Goal: Task Accomplishment & Management: Use online tool/utility

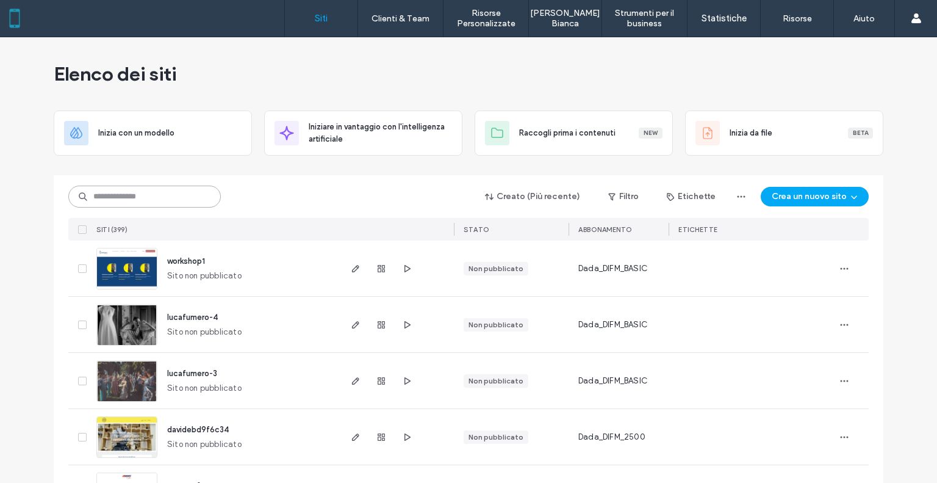
click at [156, 201] on input at bounding box center [144, 196] width 153 height 22
click at [122, 192] on input "*" at bounding box center [144, 196] width 153 height 22
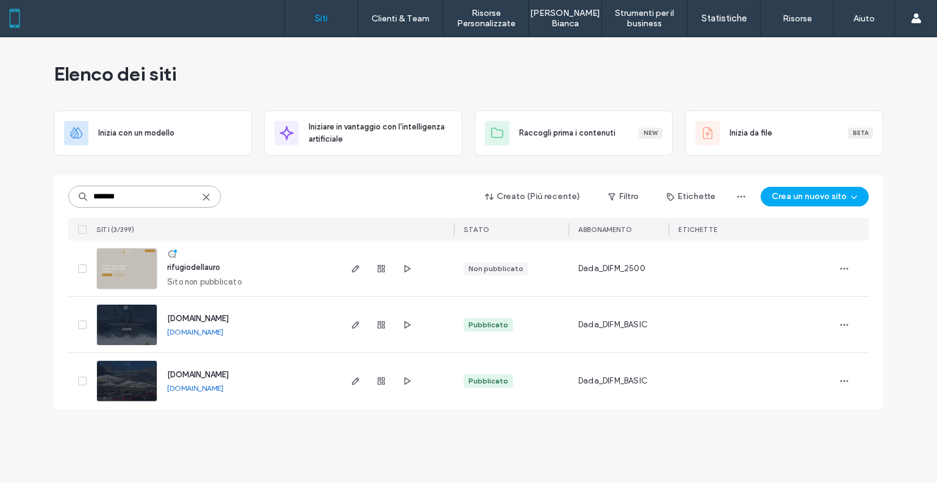
type input "*******"
click at [213, 264] on span "rifugiodellauro" at bounding box center [193, 266] width 53 height 9
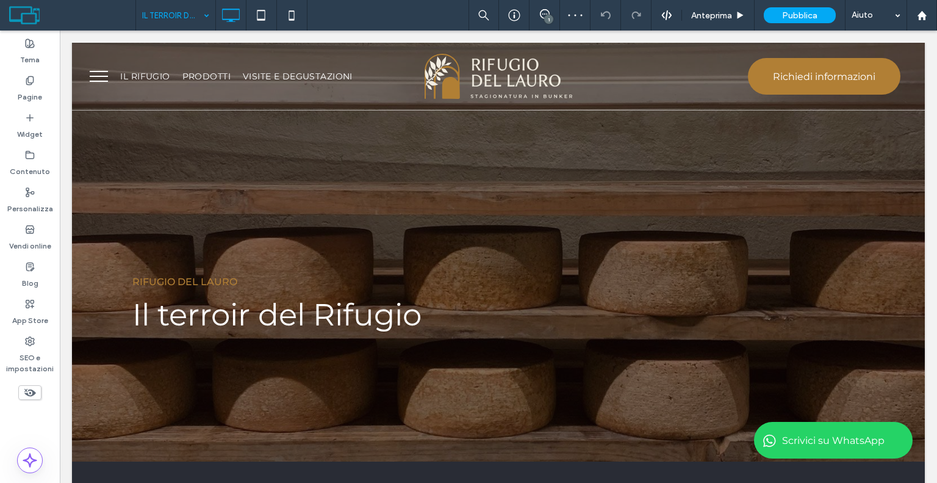
click at [173, 7] on input at bounding box center [172, 15] width 61 height 31
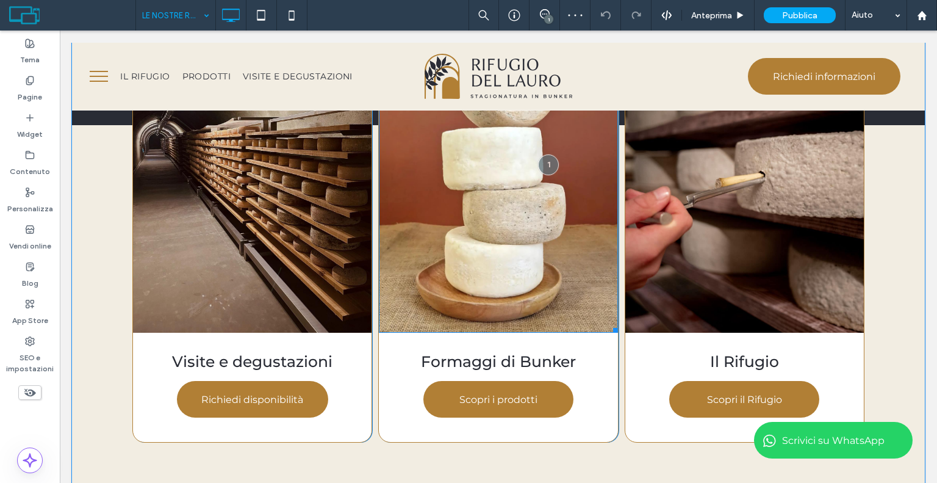
scroll to position [1464, 0]
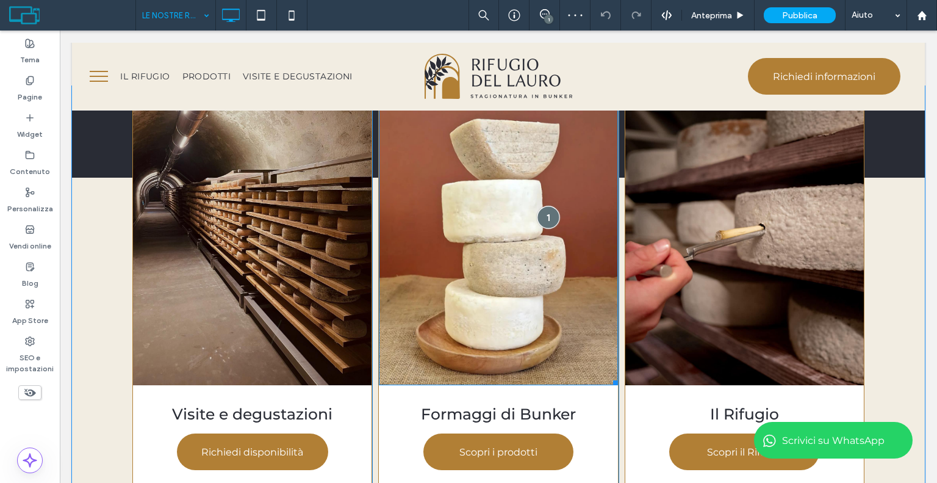
click at [542, 225] on div at bounding box center [549, 217] width 23 height 23
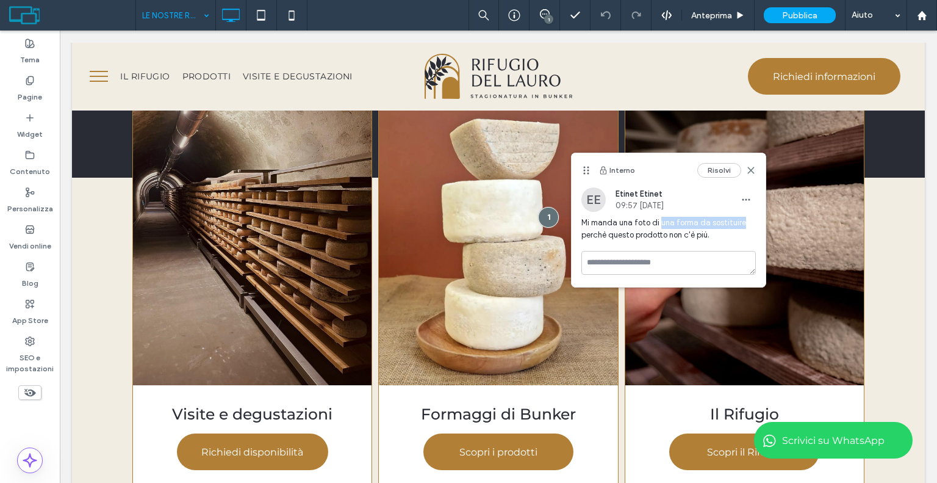
drag, startPoint x: 659, startPoint y: 224, endPoint x: 744, endPoint y: 223, distance: 85.4
click at [744, 223] on span "Mi manda una foto di una forma da sostituire perchè questo prodotto non c'è più." at bounding box center [668, 229] width 175 height 24
drag, startPoint x: 600, startPoint y: 235, endPoint x: 686, endPoint y: 244, distance: 86.5
click at [686, 244] on div "Mi manda una foto di una forma da sostituire perchè questo prodotto non c'è più." at bounding box center [668, 234] width 175 height 34
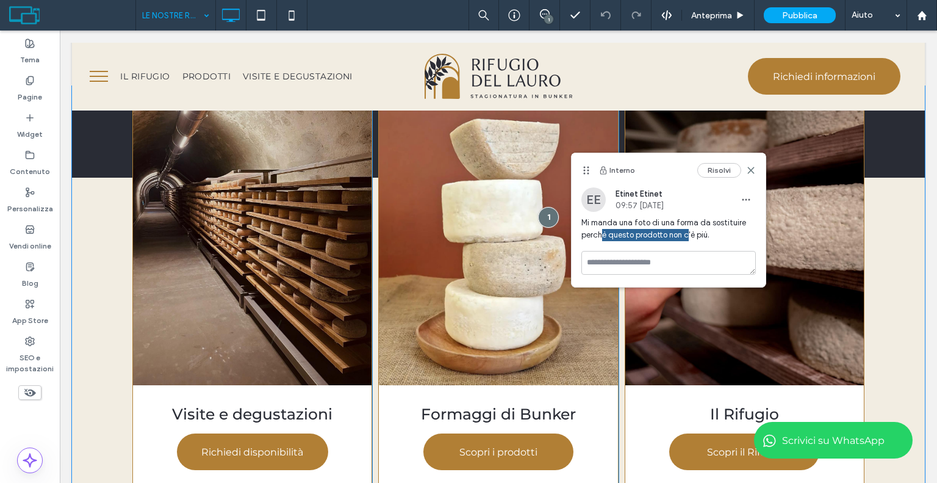
click at [868, 296] on div "Visite e degustazioni Richiedi disponibilità Click To Paste Formaggi di Bunker …" at bounding box center [498, 321] width 853 height 470
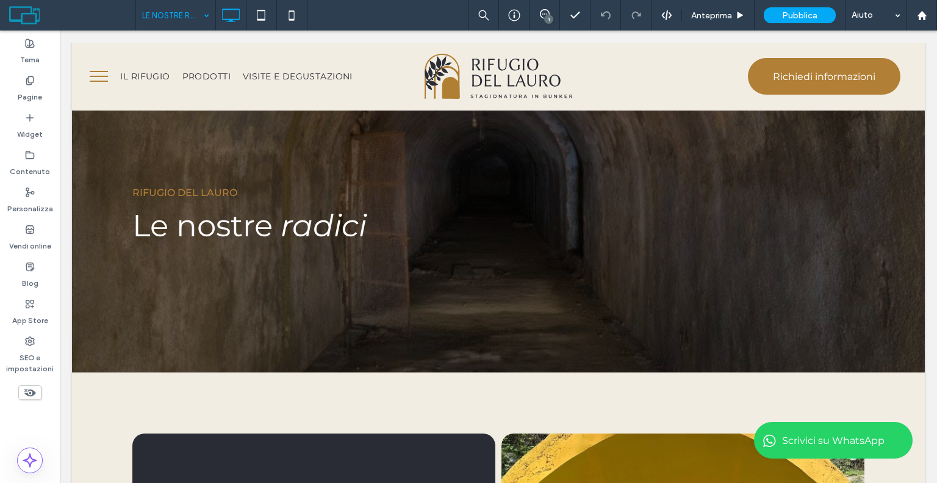
scroll to position [0, 0]
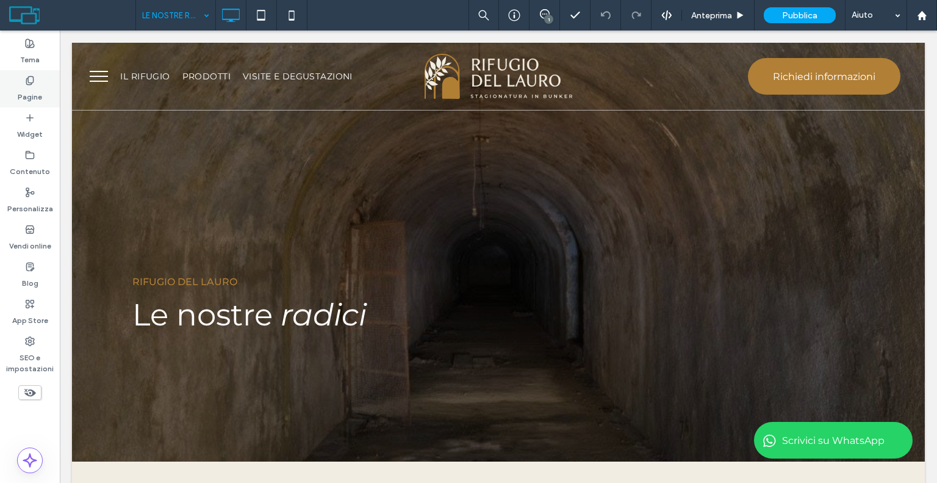
click at [54, 90] on div "Pagine" at bounding box center [30, 88] width 60 height 37
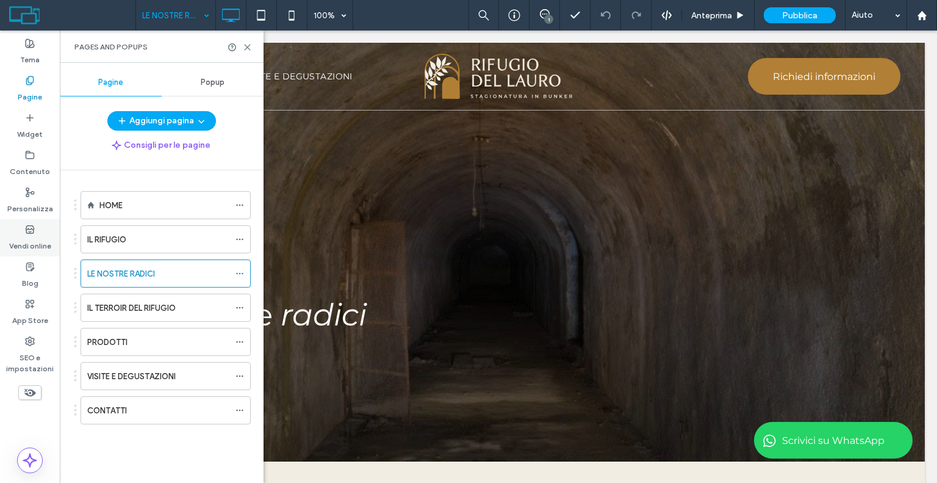
click at [27, 253] on div "Vendi online" at bounding box center [30, 237] width 60 height 37
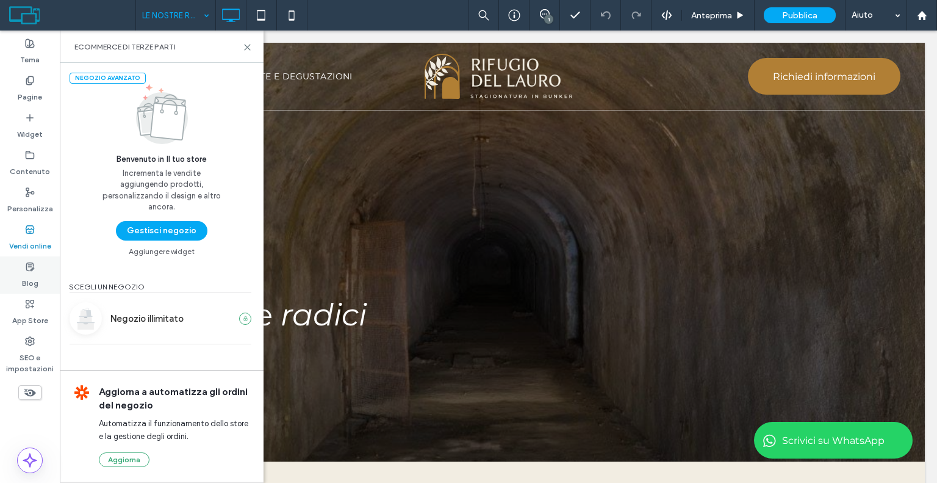
click at [26, 273] on label "Blog" at bounding box center [30, 280] width 16 height 17
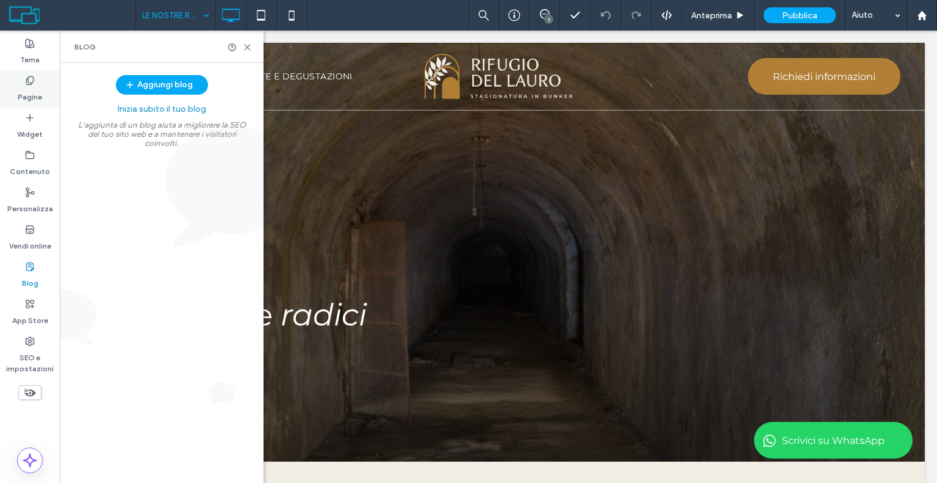
click at [39, 93] on label "Pagine" at bounding box center [30, 93] width 24 height 17
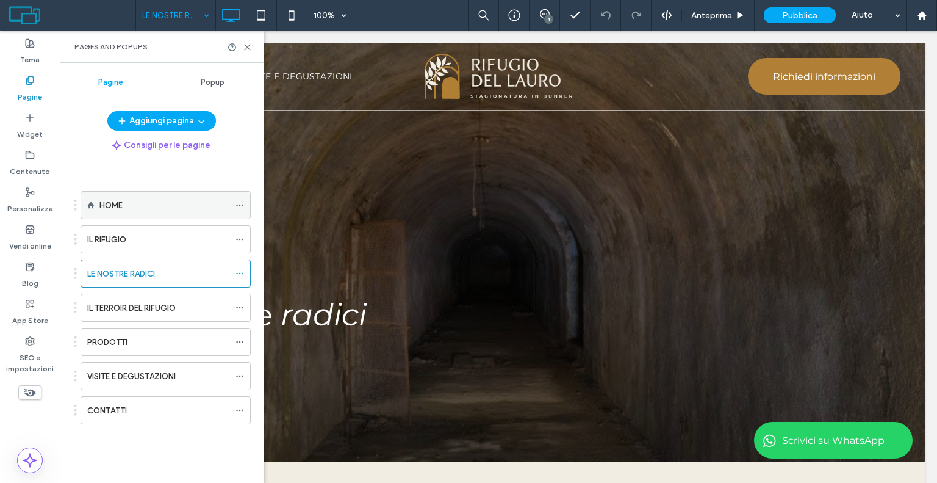
click at [243, 203] on icon at bounding box center [240, 205] width 9 height 9
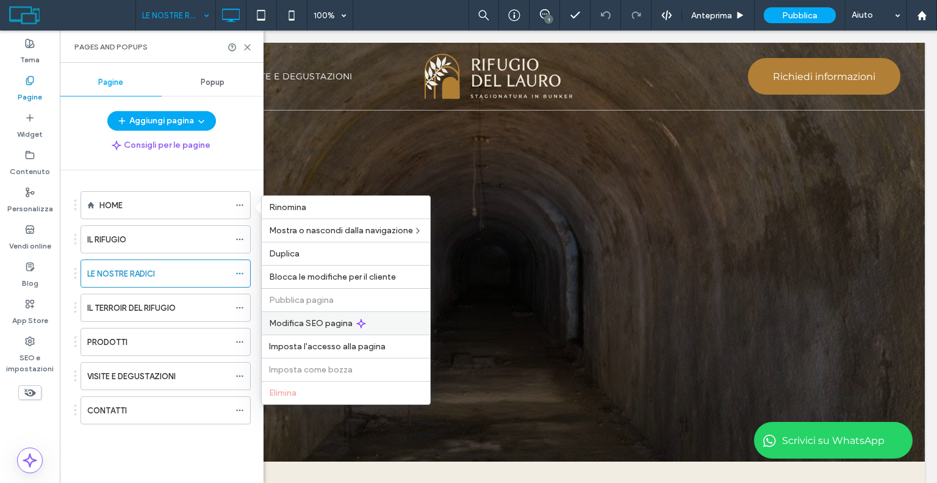
click at [302, 322] on span "Modifica SEO pagina" at bounding box center [311, 323] width 84 height 10
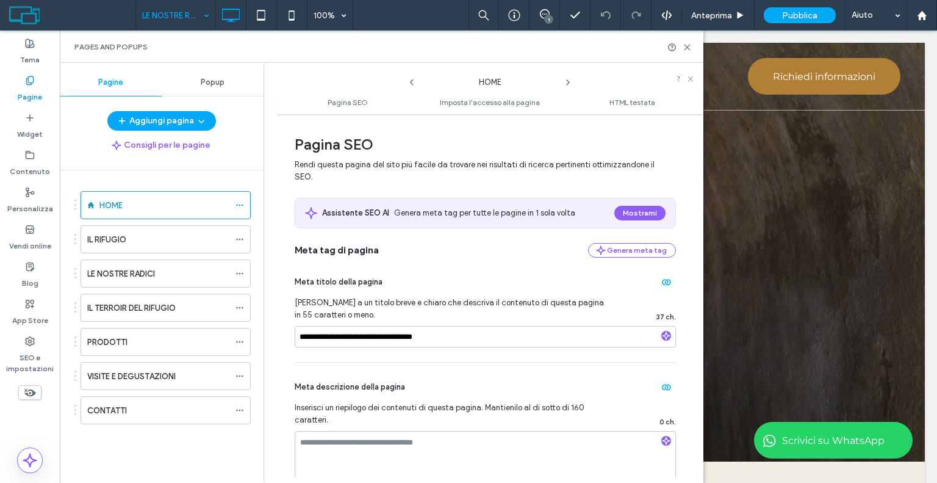
click at [566, 84] on icon at bounding box center [568, 82] width 10 height 10
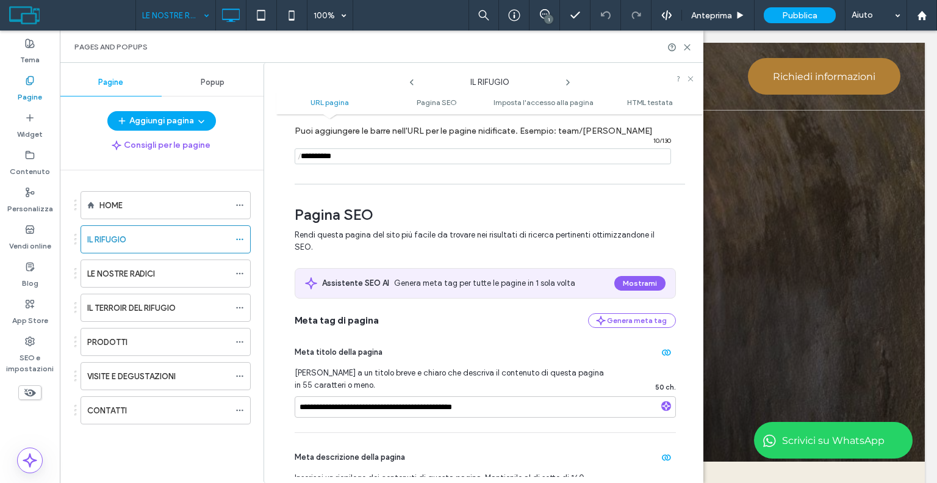
scroll to position [183, 0]
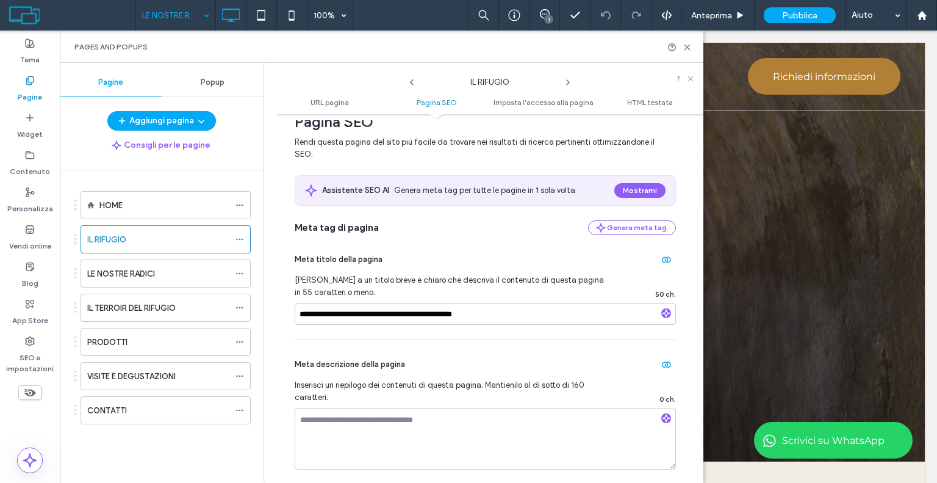
click at [569, 84] on icon at bounding box center [568, 82] width 10 height 10
click at [567, 81] on icon at bounding box center [568, 82] width 10 height 10
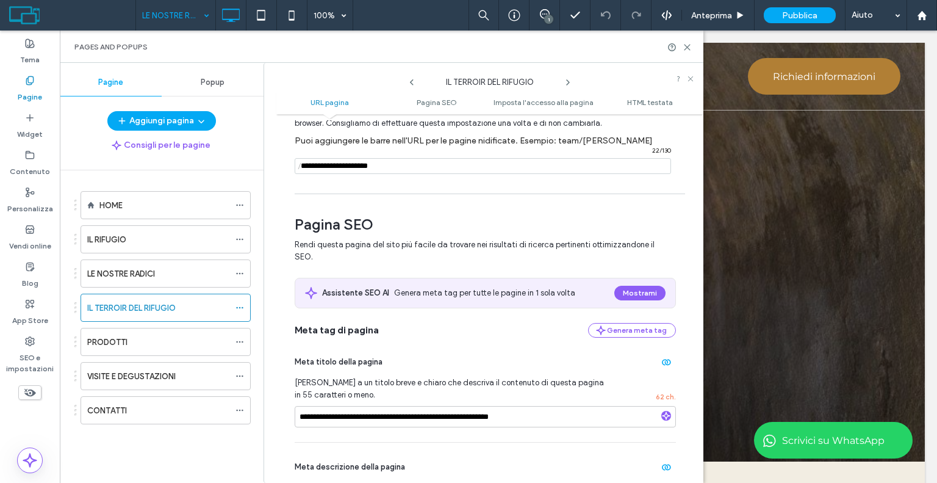
scroll to position [122, 0]
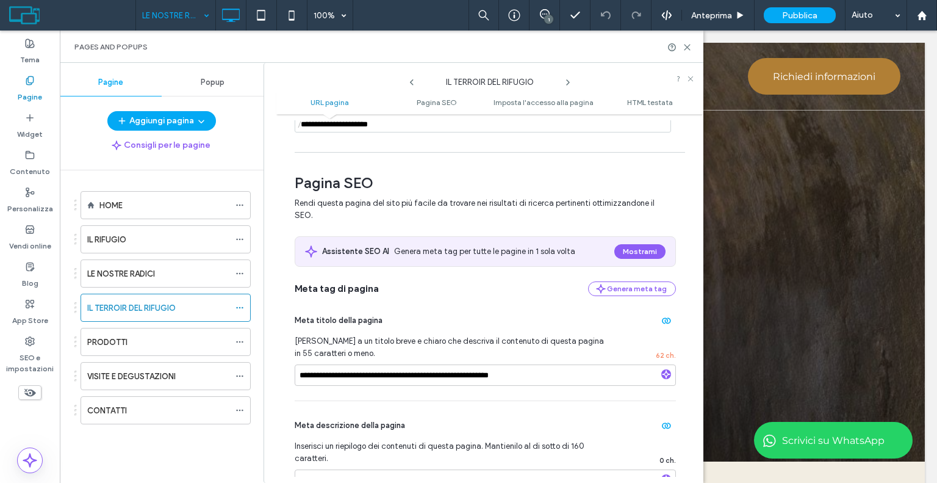
click at [566, 78] on icon at bounding box center [568, 82] width 10 height 10
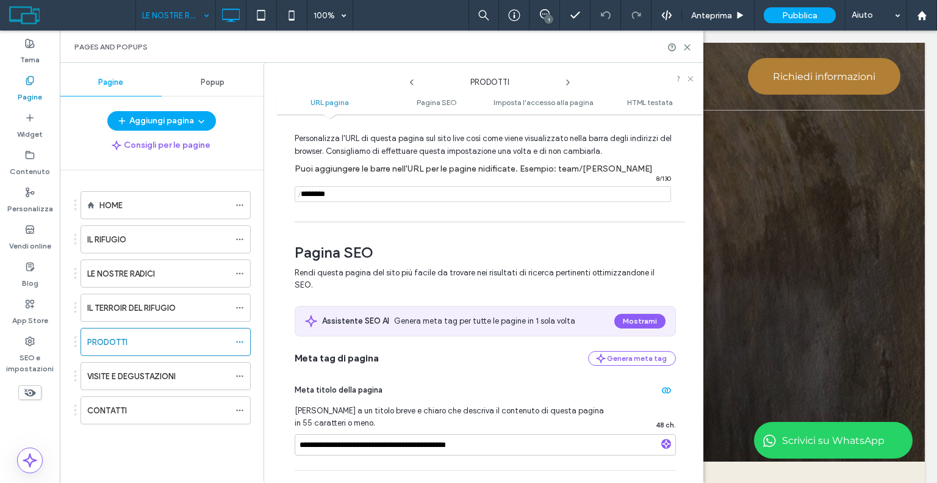
scroll to position [183, 0]
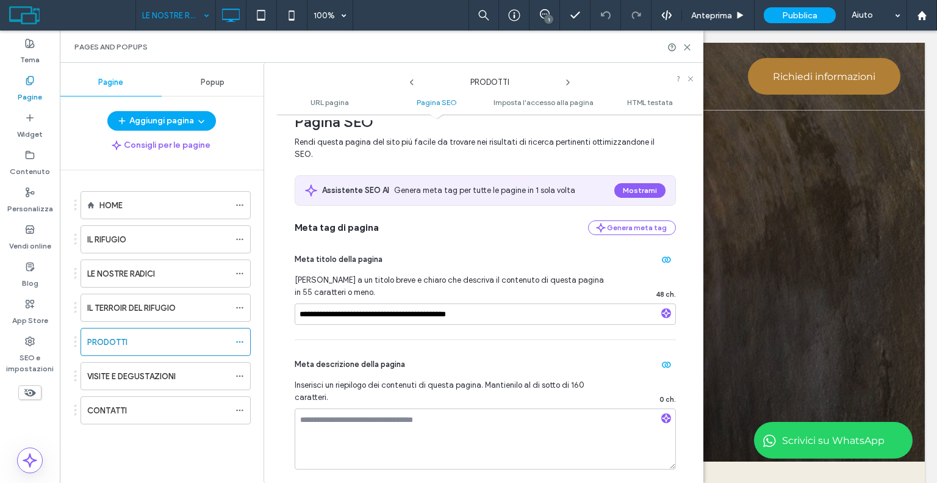
click at [567, 84] on use at bounding box center [568, 82] width 2 height 5
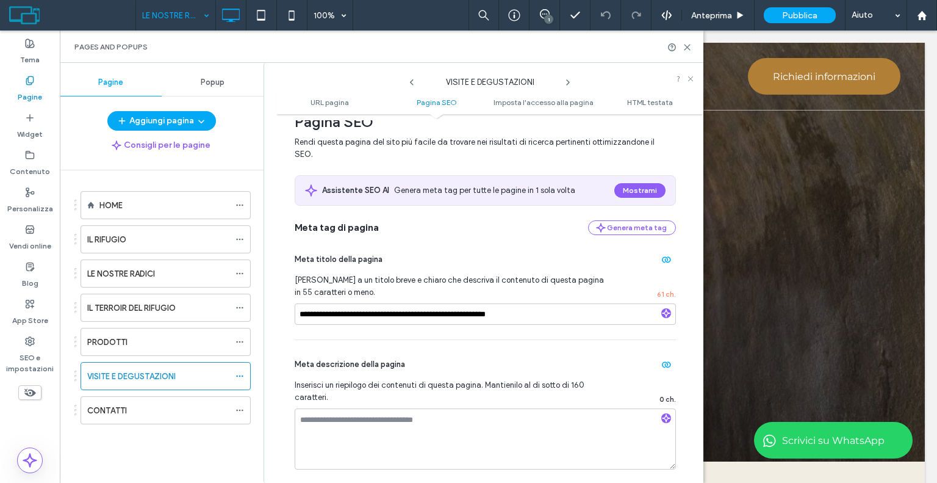
click at [569, 79] on icon at bounding box center [568, 82] width 10 height 10
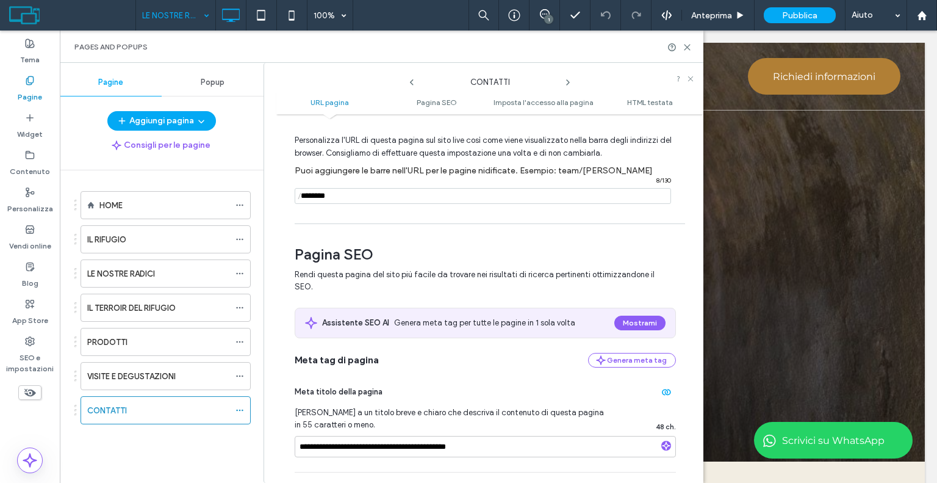
scroll to position [122, 0]
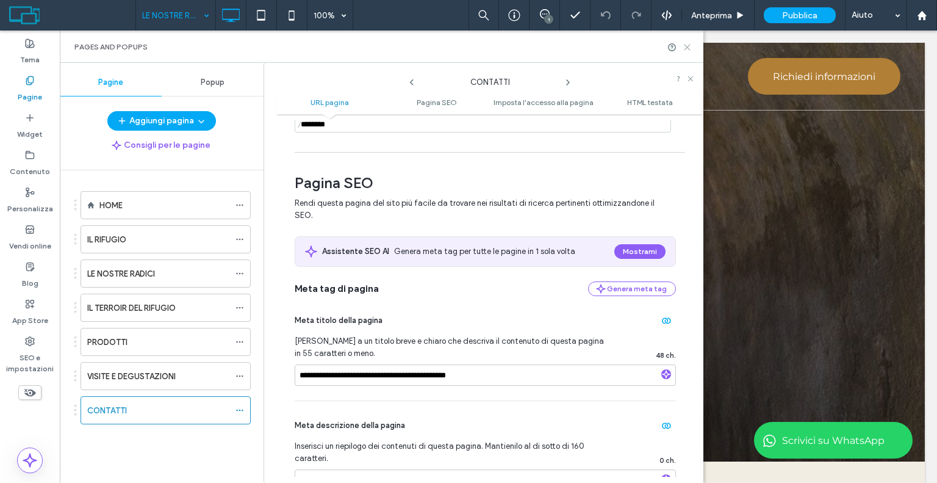
click at [689, 48] on icon at bounding box center [687, 47] width 9 height 9
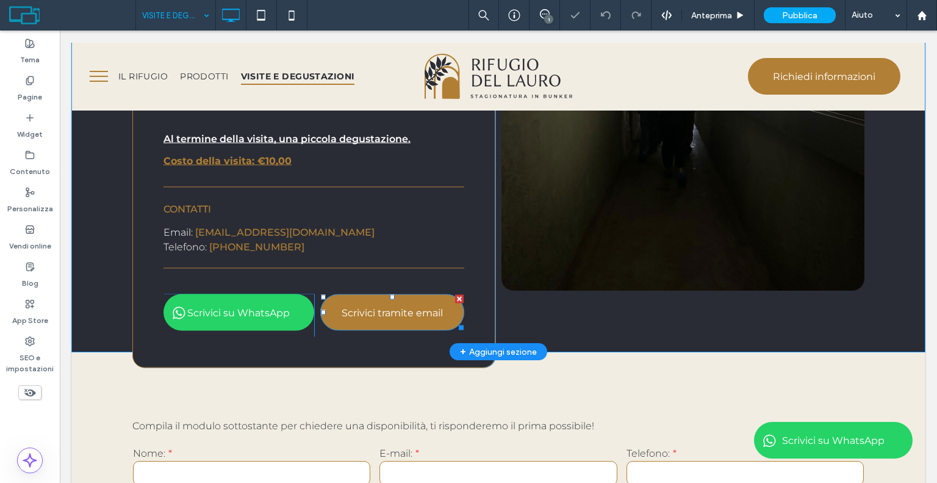
scroll to position [854, 0]
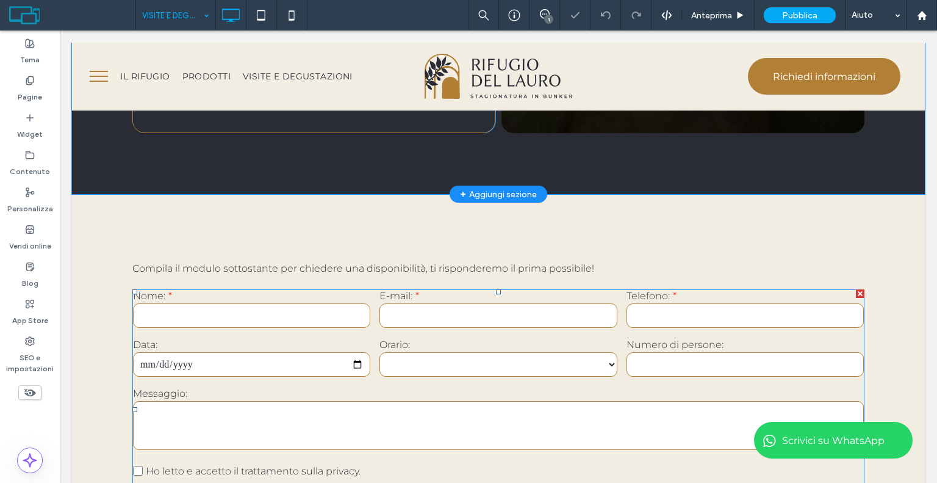
click at [383, 355] on select "**********" at bounding box center [498, 364] width 237 height 24
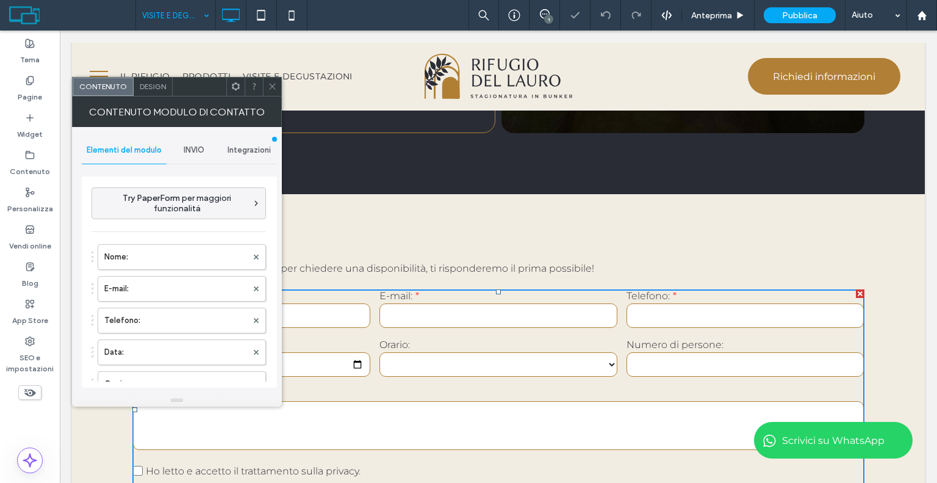
type input "**********"
click at [193, 153] on span "INVIO" at bounding box center [194, 150] width 21 height 10
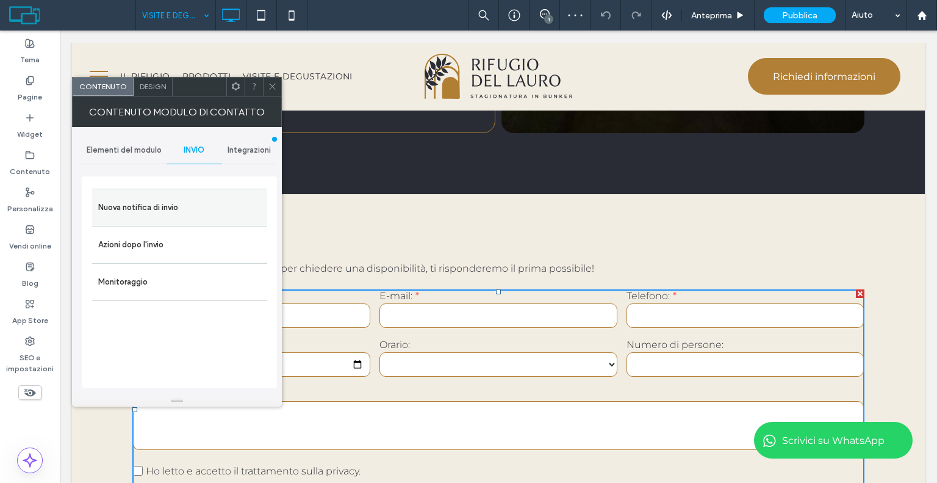
click at [184, 214] on label "Nuova notifica di invio" at bounding box center [179, 207] width 163 height 24
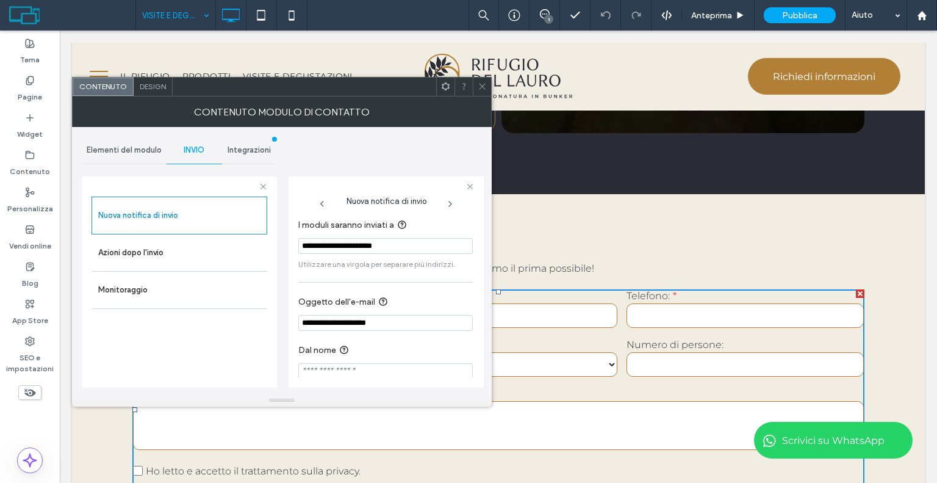
click at [155, 87] on span "Design" at bounding box center [153, 86] width 26 height 9
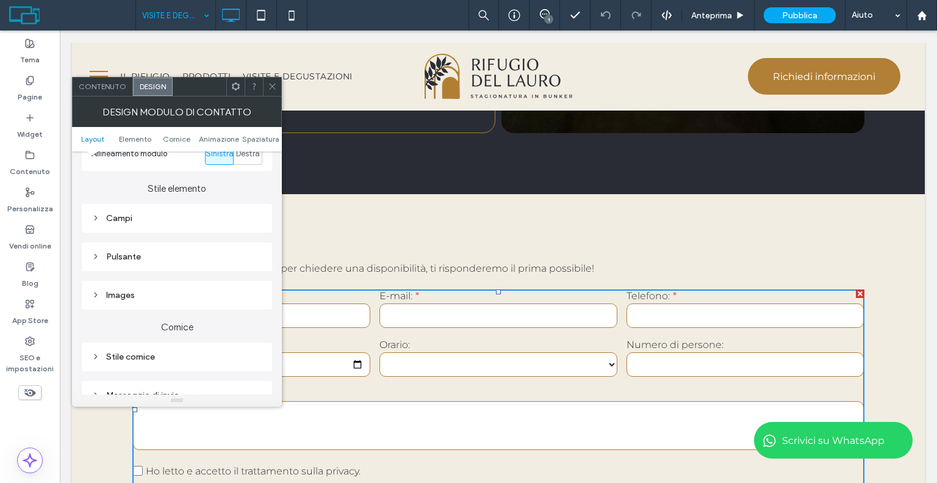
scroll to position [183, 0]
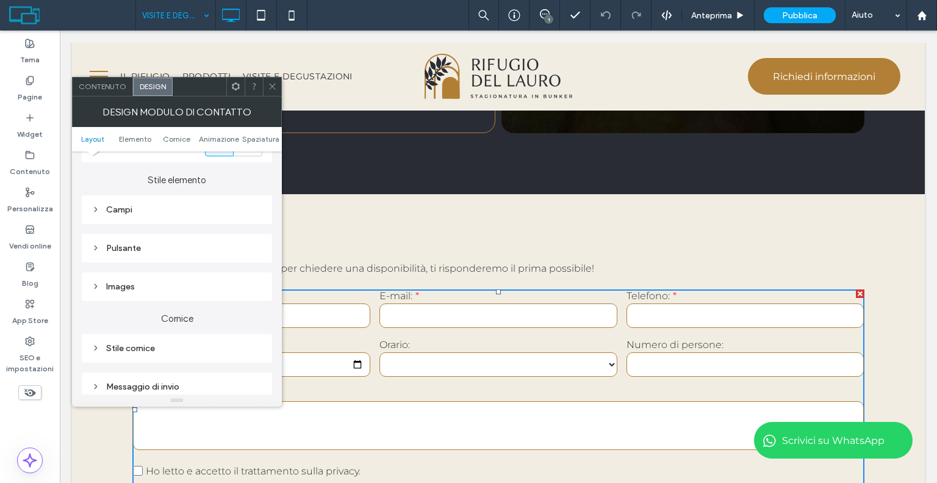
click at [160, 380] on div "Messaggio di invio" at bounding box center [177, 386] width 171 height 16
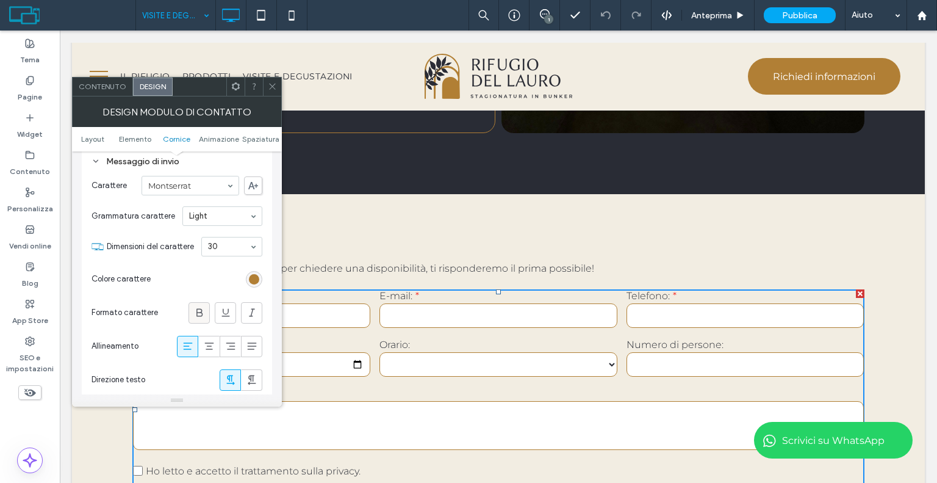
scroll to position [427, 0]
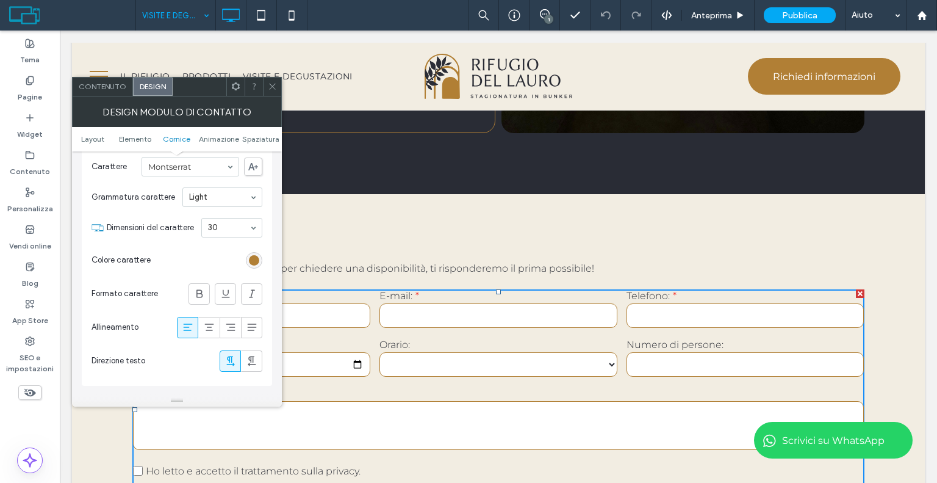
click at [272, 82] on icon at bounding box center [272, 86] width 9 height 9
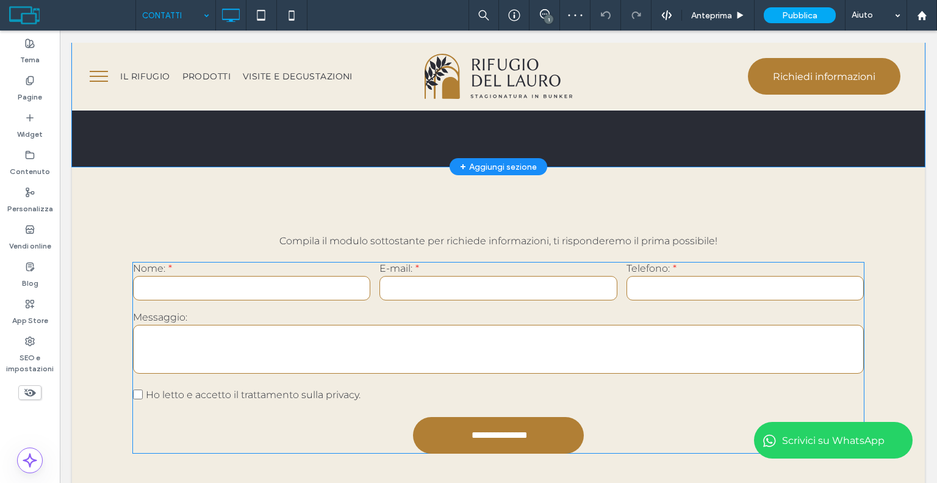
scroll to position [610, 0]
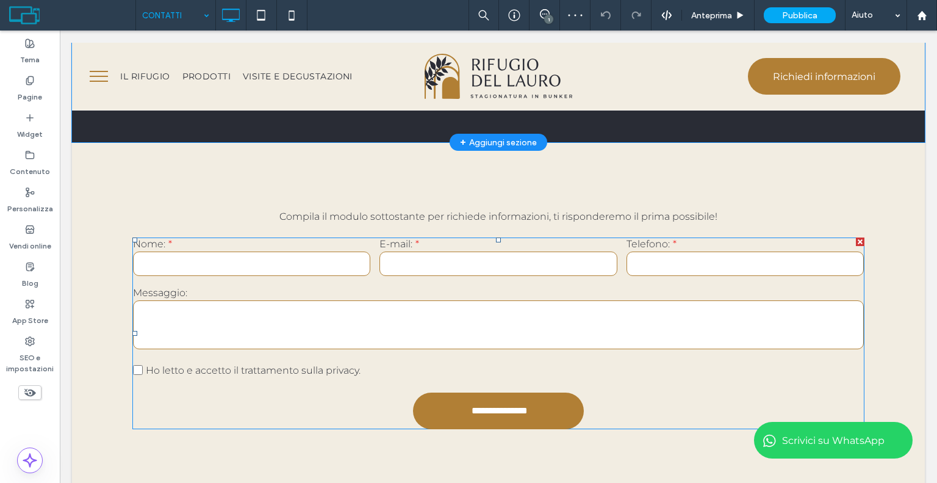
click at [359, 295] on label "Messaggio:" at bounding box center [498, 293] width 731 height 12
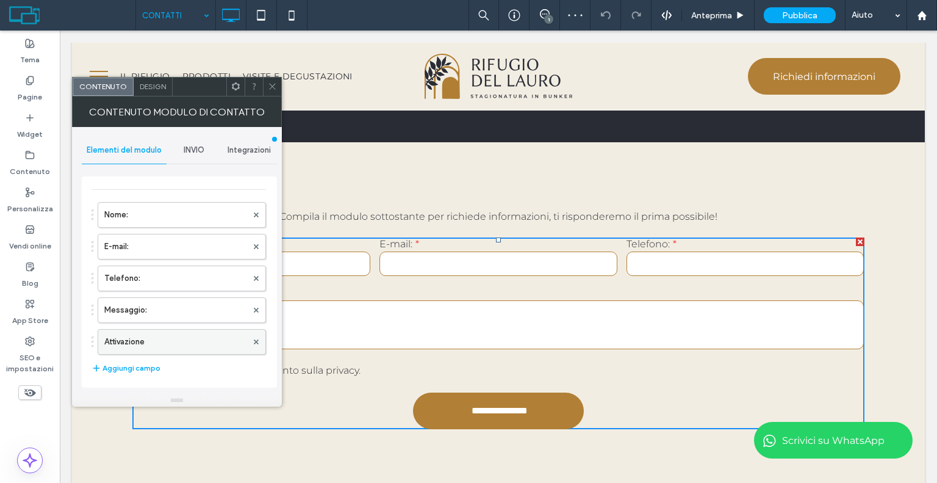
scroll to position [61, 0]
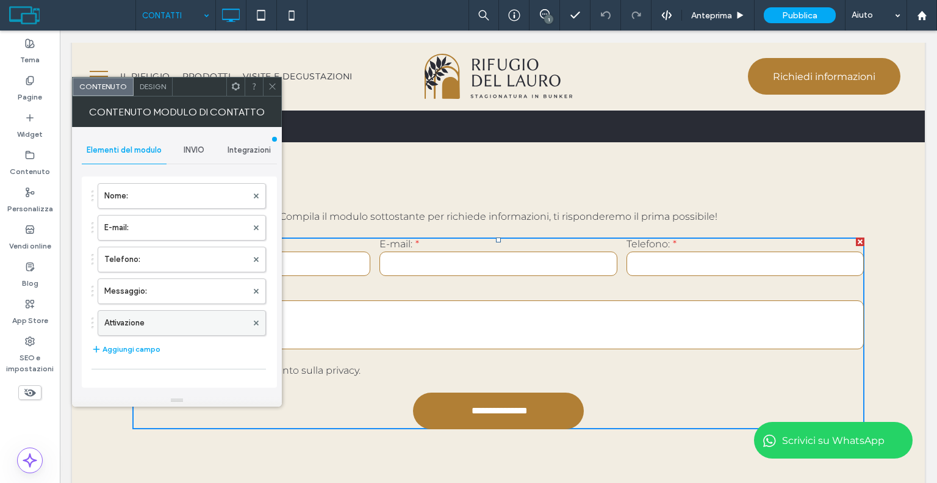
click at [151, 320] on label "Attivazione" at bounding box center [175, 323] width 143 height 24
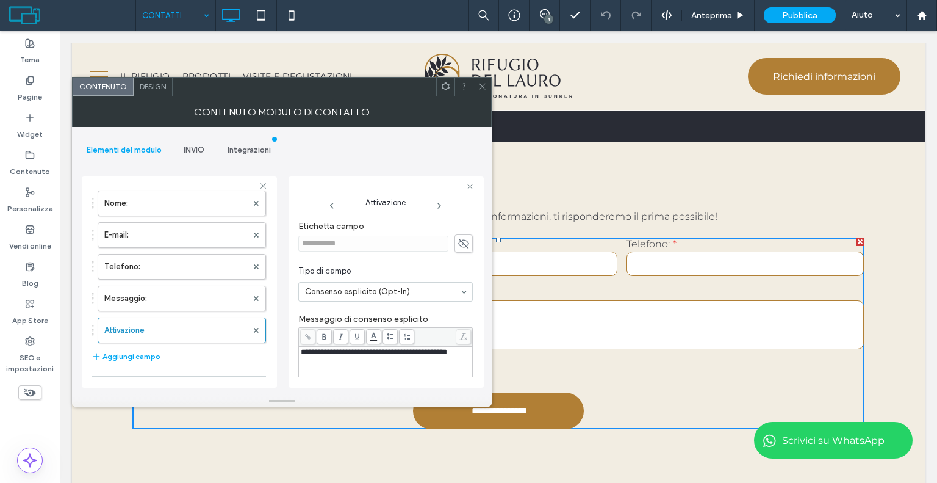
click at [195, 149] on span "INVIO" at bounding box center [194, 150] width 21 height 10
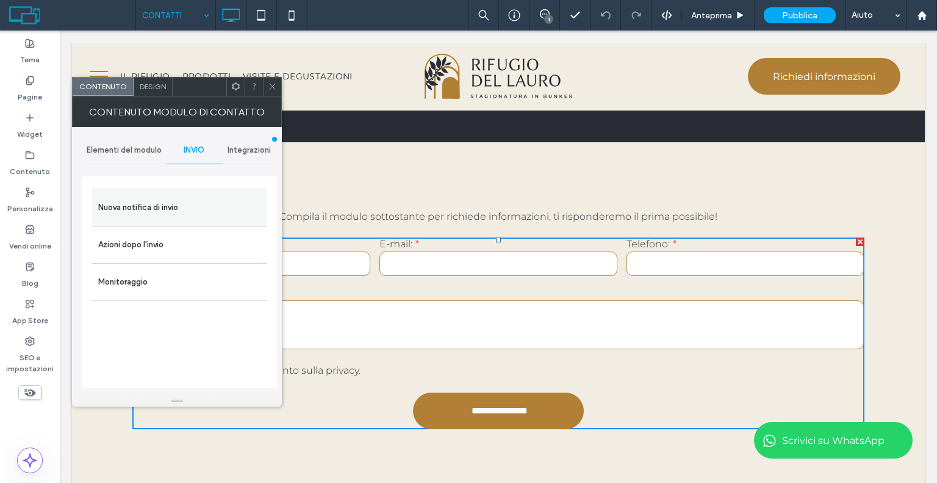
click at [188, 200] on label "Nuova notifica di invio" at bounding box center [179, 207] width 163 height 24
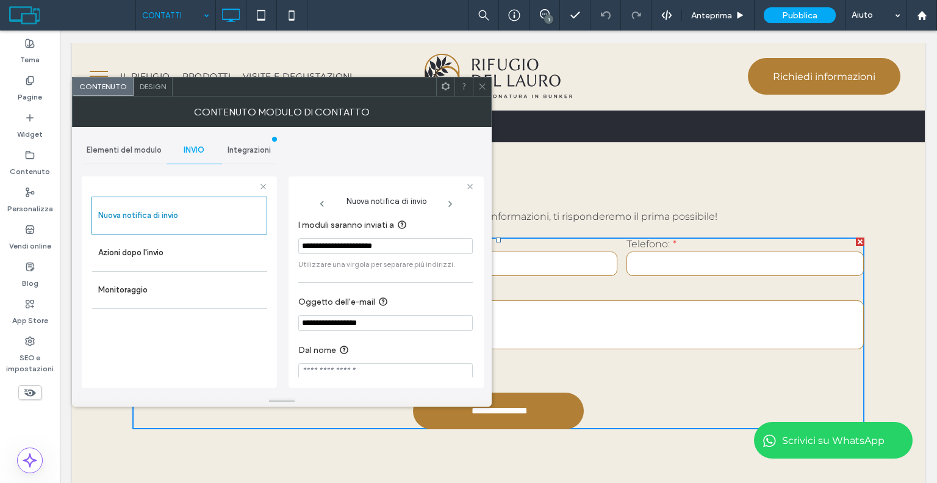
click at [476, 89] on div at bounding box center [482, 86] width 18 height 18
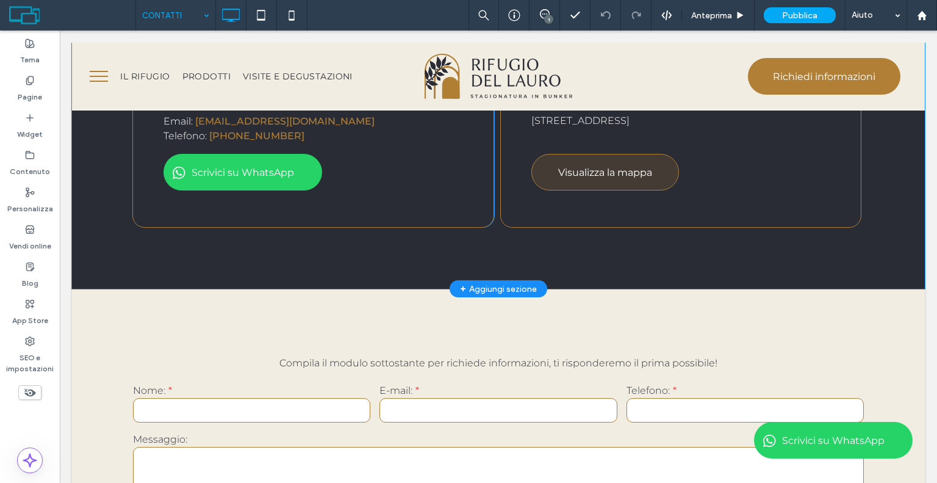
scroll to position [427, 0]
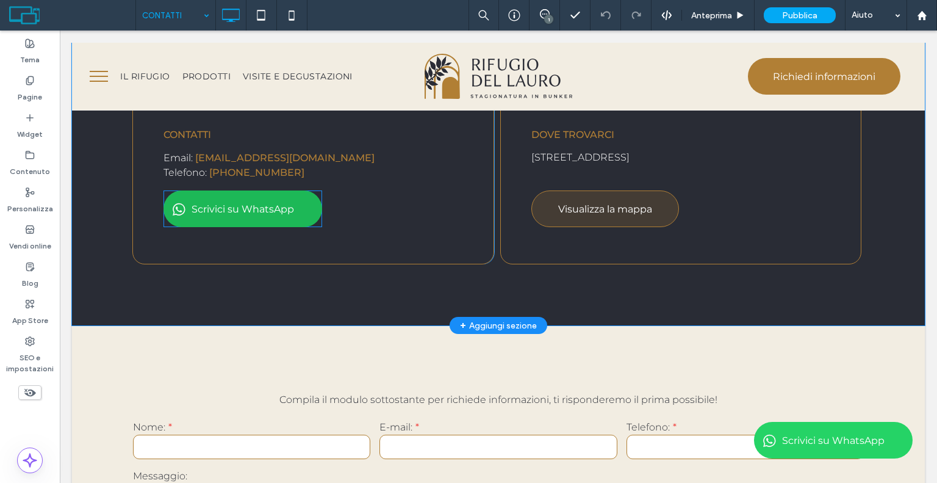
click at [232, 218] on span "Scrivici su WhatsApp" at bounding box center [242, 209] width 111 height 24
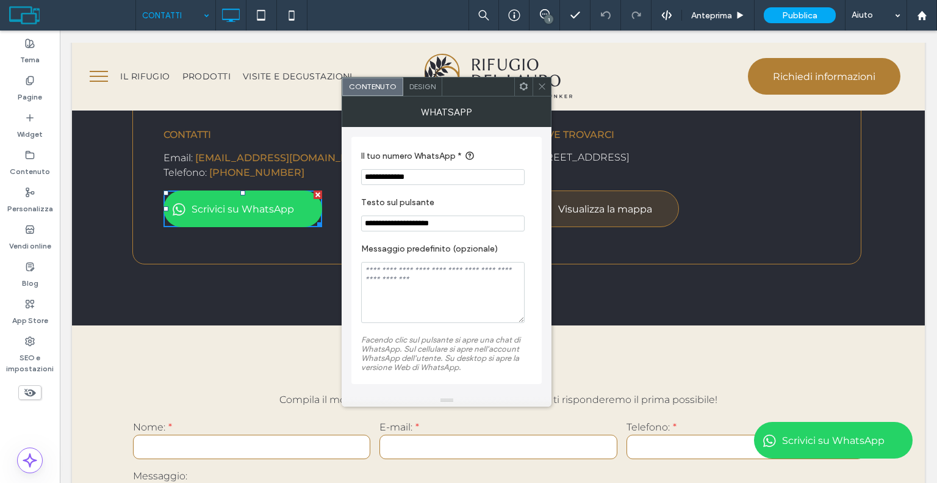
click at [539, 85] on icon at bounding box center [542, 86] width 9 height 9
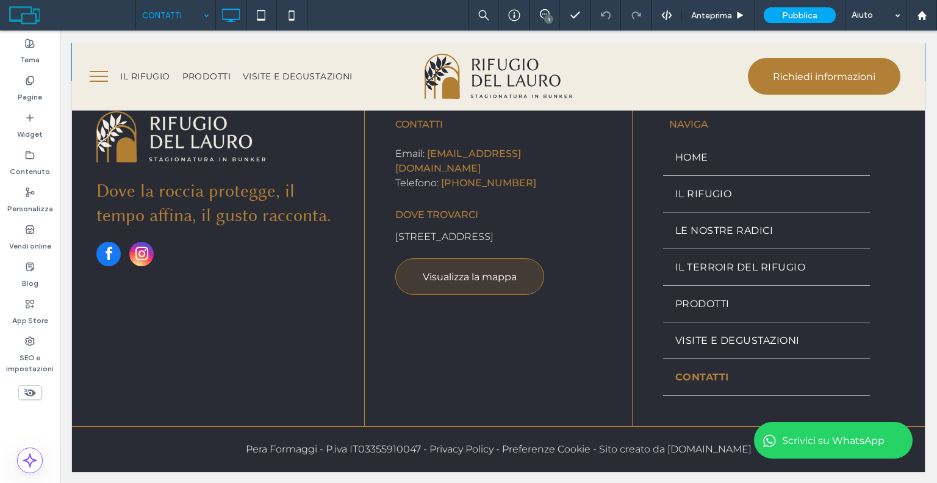
scroll to position [1274, 0]
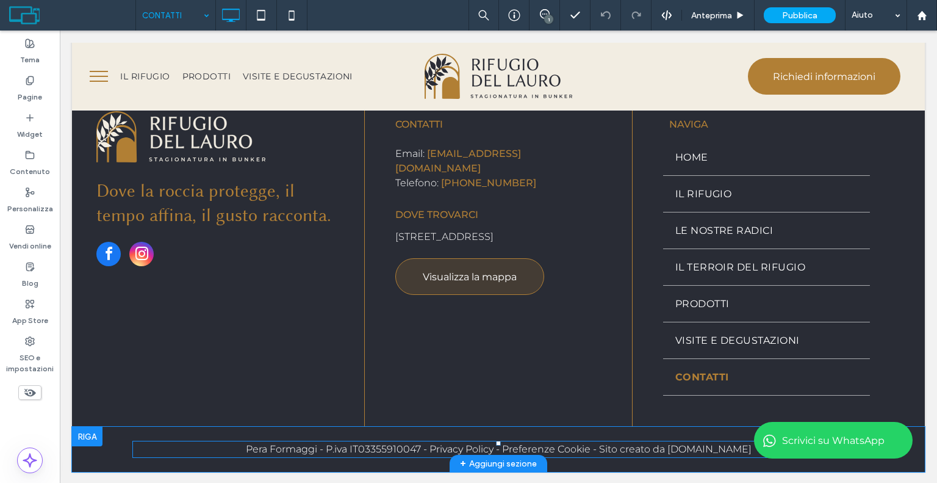
click at [718, 448] on span "Pera Formaggi - P.iva IT03355910047 - Privacy Policy - Preferenze Cookie - Sito…" at bounding box center [499, 449] width 506 height 12
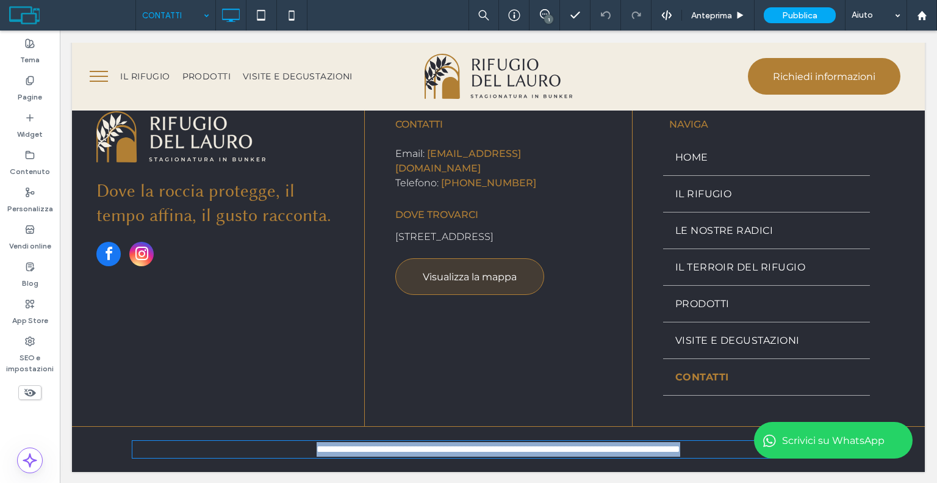
click at [680, 448] on span "**********" at bounding box center [499, 448] width 364 height 9
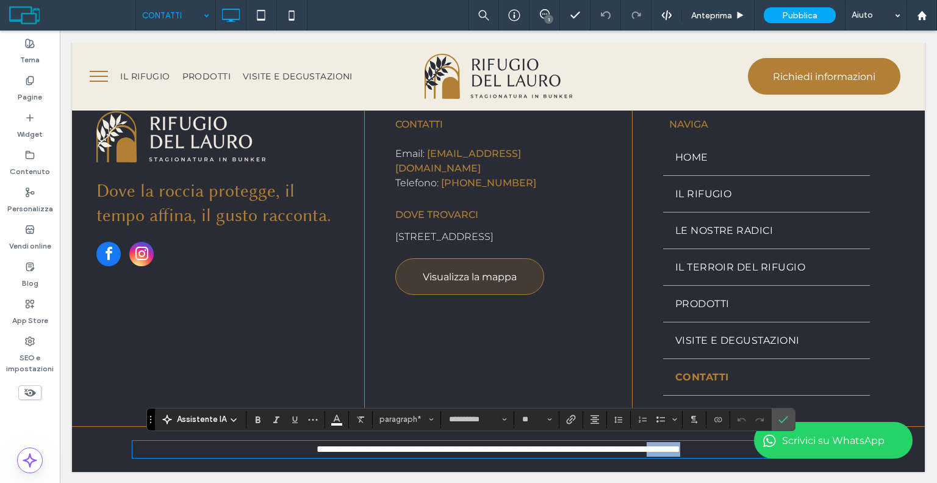
drag, startPoint x: 726, startPoint y: 448, endPoint x: 686, endPoint y: 456, distance: 40.4
click at [686, 456] on div "**********" at bounding box center [498, 449] width 732 height 27
click at [560, 419] on section at bounding box center [572, 419] width 24 height 17
click at [568, 420] on icon "Collegamento" at bounding box center [571, 419] width 10 height 10
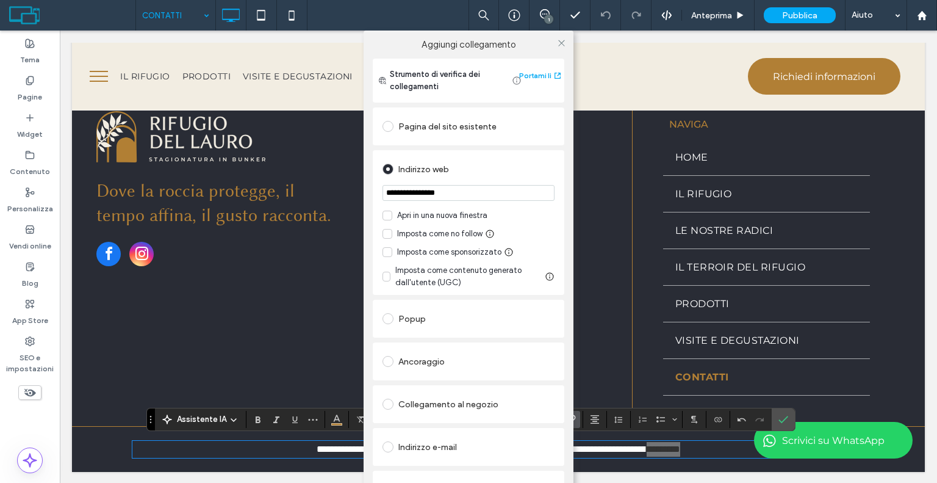
click at [447, 215] on div "Apri in una nuova finestra" at bounding box center [442, 215] width 90 height 12
click at [442, 227] on div "Apri in una nuova finestra Imposta come no follow Imposta come sponsorizzato Im…" at bounding box center [469, 248] width 172 height 79
click at [444, 232] on div "Imposta come no follow" at bounding box center [439, 234] width 85 height 12
click at [557, 42] on icon at bounding box center [561, 42] width 9 height 9
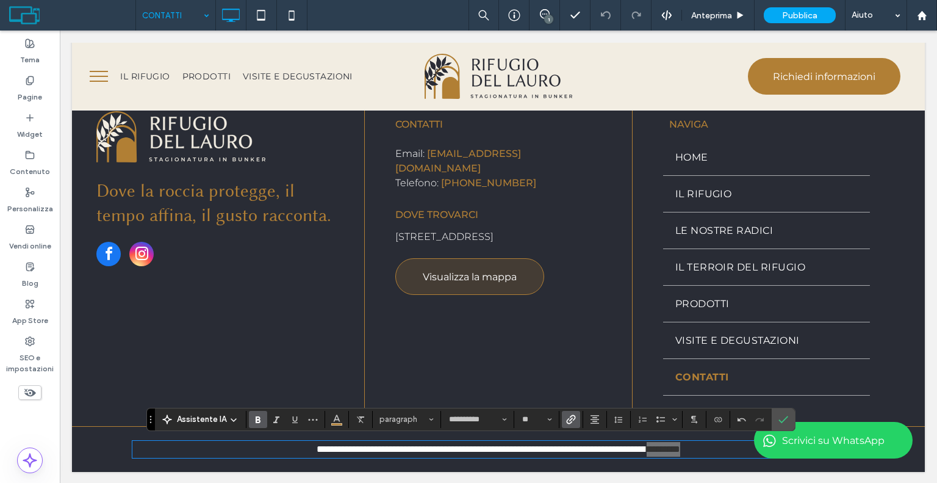
click at [256, 421] on use "Grassetto" at bounding box center [258, 419] width 5 height 7
click at [779, 421] on icon "Conferma" at bounding box center [784, 419] width 10 height 10
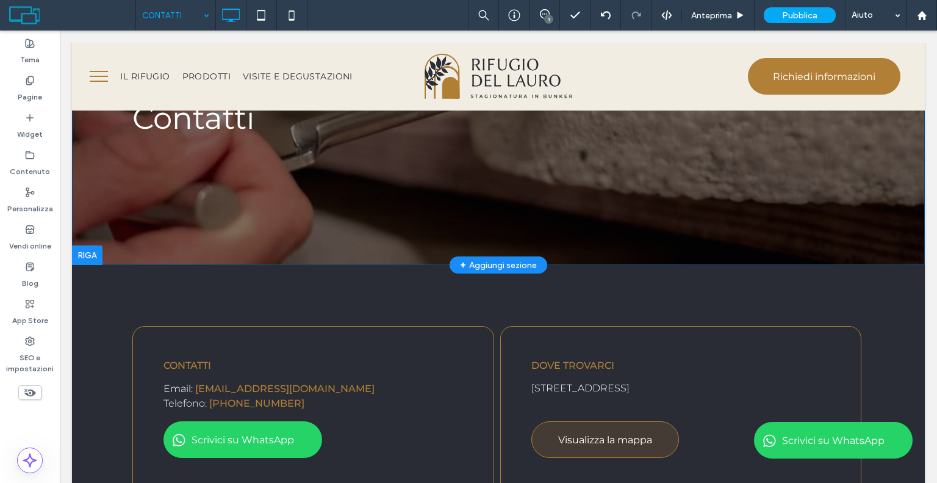
scroll to position [0, 0]
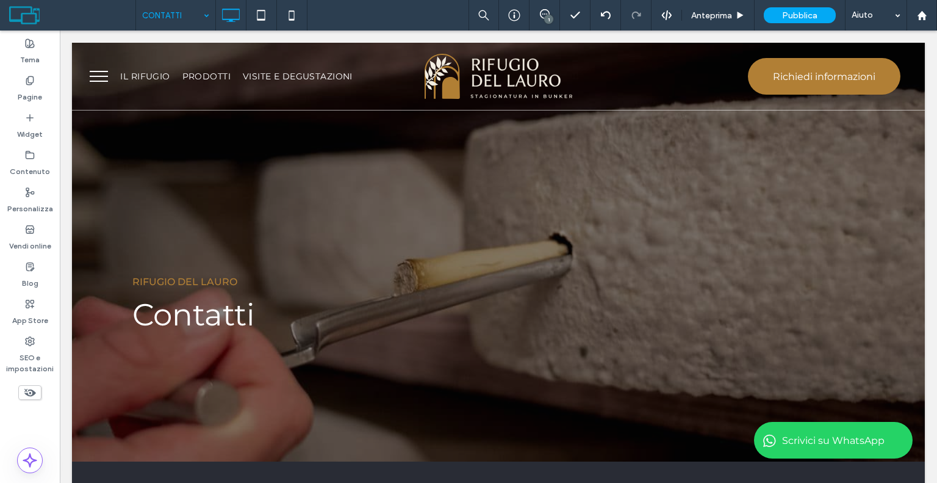
click at [206, 12] on div "CONTATTI" at bounding box center [175, 15] width 79 height 31
click at [24, 355] on label "SEO e impostazioni" at bounding box center [30, 360] width 60 height 28
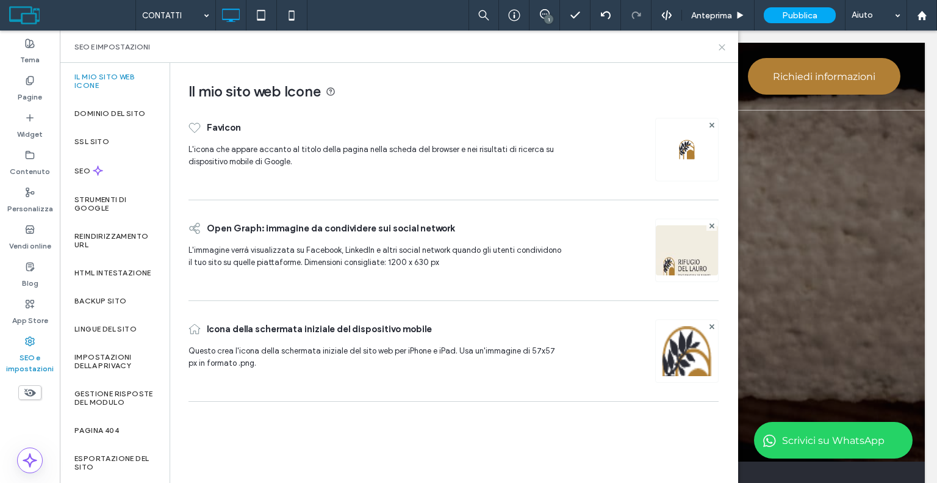
click at [718, 45] on div "SEO e impostazioni" at bounding box center [398, 47] width 649 height 10
click at [721, 43] on icon at bounding box center [722, 47] width 9 height 9
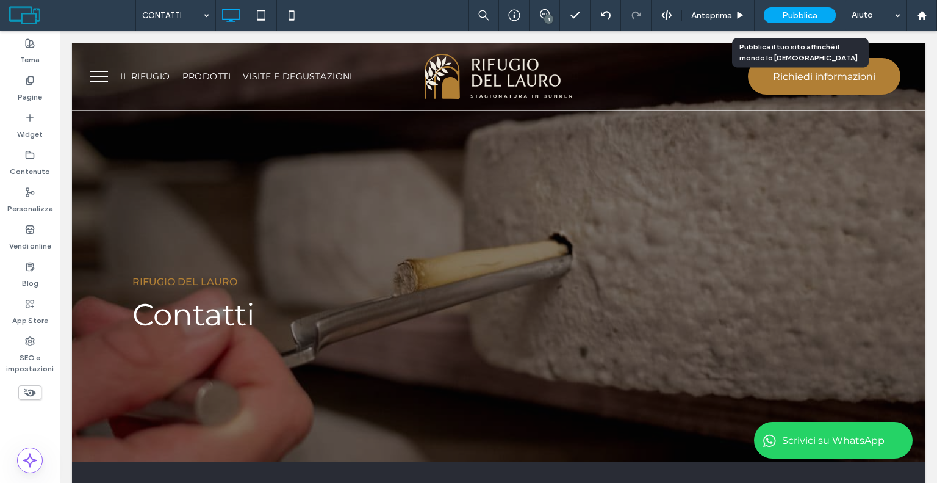
click at [815, 14] on span "Pubblica" at bounding box center [799, 15] width 35 height 10
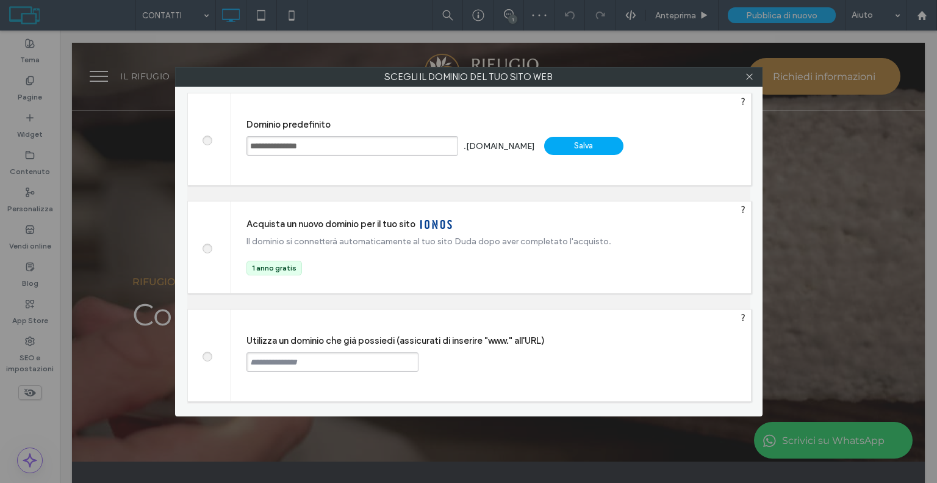
click at [207, 351] on span at bounding box center [207, 354] width 0 height 9
click at [284, 365] on input "text" at bounding box center [333, 362] width 172 height 20
paste input "**********"
type input "**********"
click at [449, 364] on div "Continua" at bounding box center [464, 361] width 79 height 18
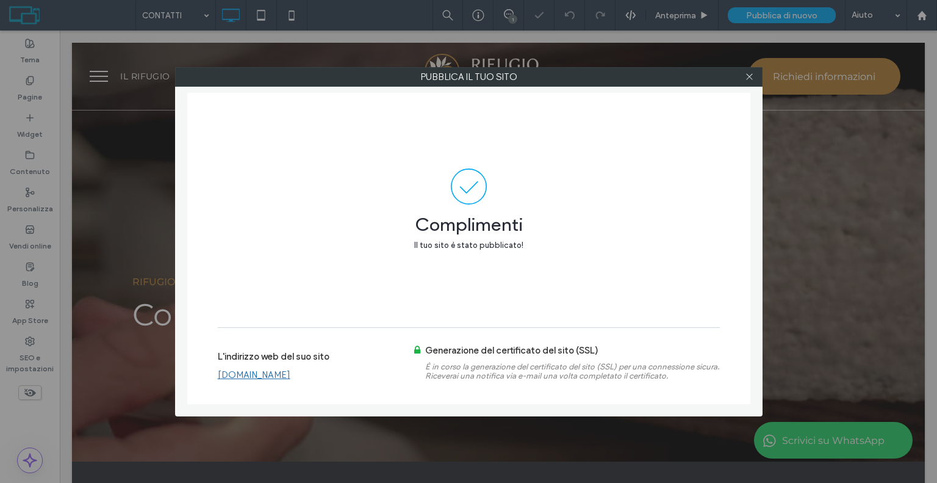
click at [239, 371] on link "[DOMAIN_NAME]" at bounding box center [254, 374] width 73 height 11
click at [746, 73] on icon at bounding box center [749, 76] width 9 height 9
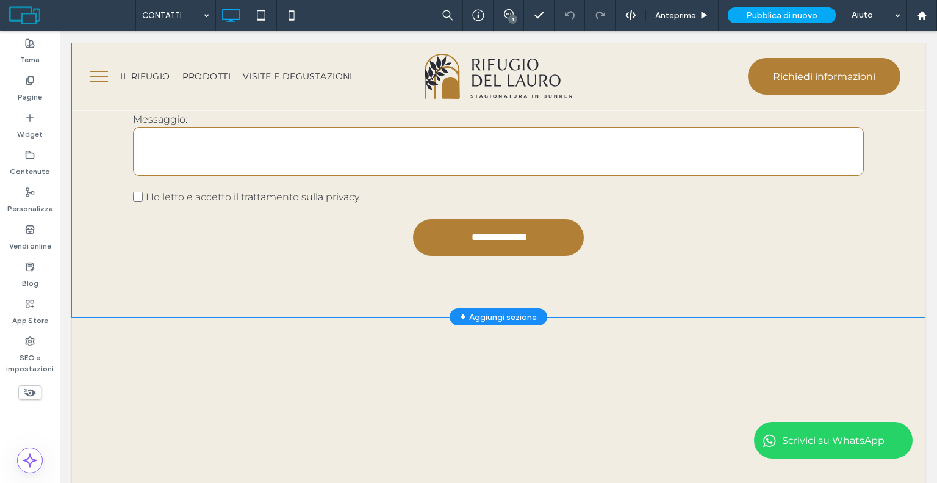
scroll to position [854, 0]
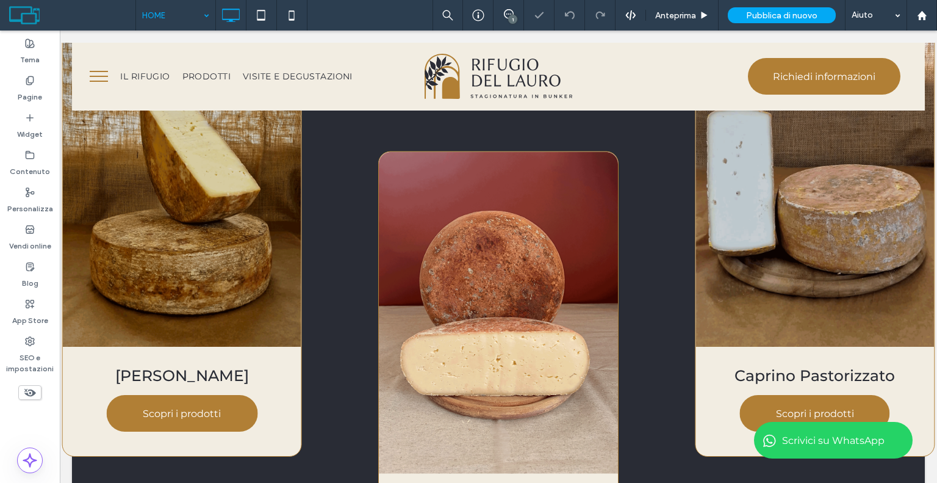
scroll to position [1403, 0]
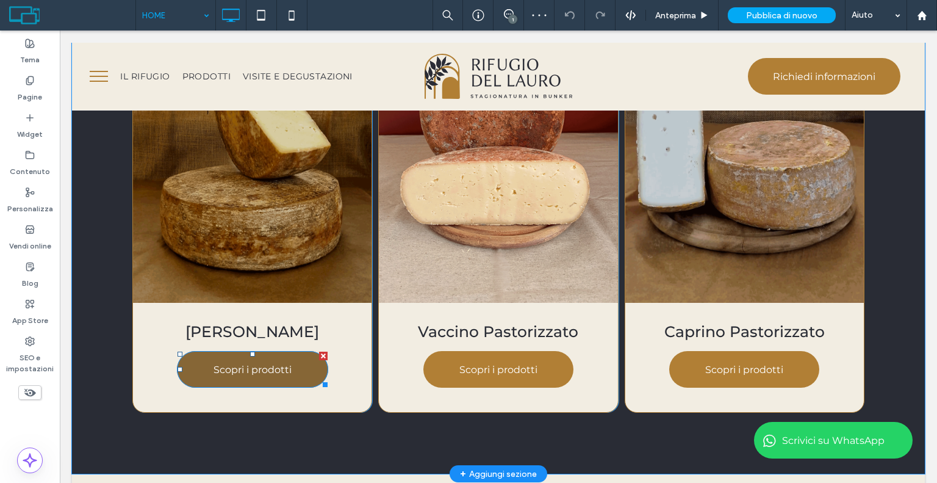
click at [239, 368] on span "Scopri i prodotti" at bounding box center [253, 370] width 78 height 12
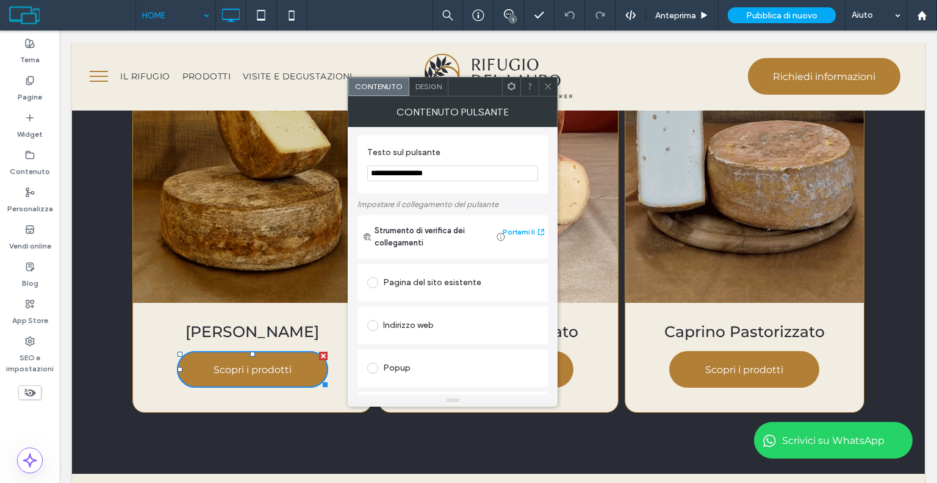
scroll to position [0, 0]
click at [430, 279] on div "Pagina del sito esistente" at bounding box center [452, 285] width 171 height 20
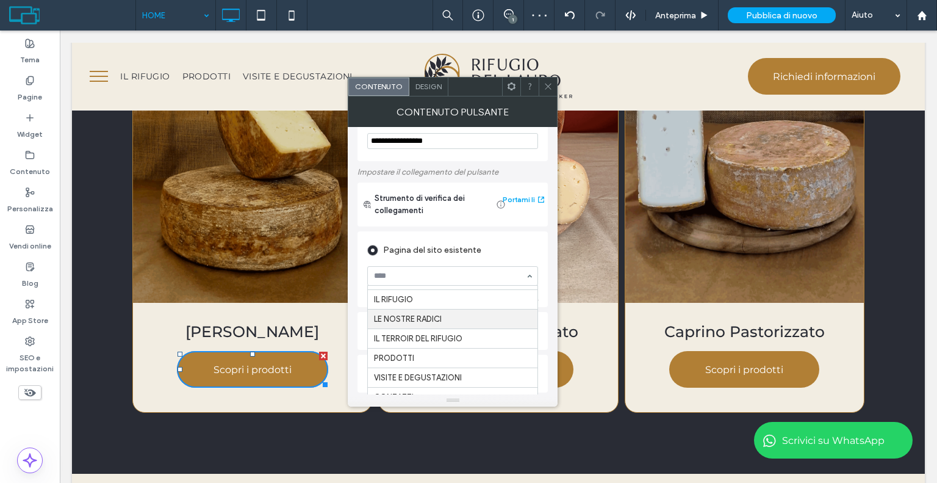
scroll to position [61, 0]
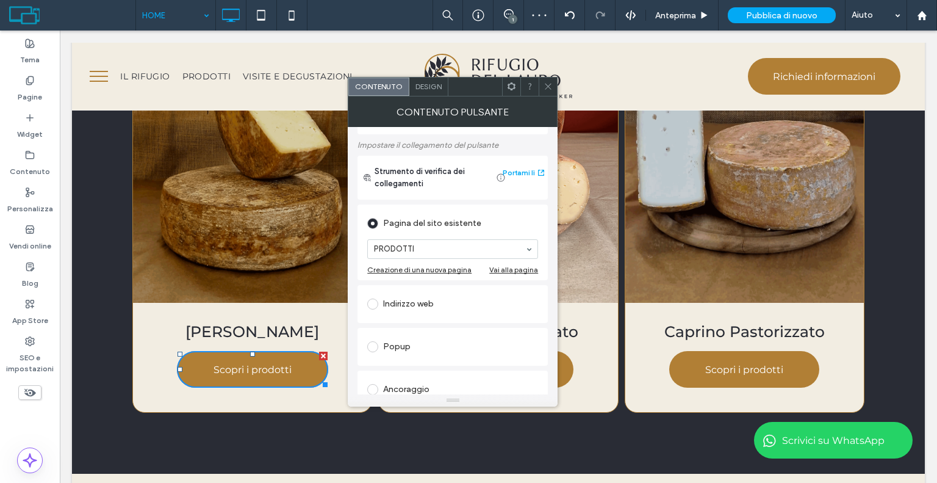
click at [548, 85] on icon at bounding box center [548, 86] width 9 height 9
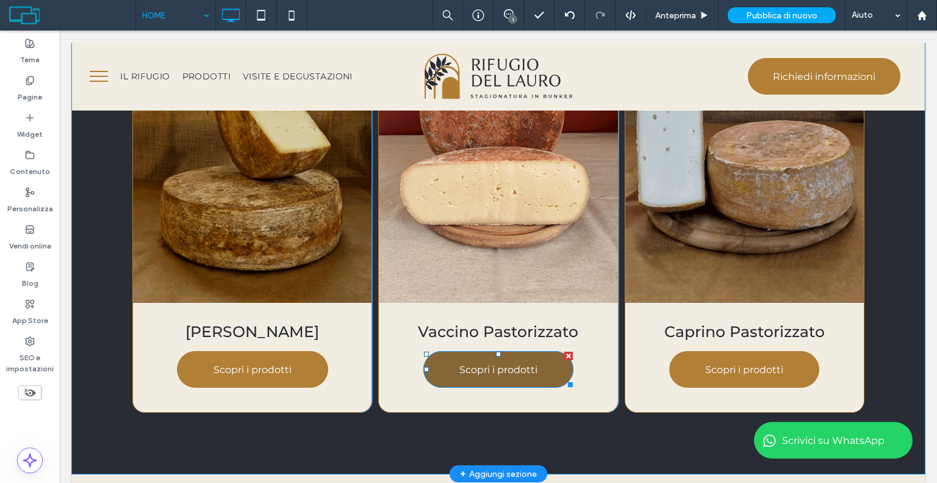
click at [492, 364] on link "Scopri i prodotti" at bounding box center [498, 369] width 150 height 37
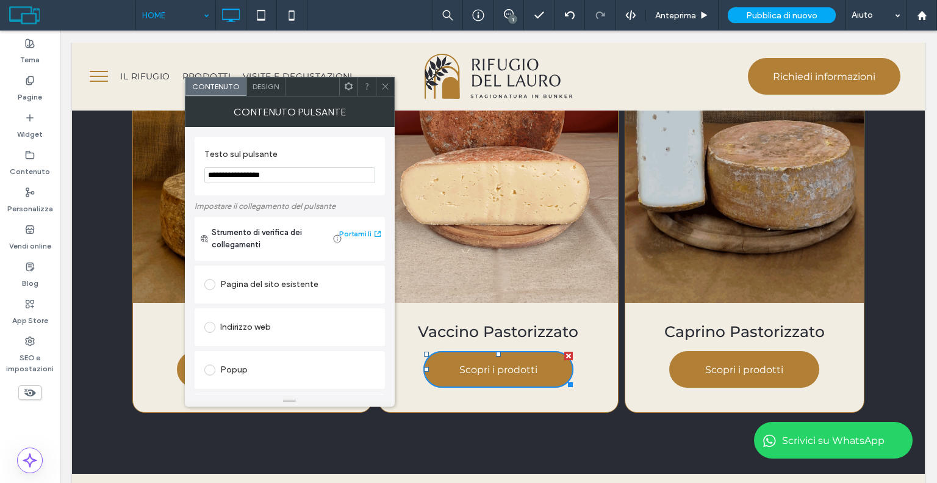
scroll to position [122, 0]
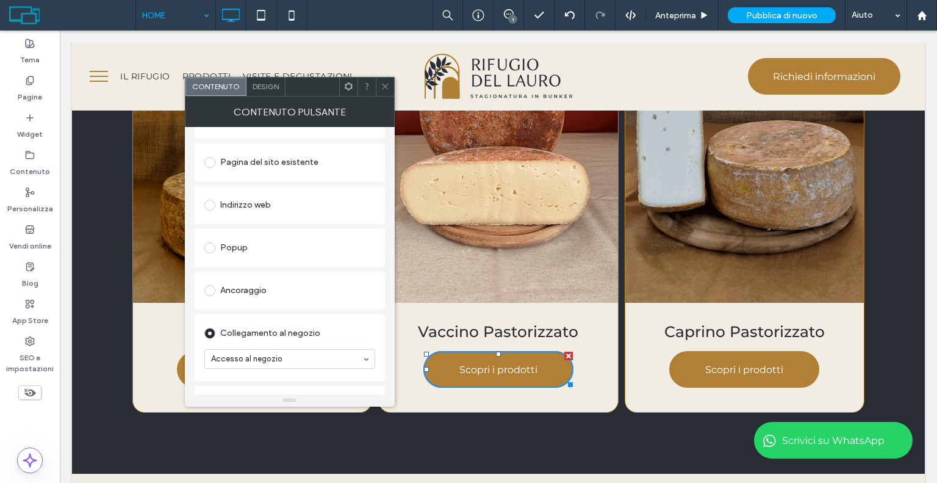
click at [292, 162] on div "Pagina del sito esistente" at bounding box center [289, 163] width 171 height 20
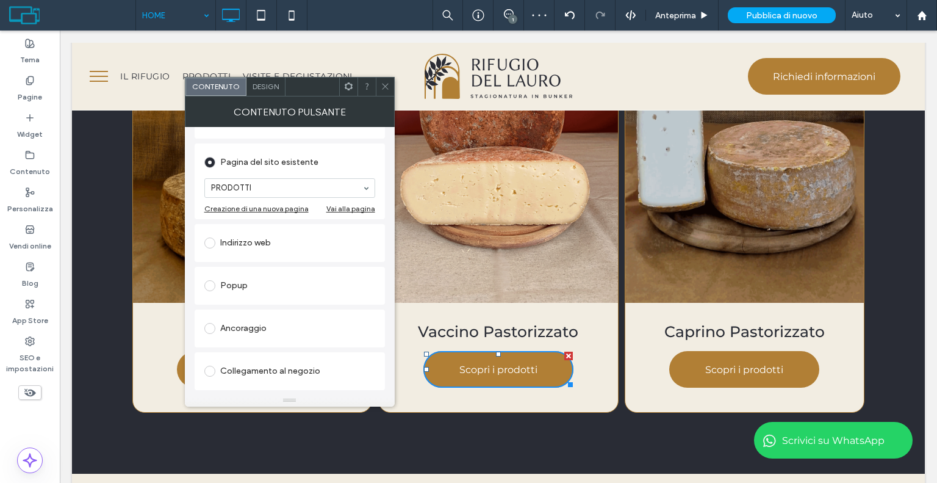
click at [381, 81] on span at bounding box center [385, 86] width 9 height 18
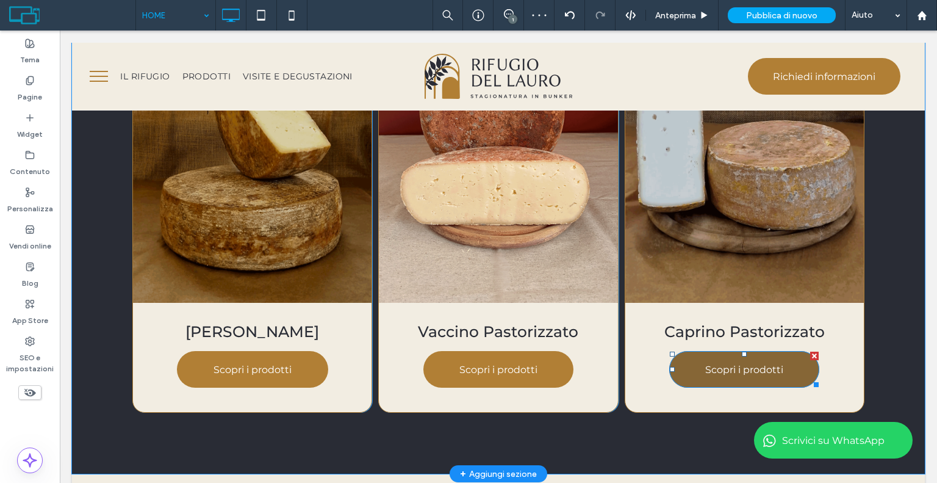
click at [771, 377] on link "Scopri i prodotti" at bounding box center [744, 369] width 150 height 37
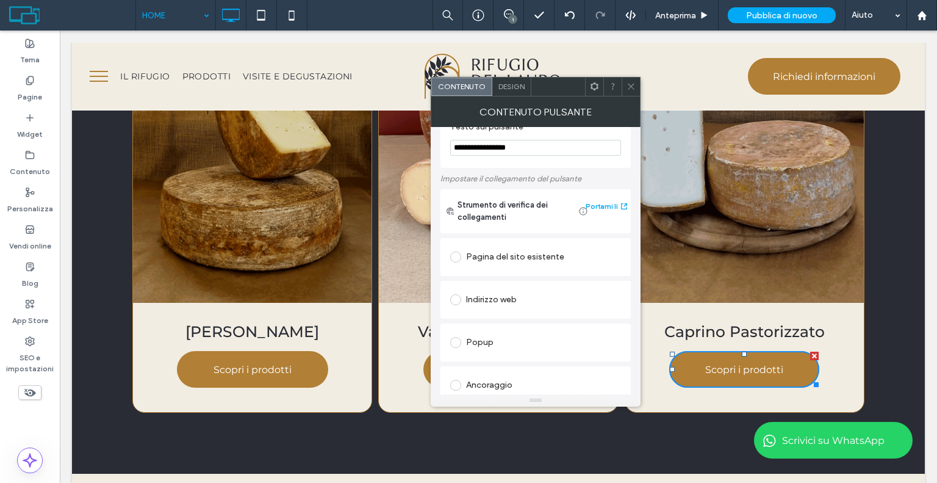
scroll to position [0, 0]
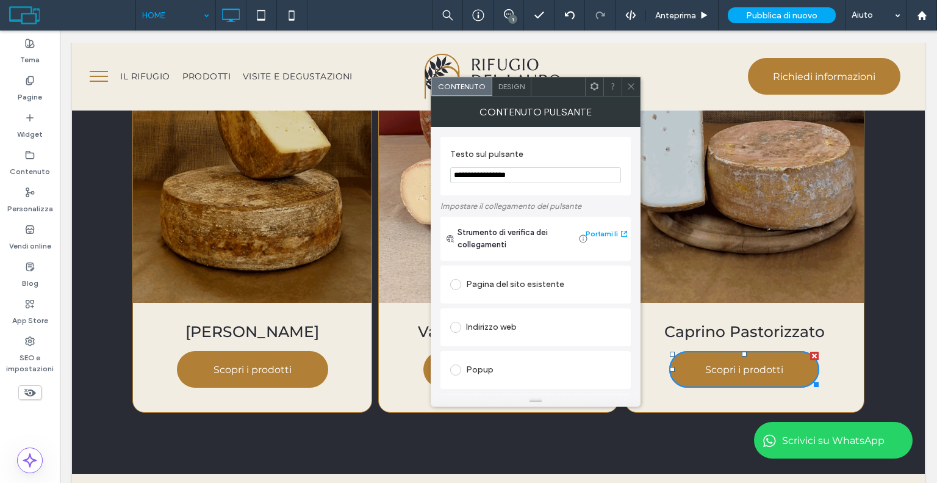
click at [483, 284] on div "Pagina del sito esistente" at bounding box center [535, 285] width 171 height 20
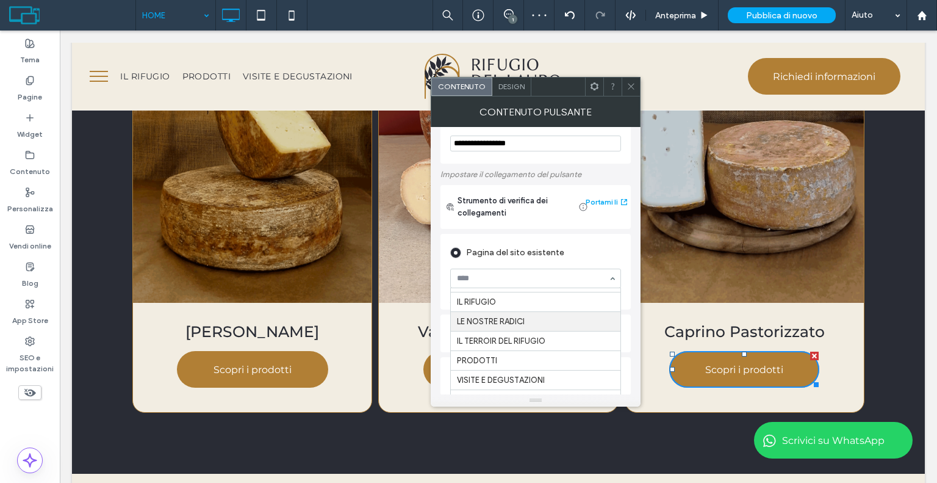
scroll to position [61, 0]
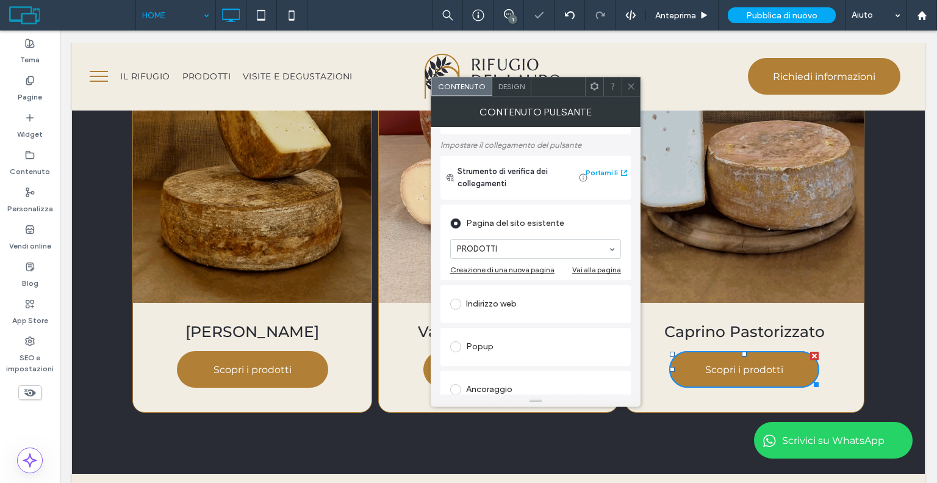
click at [632, 84] on icon at bounding box center [631, 86] width 9 height 9
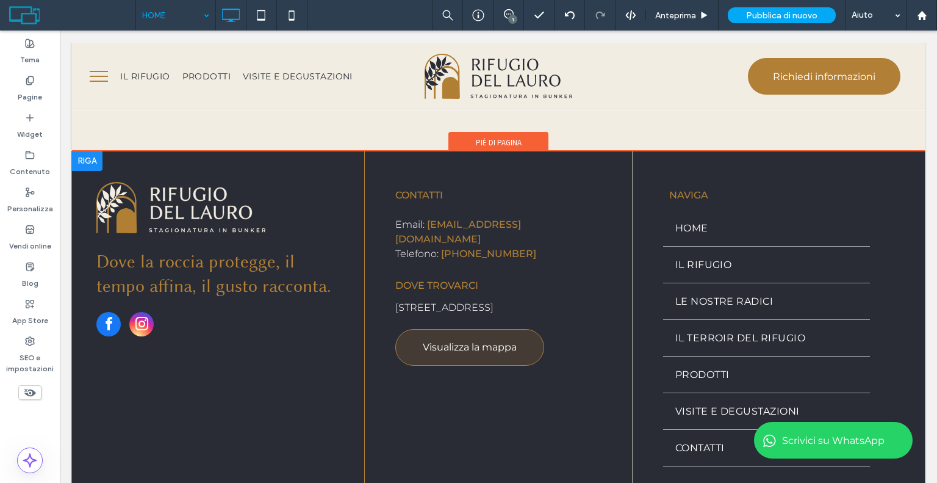
scroll to position [2380, 0]
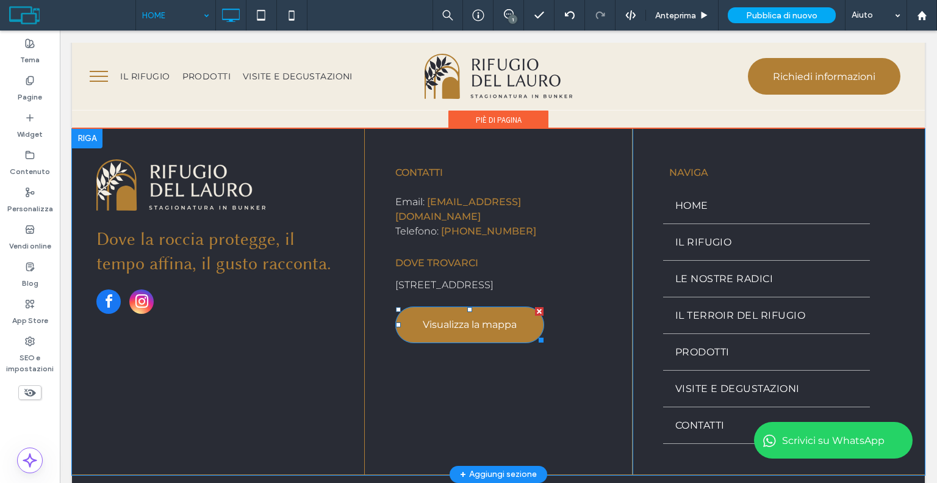
click at [436, 306] on link "Visualizza la mappa" at bounding box center [469, 324] width 149 height 37
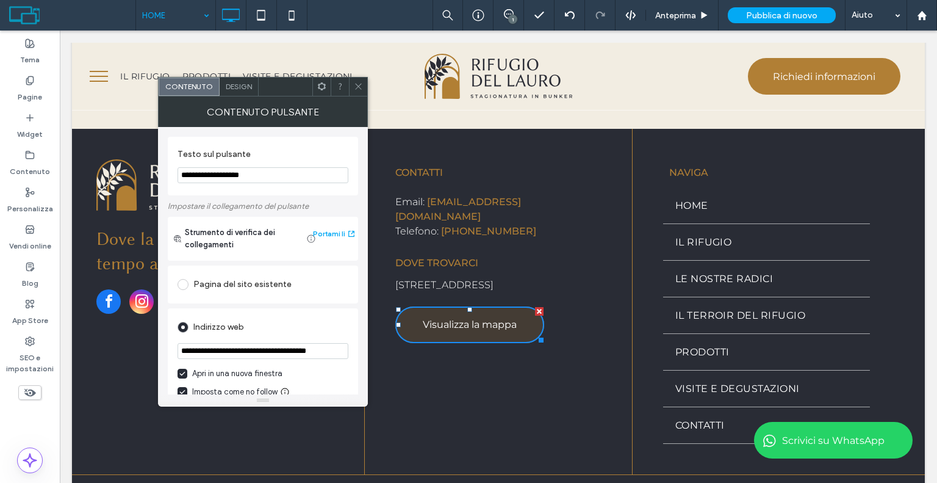
click at [359, 83] on icon at bounding box center [358, 86] width 9 height 9
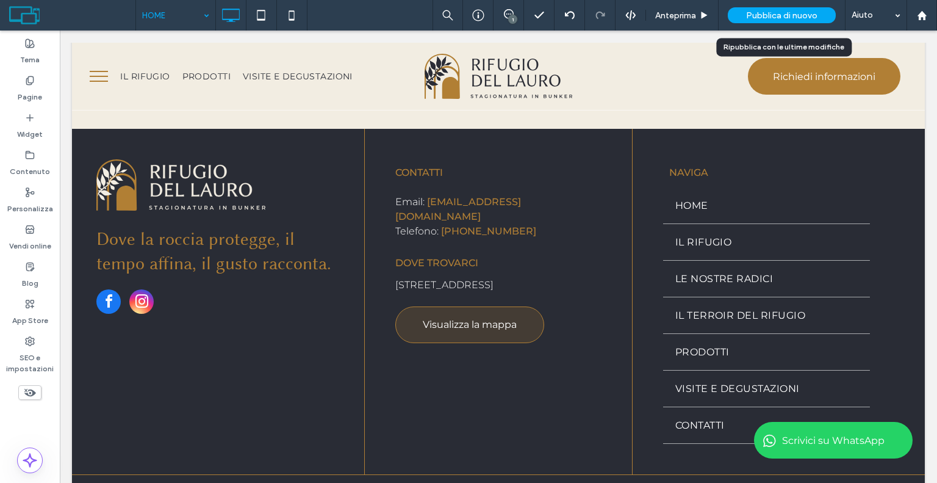
click at [737, 21] on div "Pubblica di nuovo" at bounding box center [782, 15] width 108 height 16
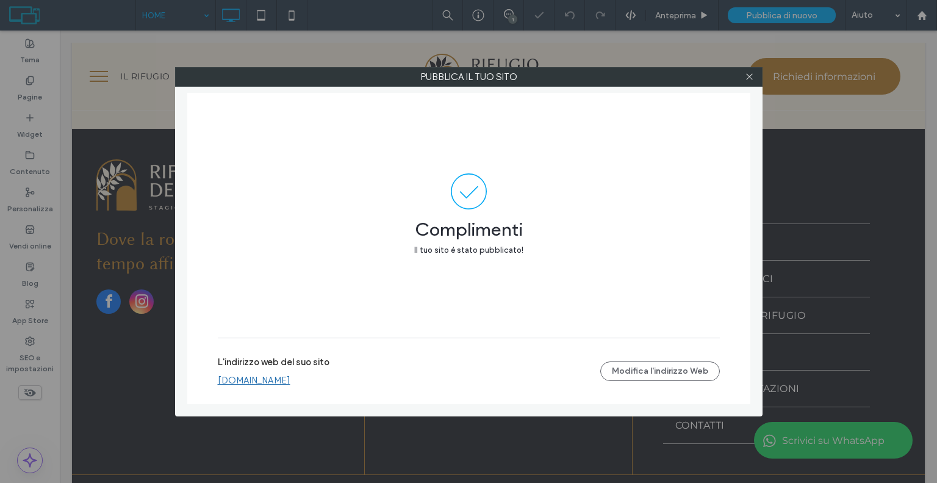
click at [260, 380] on link "[DOMAIN_NAME]" at bounding box center [254, 380] width 73 height 11
drag, startPoint x: 747, startPoint y: 73, endPoint x: 582, endPoint y: 63, distance: 165.6
click at [748, 73] on icon at bounding box center [749, 76] width 9 height 9
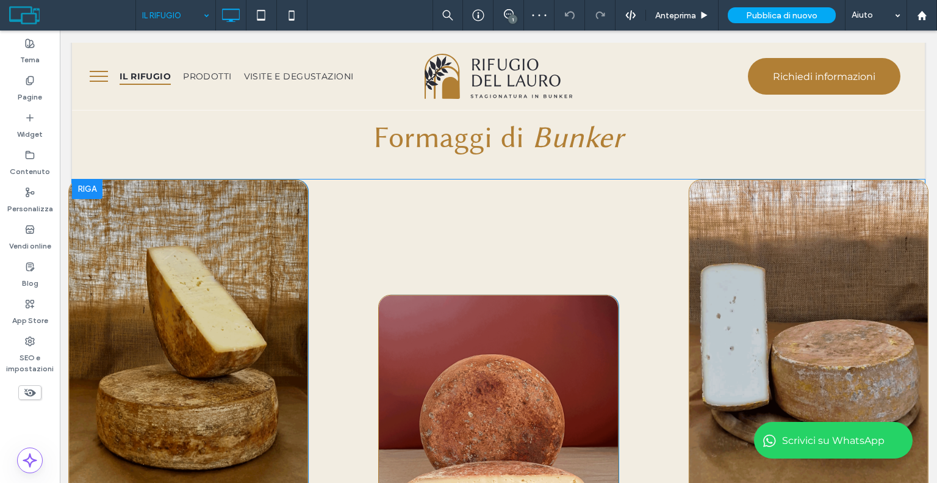
scroll to position [1647, 0]
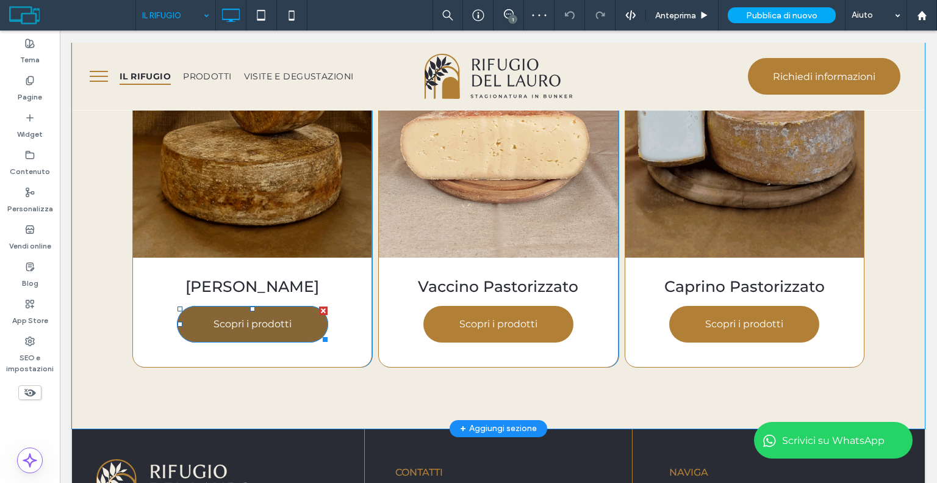
click at [214, 318] on span "Scopri i prodotti" at bounding box center [253, 324] width 78 height 12
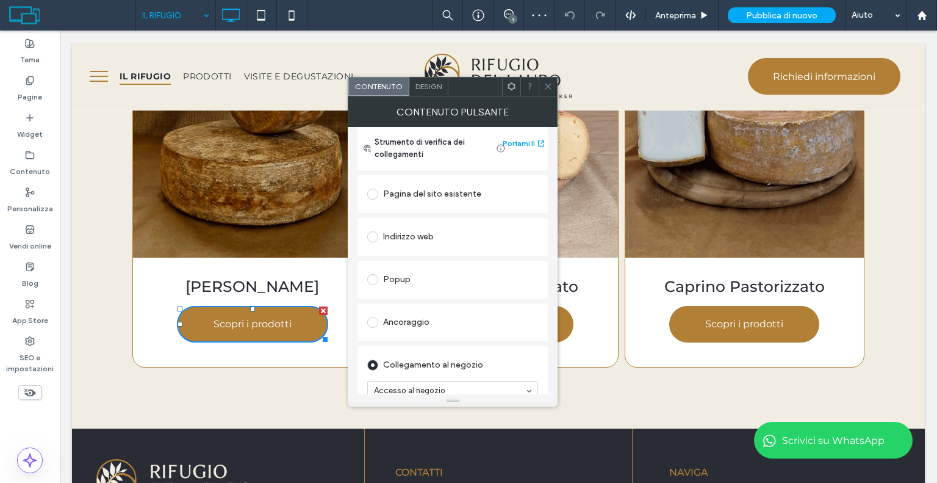
scroll to position [61, 0]
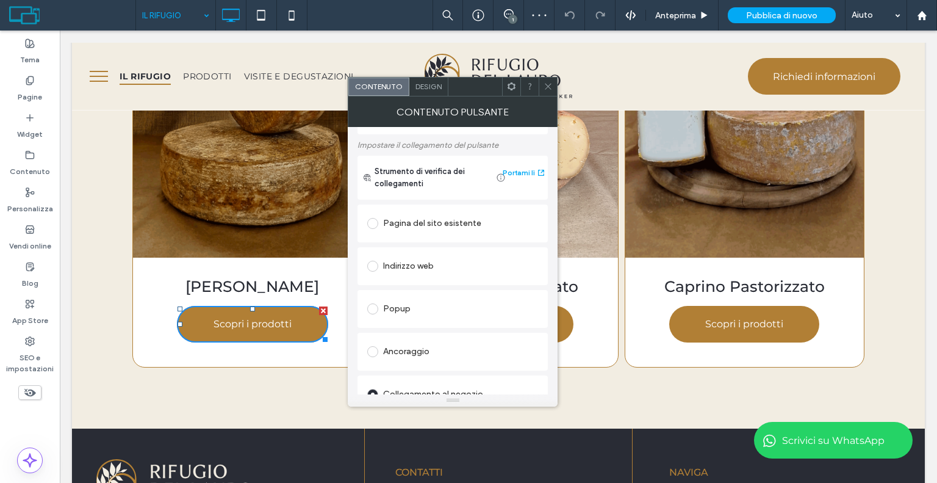
click at [431, 220] on div "Pagina del sito esistente" at bounding box center [452, 224] width 171 height 20
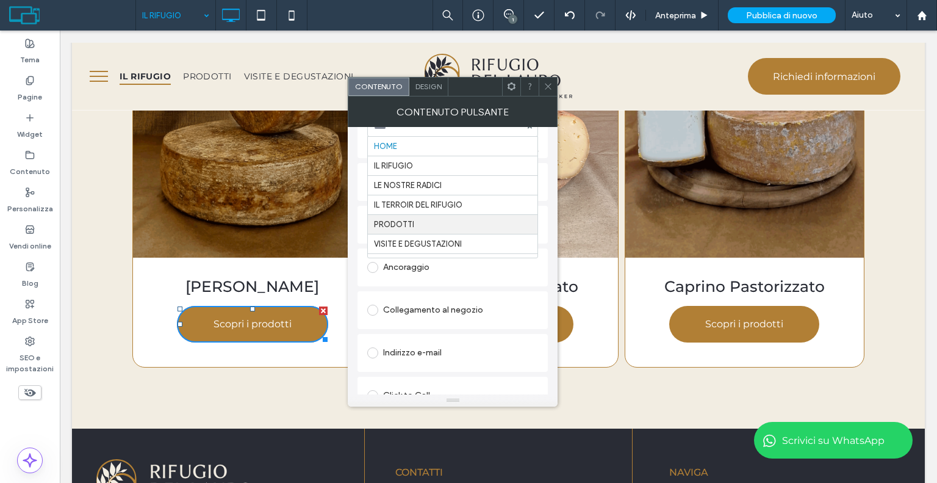
scroll to position [122, 0]
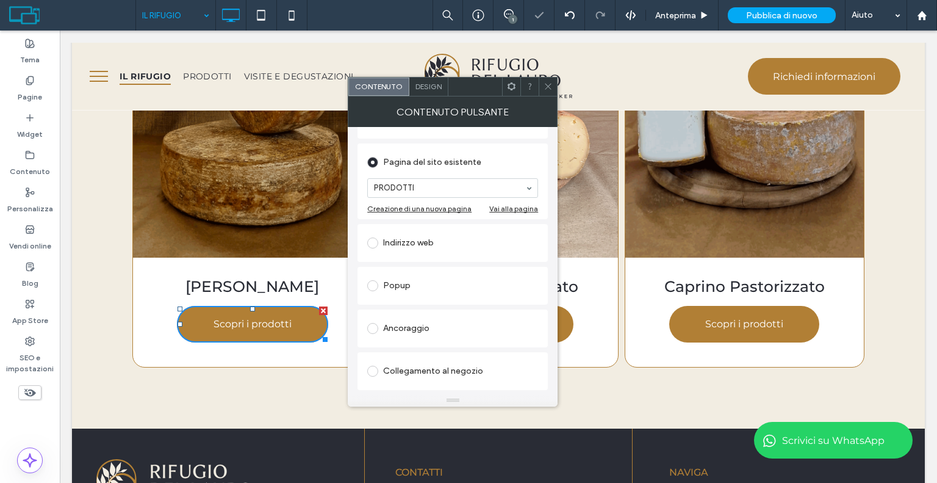
click at [553, 88] on div at bounding box center [548, 86] width 18 height 18
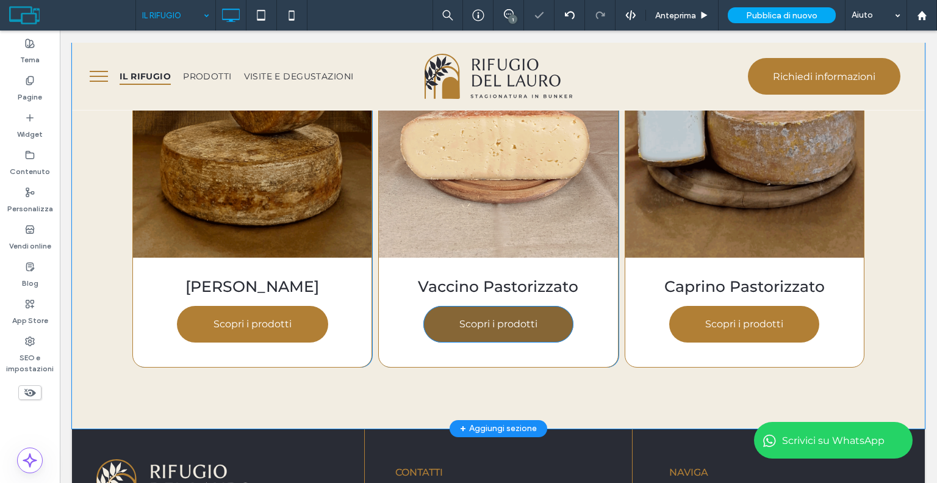
click at [475, 306] on link "Scopri i prodotti" at bounding box center [498, 324] width 150 height 37
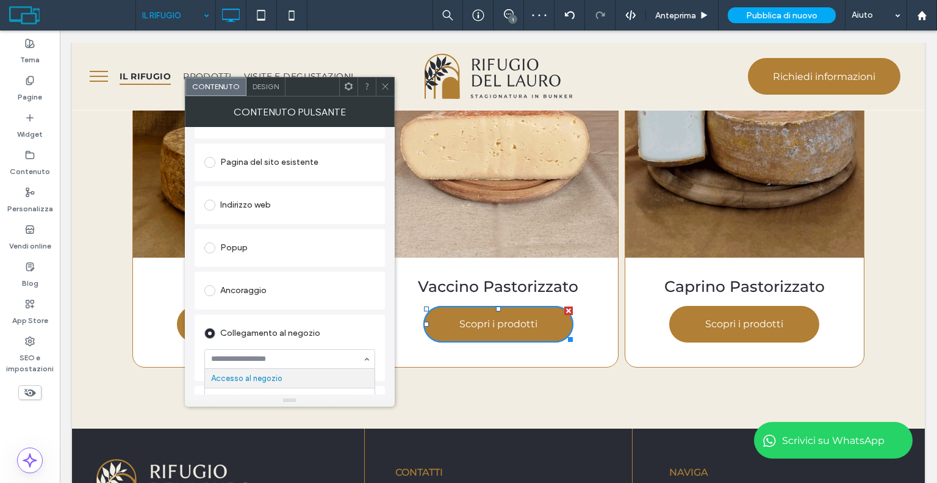
drag, startPoint x: 254, startPoint y: 354, endPoint x: 259, endPoint y: 348, distance: 7.8
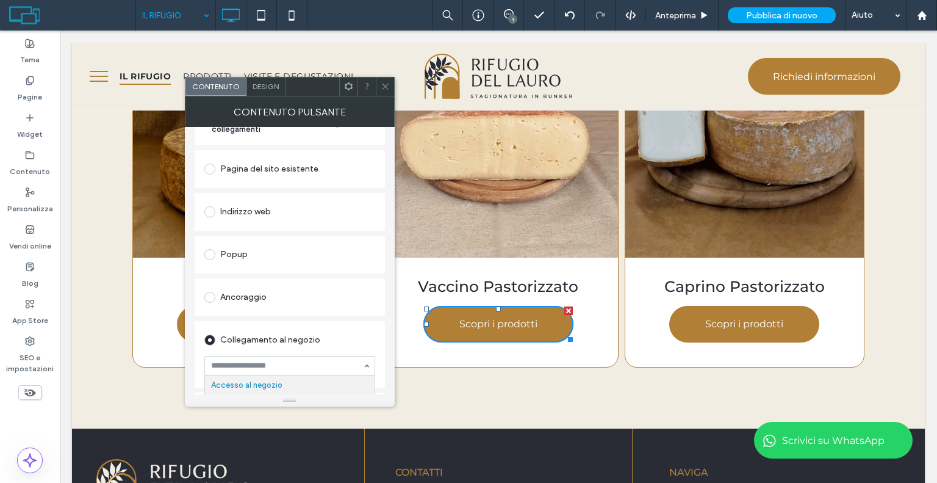
scroll to position [54, 0]
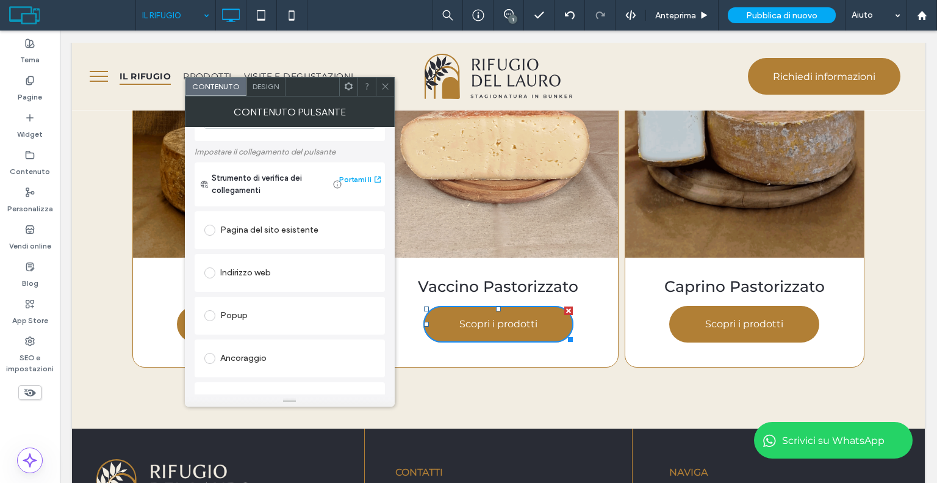
click at [270, 229] on div "Pagina del sito esistente" at bounding box center [289, 230] width 171 height 20
click at [390, 84] on div at bounding box center [385, 86] width 18 height 18
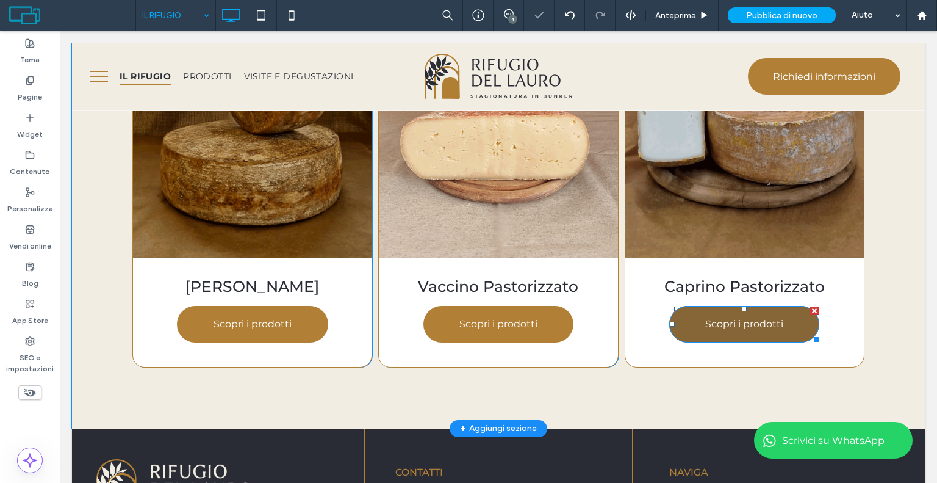
click at [722, 318] on span "Scopri i prodotti" at bounding box center [744, 324] width 78 height 12
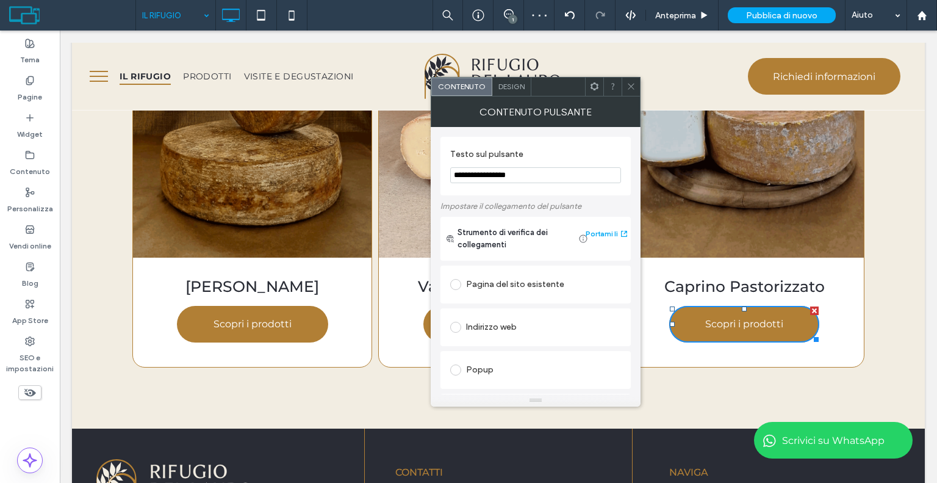
click at [515, 275] on div "Pagina del sito esistente" at bounding box center [535, 285] width 171 height 20
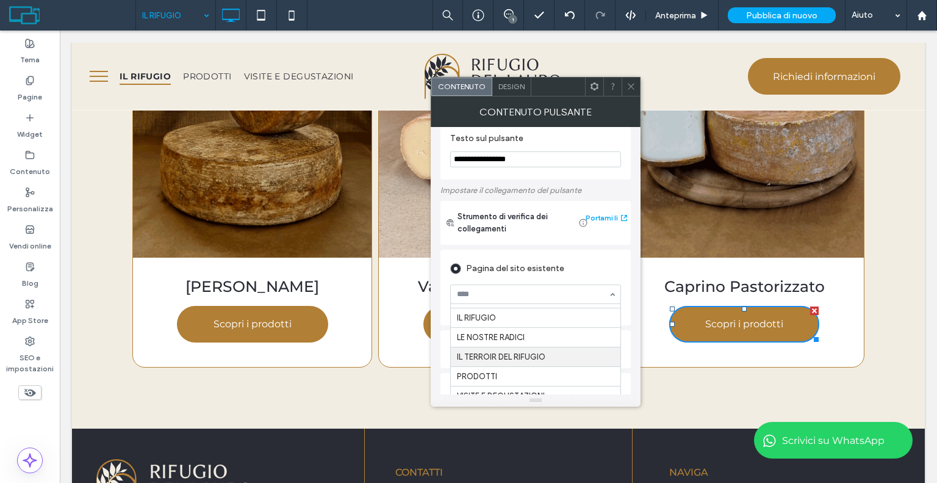
scroll to position [61, 0]
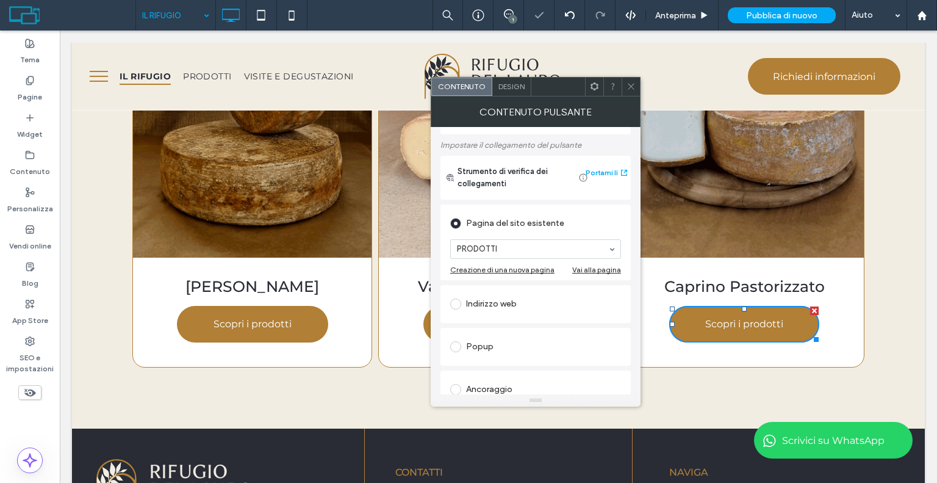
click at [631, 79] on span at bounding box center [631, 86] width 9 height 18
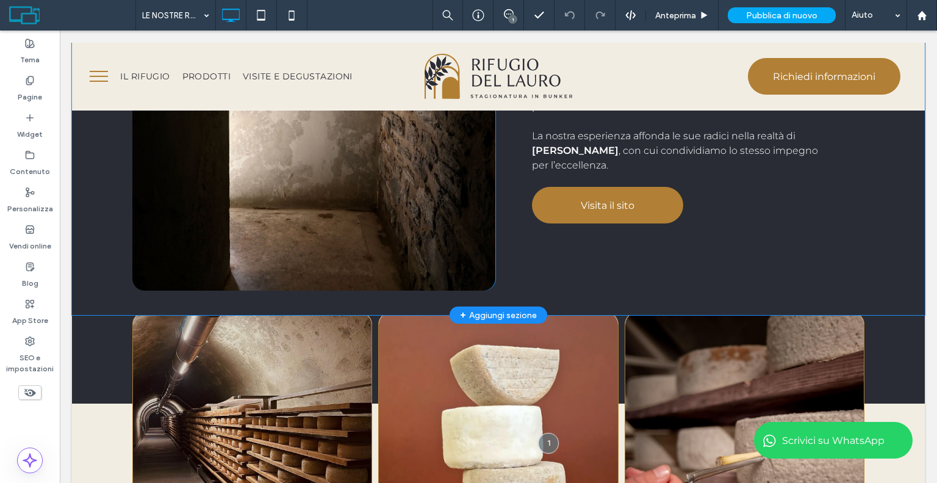
scroll to position [1220, 0]
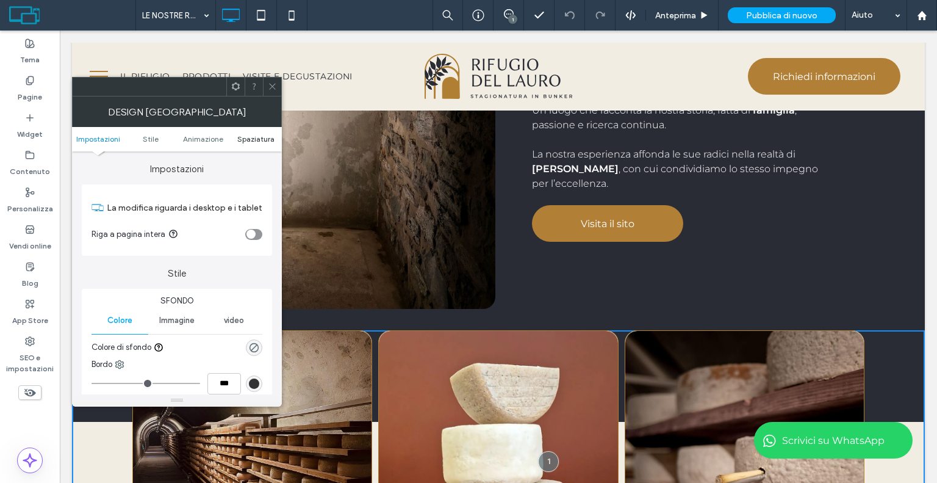
click at [254, 143] on span "Spaziatura" at bounding box center [255, 138] width 37 height 9
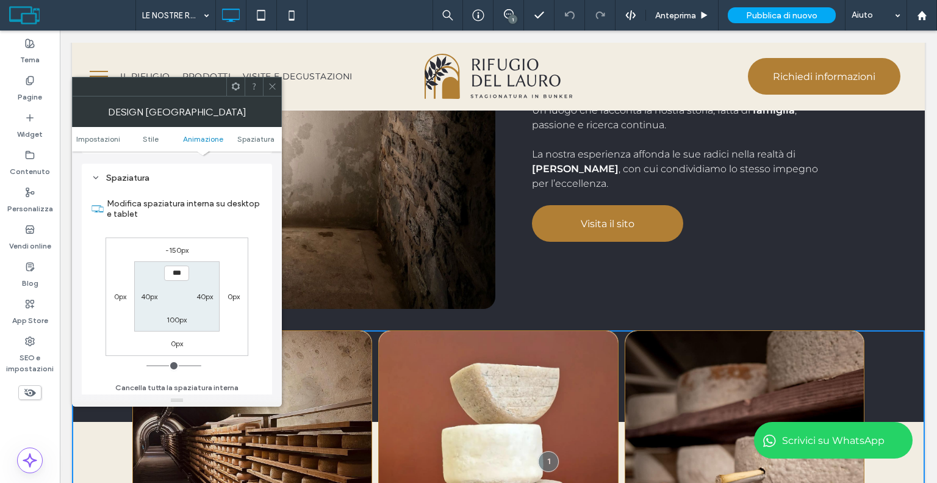
scroll to position [336, 0]
click at [174, 245] on label "-150px" at bounding box center [176, 247] width 23 height 9
type input "*"
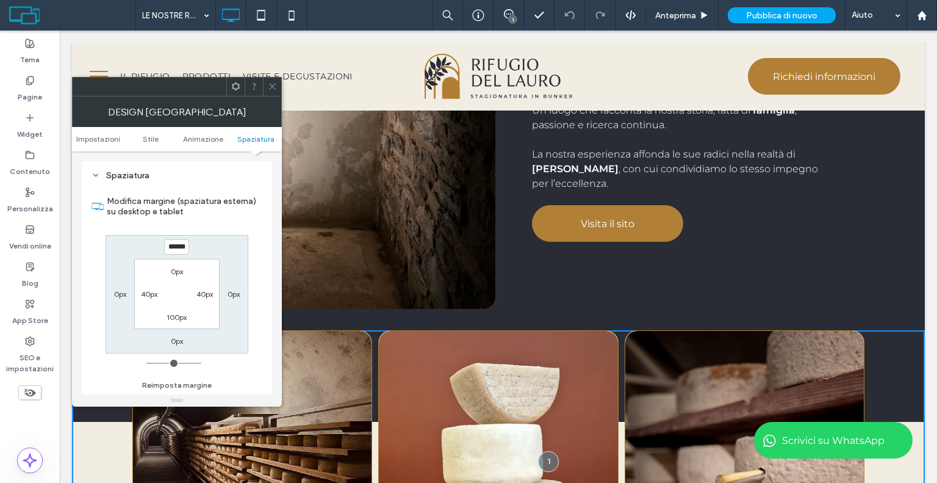
click at [187, 247] on input "******" at bounding box center [176, 246] width 25 height 15
click at [165, 248] on input "******" at bounding box center [176, 246] width 25 height 15
click at [176, 246] on input "******" at bounding box center [176, 246] width 25 height 15
type input "******"
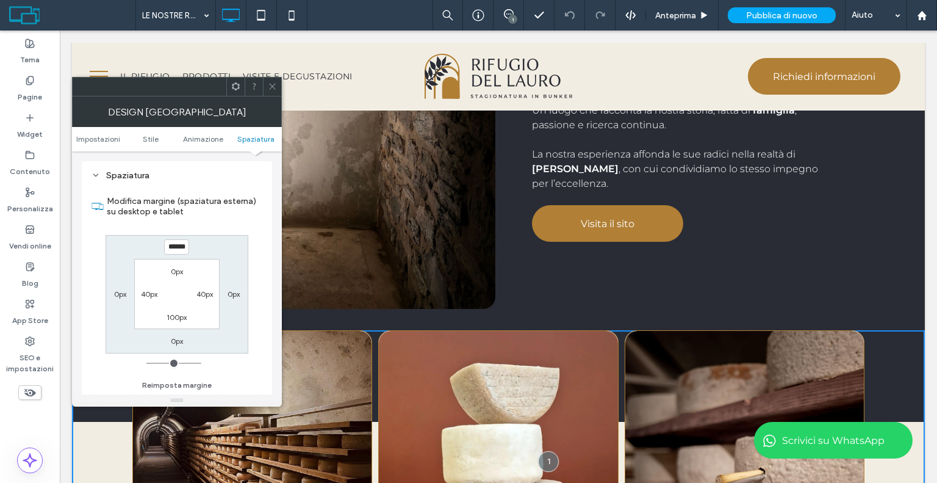
type input "*"
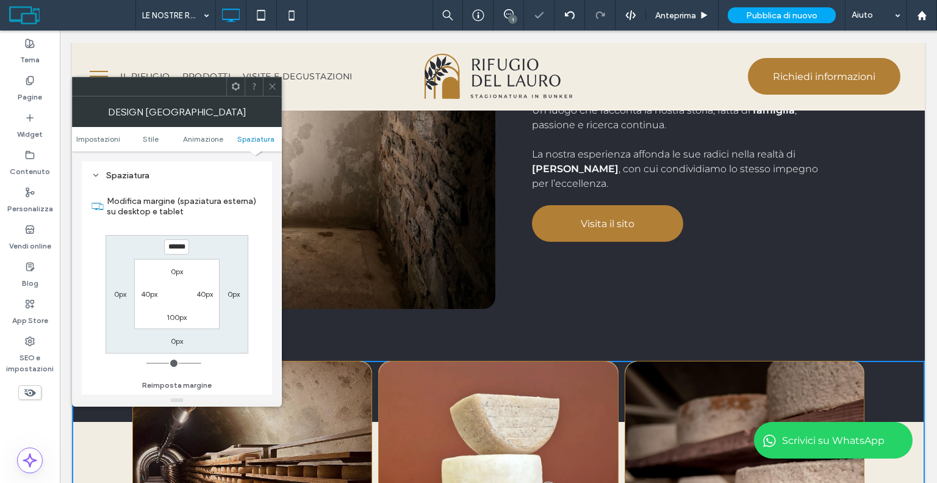
click at [267, 83] on div at bounding box center [272, 86] width 18 height 18
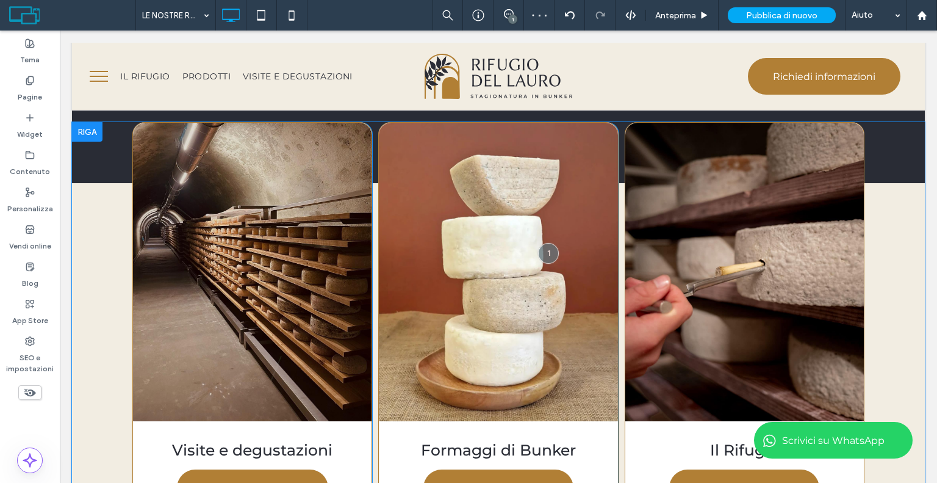
scroll to position [1525, 0]
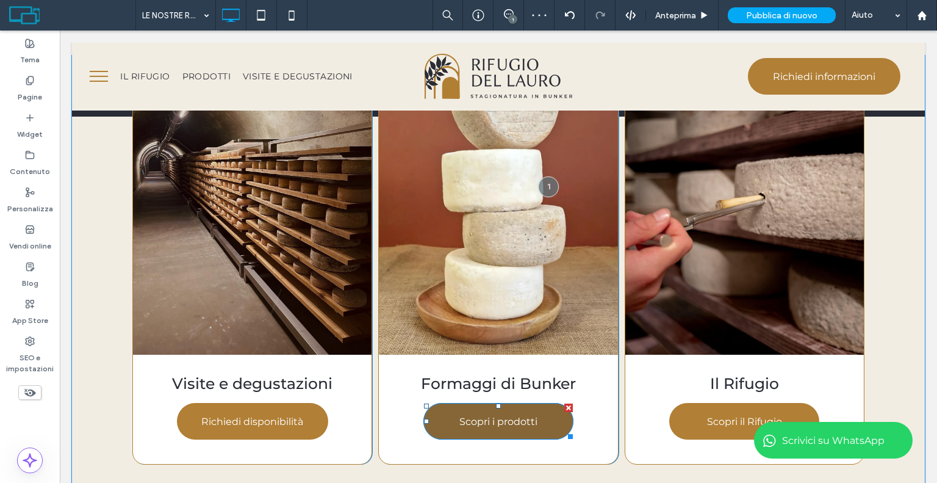
click at [466, 433] on link "Scopri i prodotti" at bounding box center [498, 421] width 150 height 37
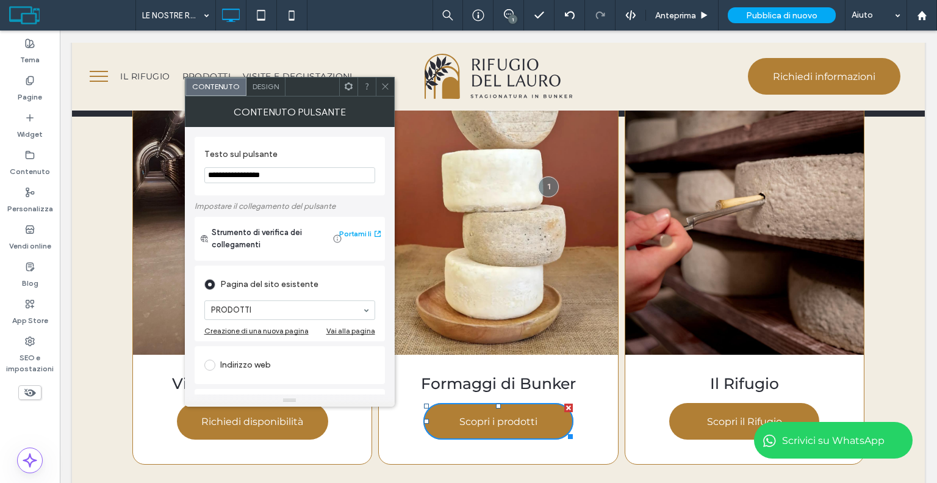
click at [389, 87] on icon at bounding box center [385, 86] width 9 height 9
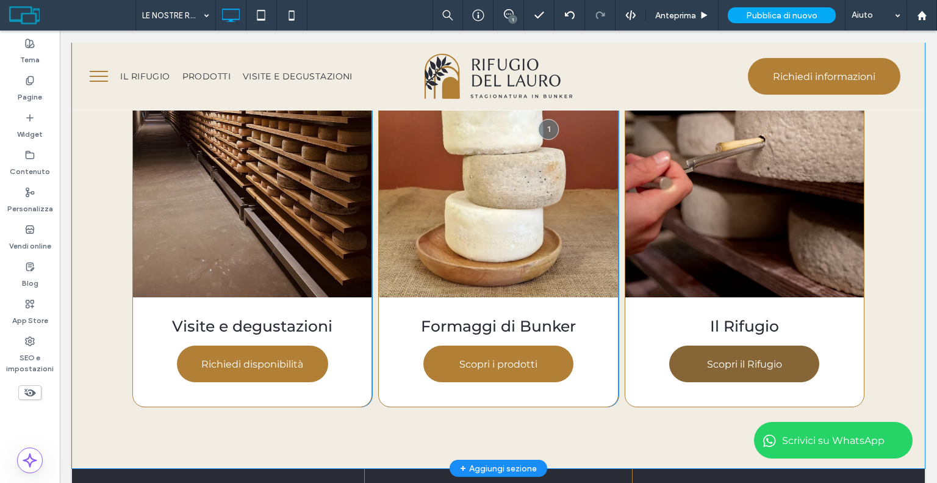
scroll to position [1647, 0]
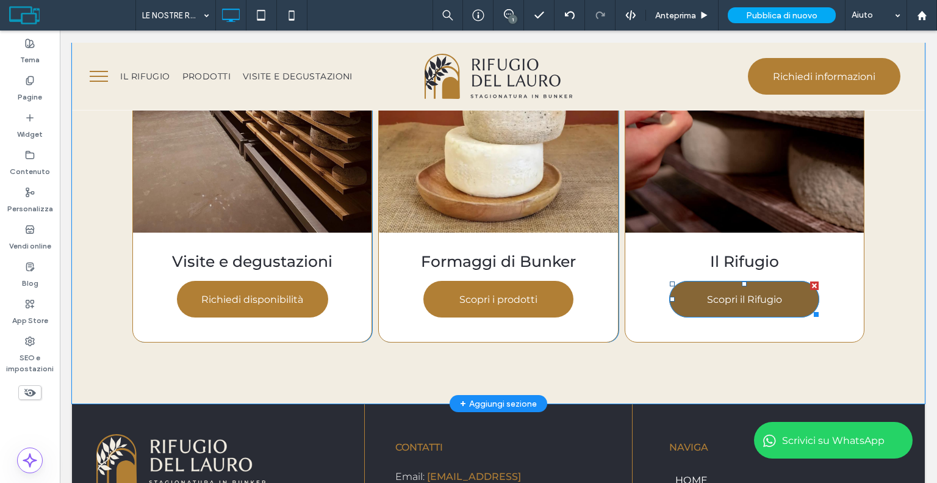
click at [713, 303] on span "Scopri il Rifugio" at bounding box center [744, 299] width 75 height 12
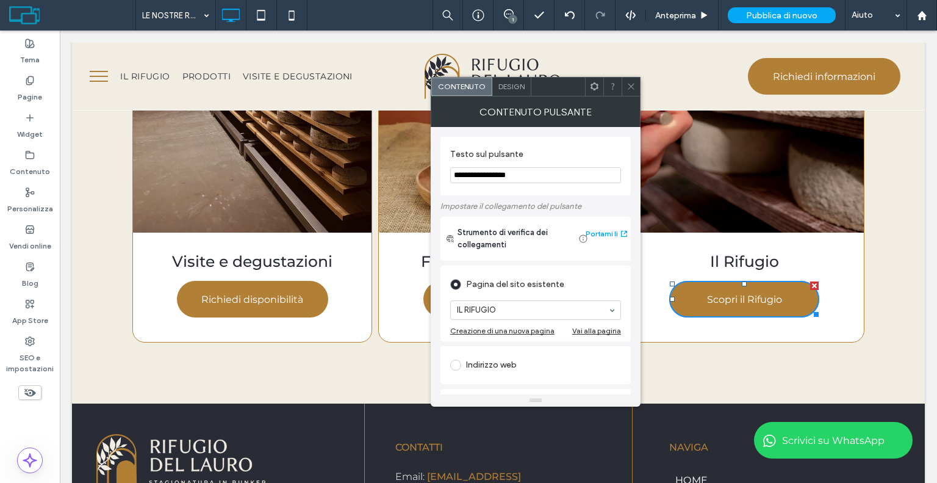
click at [627, 82] on icon at bounding box center [631, 86] width 9 height 9
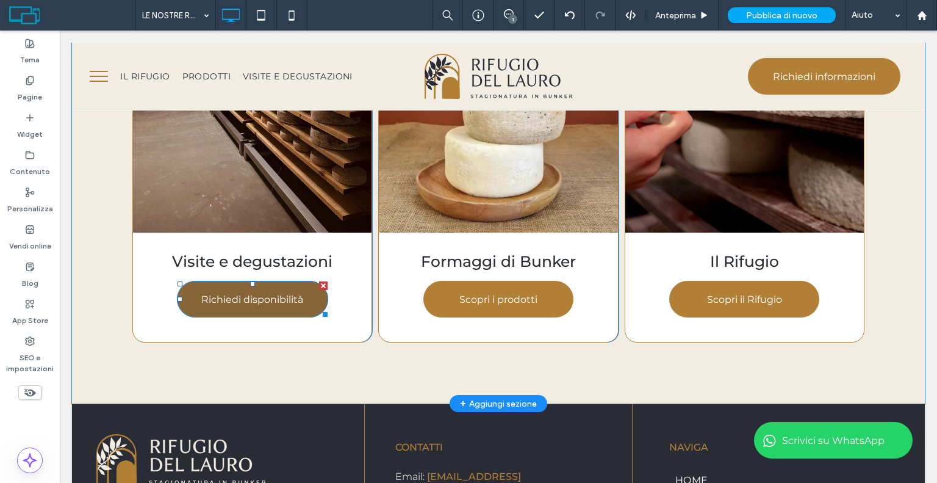
click at [244, 297] on span "Richiedi disponibilità" at bounding box center [252, 299] width 102 height 12
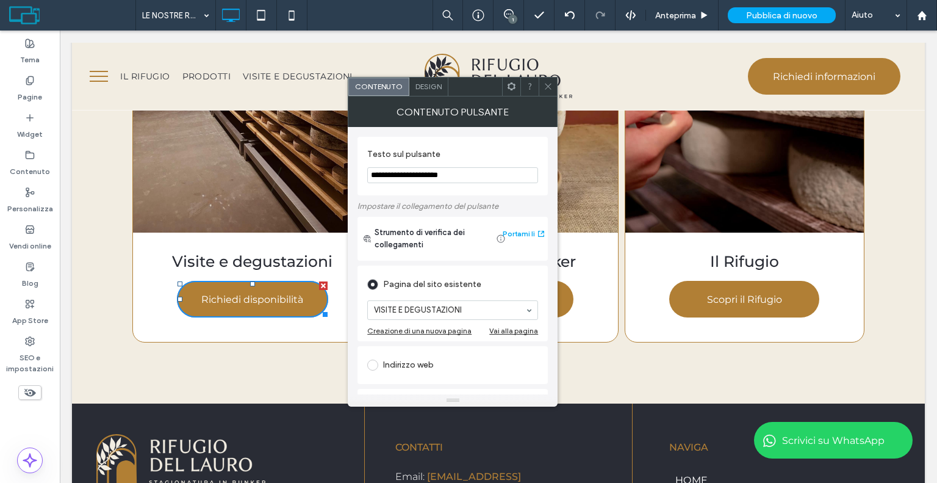
click at [544, 82] on icon at bounding box center [548, 86] width 9 height 9
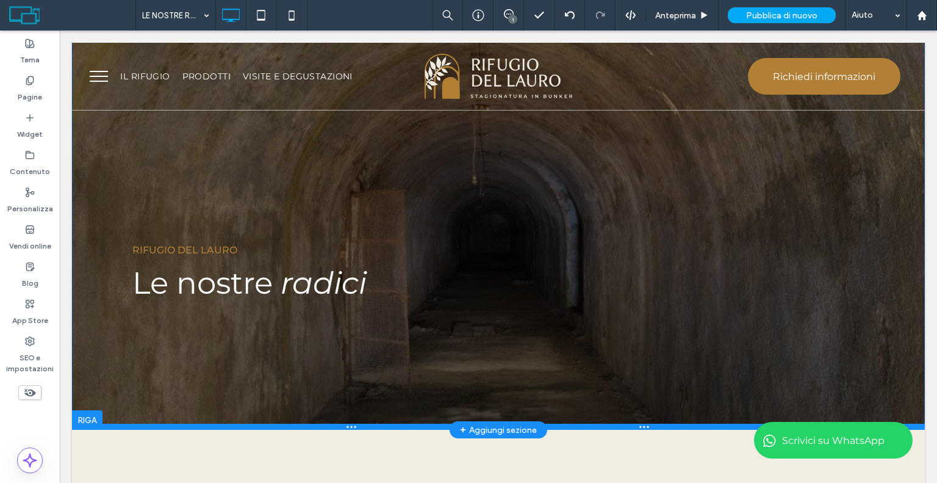
scroll to position [0, 0]
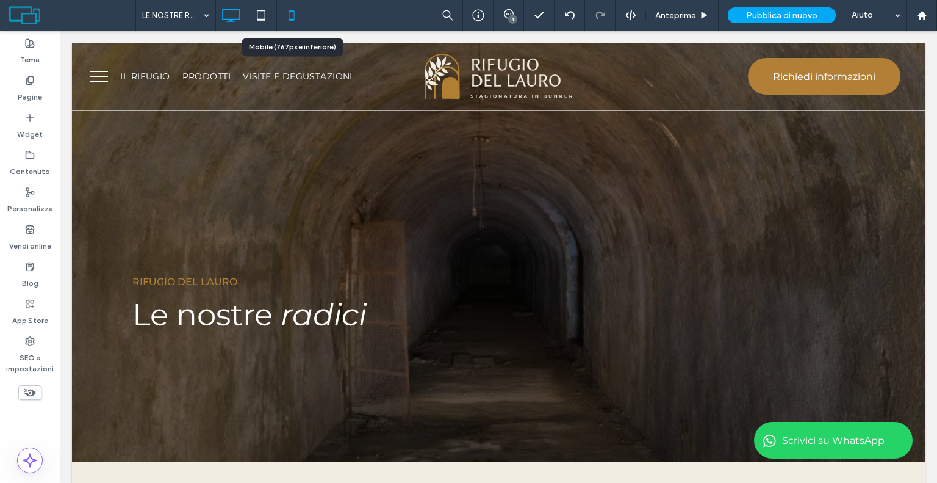
click at [283, 12] on icon at bounding box center [291, 15] width 24 height 24
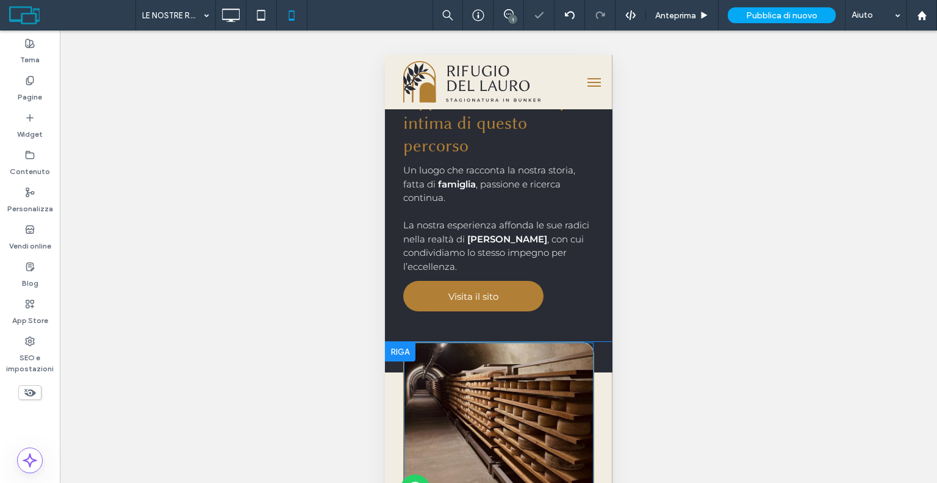
scroll to position [1098, 0]
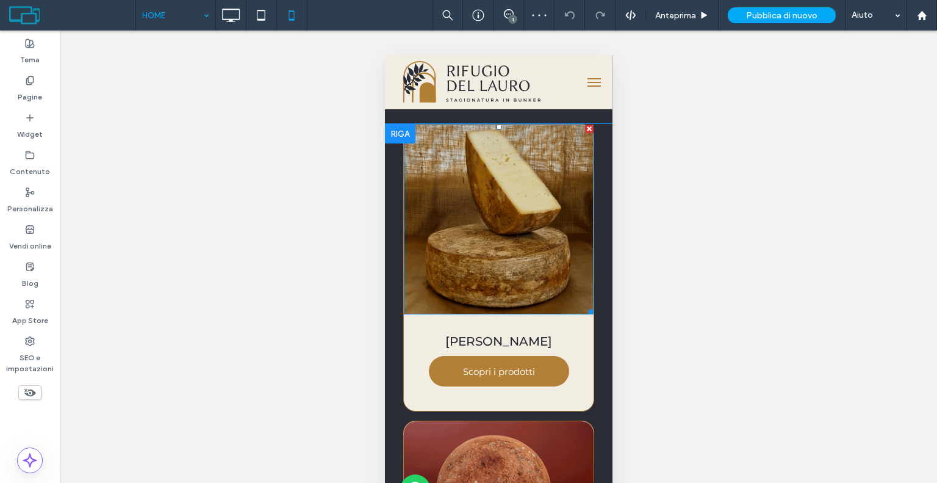
scroll to position [1037, 0]
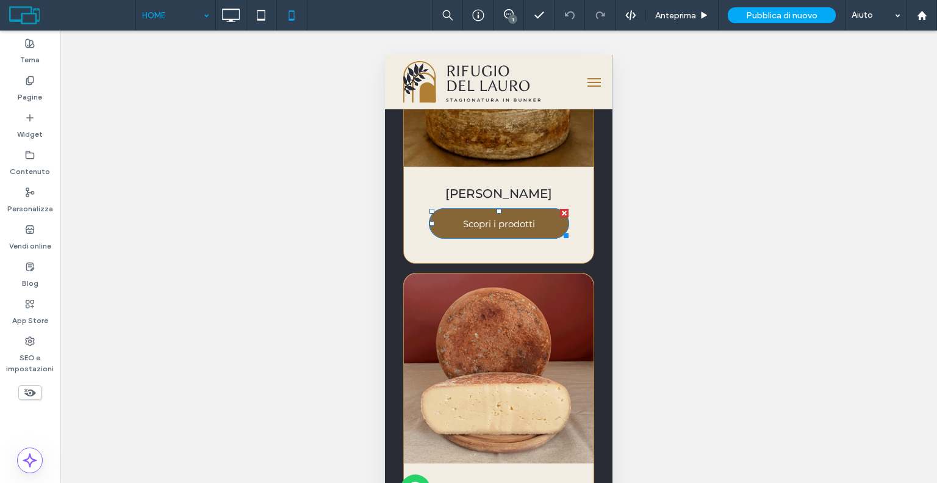
click at [491, 208] on link "Scopri i prodotti" at bounding box center [498, 223] width 140 height 31
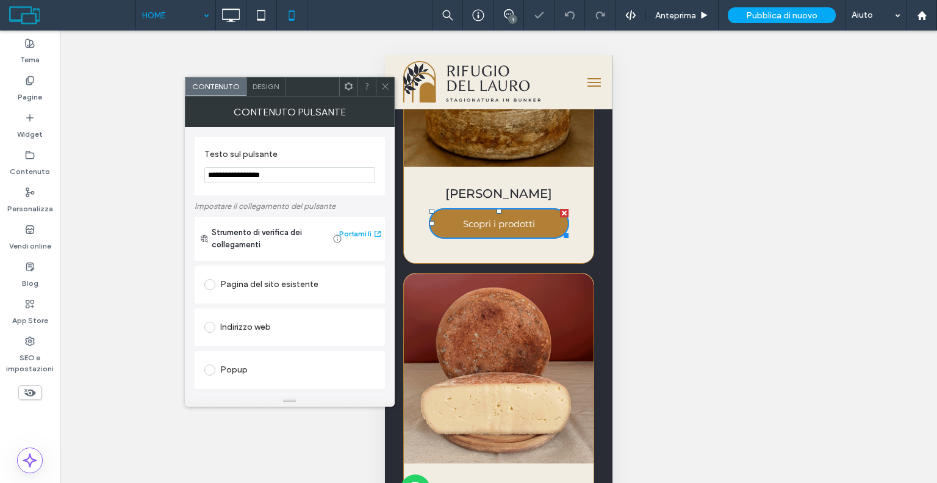
click at [312, 292] on div "Pagina del sito esistente" at bounding box center [289, 285] width 171 height 20
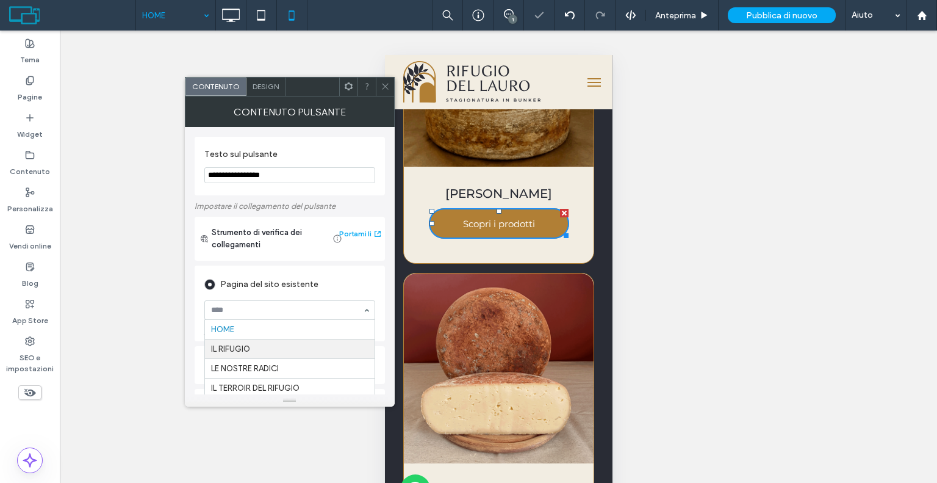
scroll to position [18, 0]
click at [384, 88] on icon at bounding box center [385, 86] width 9 height 9
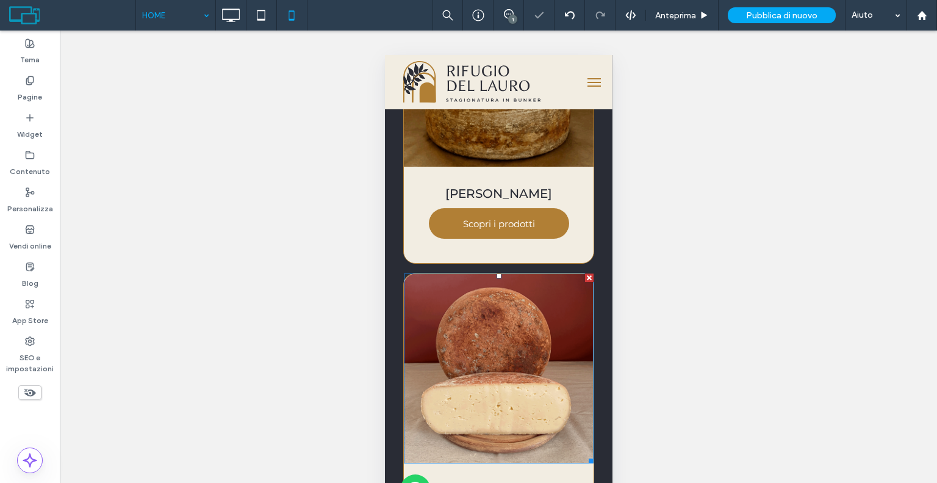
scroll to position [1342, 0]
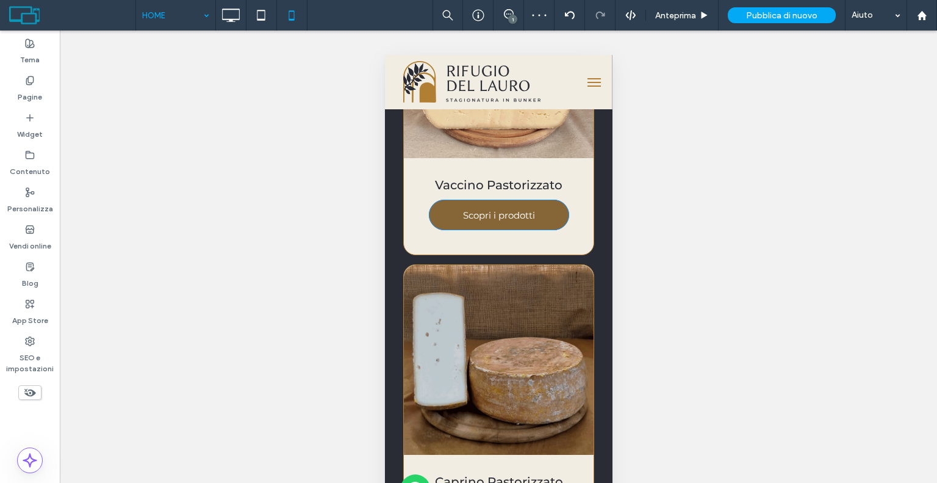
click at [490, 209] on span "Scopri i prodotti" at bounding box center [499, 215] width 72 height 12
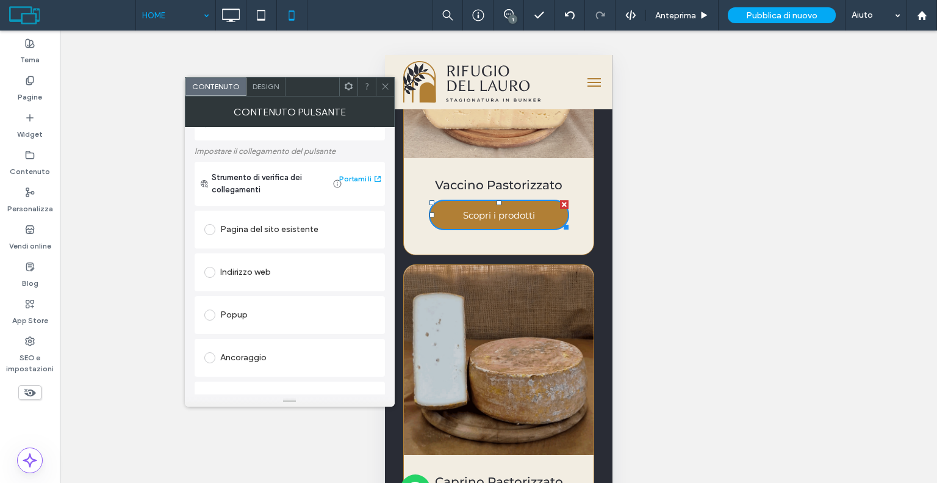
scroll to position [0, 0]
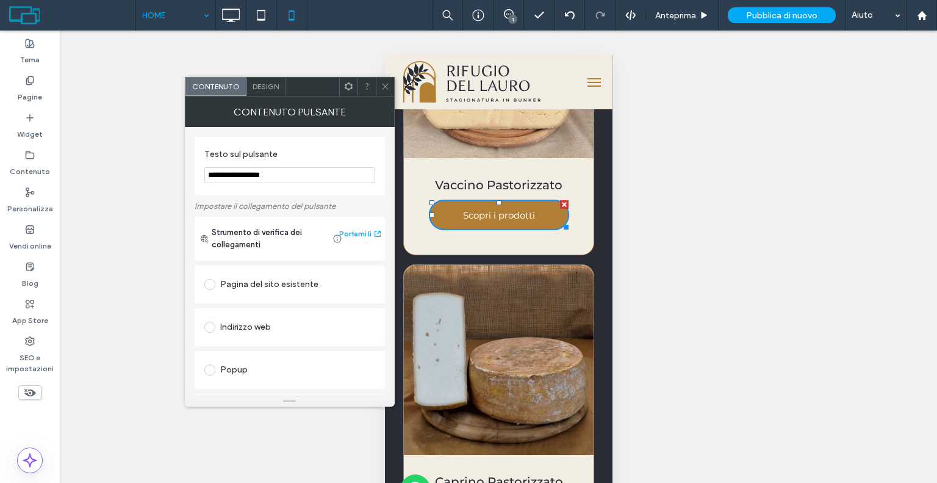
click at [301, 290] on div "Pagina del sito esistente" at bounding box center [289, 285] width 171 height 20
click at [387, 87] on icon at bounding box center [385, 86] width 9 height 9
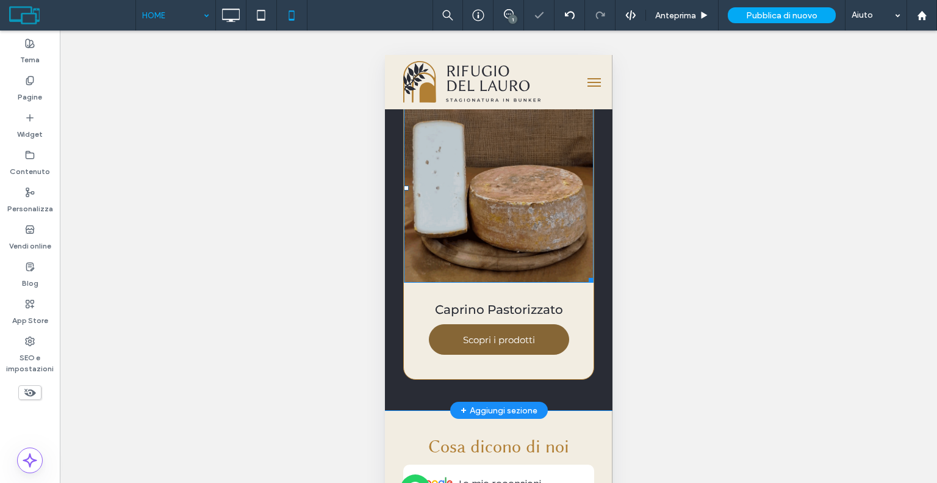
scroll to position [1525, 0]
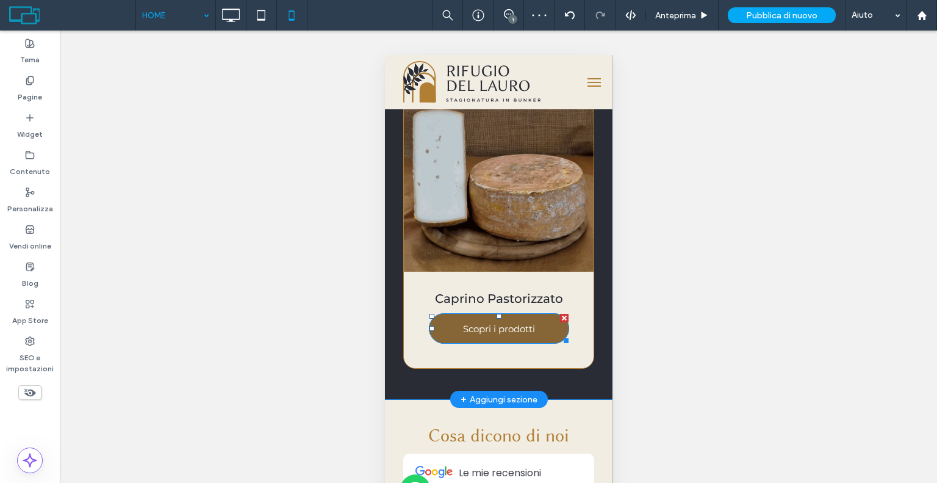
click at [486, 323] on span "Scopri i prodotti" at bounding box center [499, 329] width 72 height 12
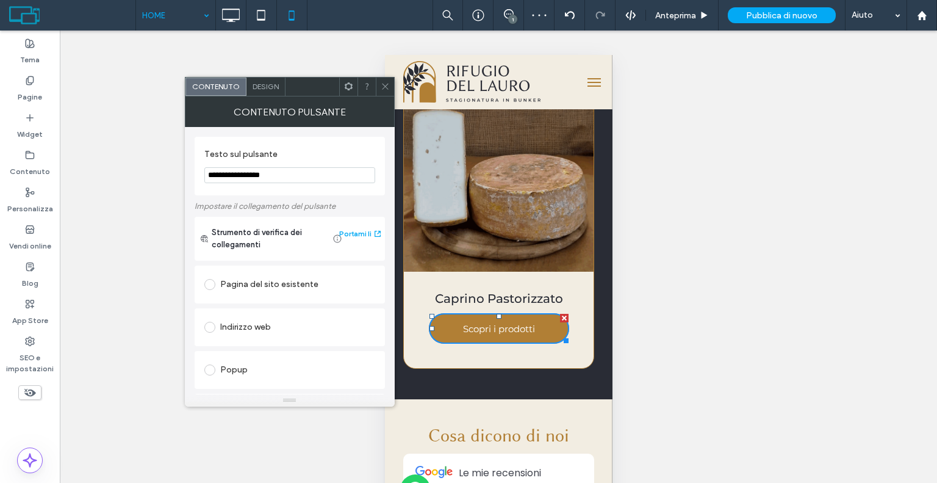
click at [306, 289] on div "Pagina del sito esistente" at bounding box center [289, 285] width 171 height 20
click at [383, 84] on use at bounding box center [385, 87] width 6 height 6
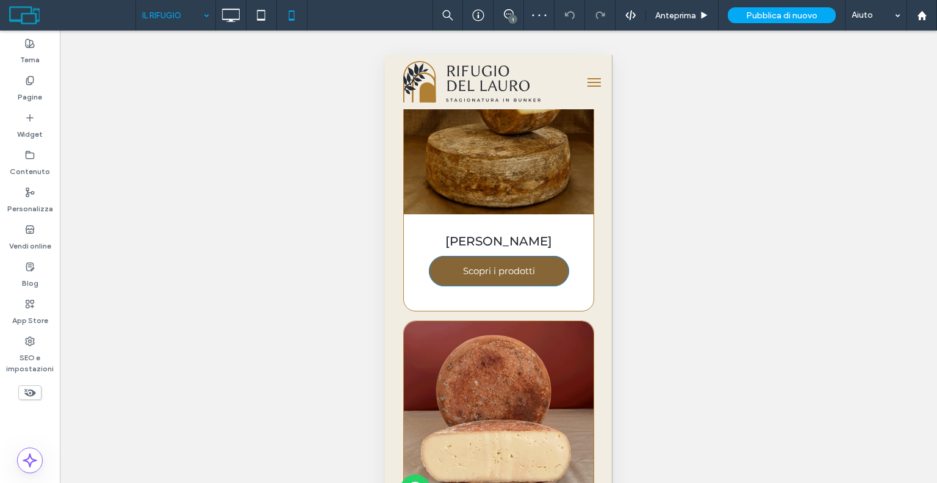
scroll to position [1159, 0]
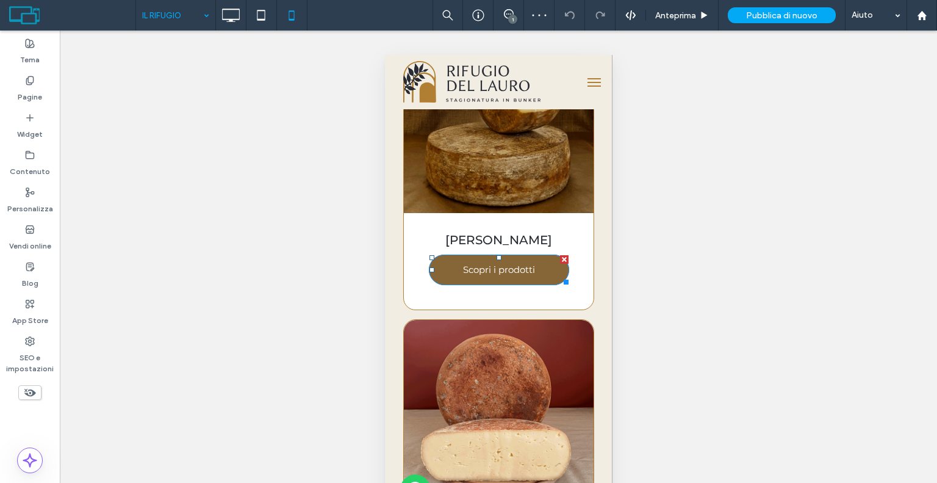
click at [480, 264] on span "Scopri i prodotti" at bounding box center [499, 270] width 72 height 12
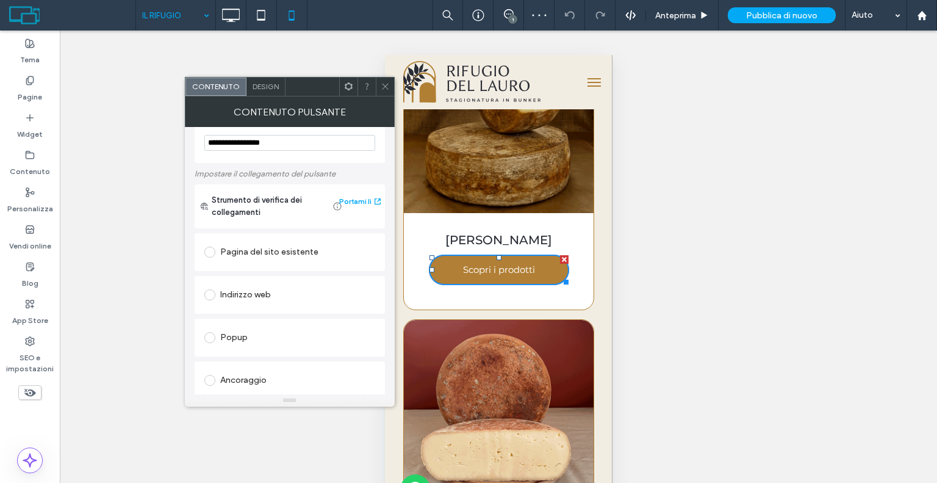
scroll to position [61, 0]
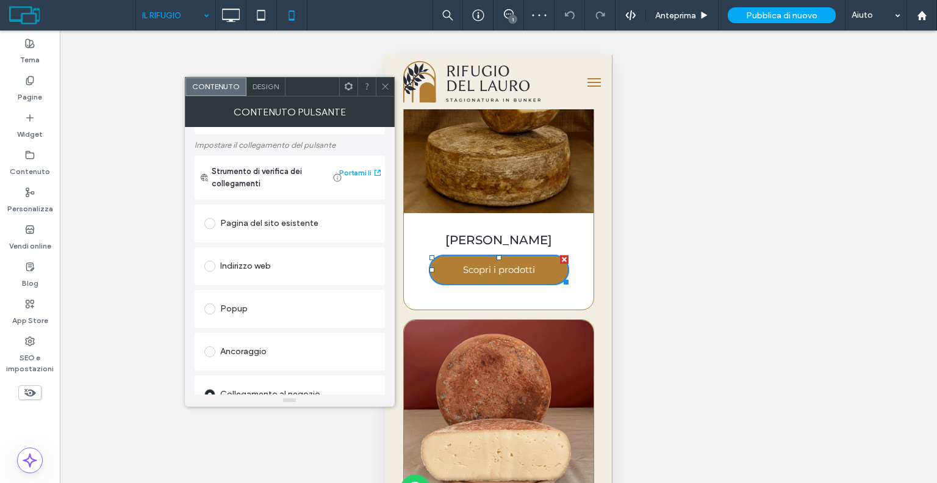
click at [288, 238] on div "Pagina del sito esistente" at bounding box center [290, 223] width 190 height 38
click at [327, 232] on div "Pagina del sito esistente" at bounding box center [289, 224] width 171 height 20
click at [390, 85] on div at bounding box center [385, 86] width 18 height 18
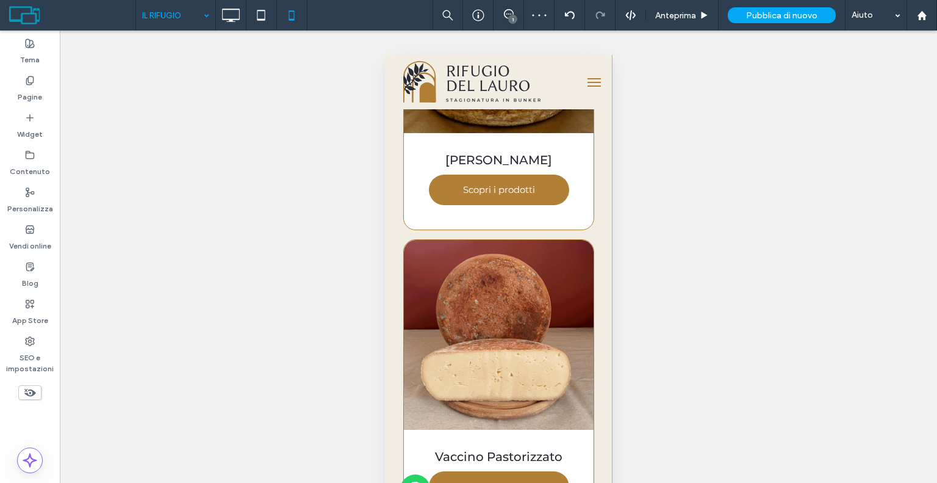
scroll to position [1342, 0]
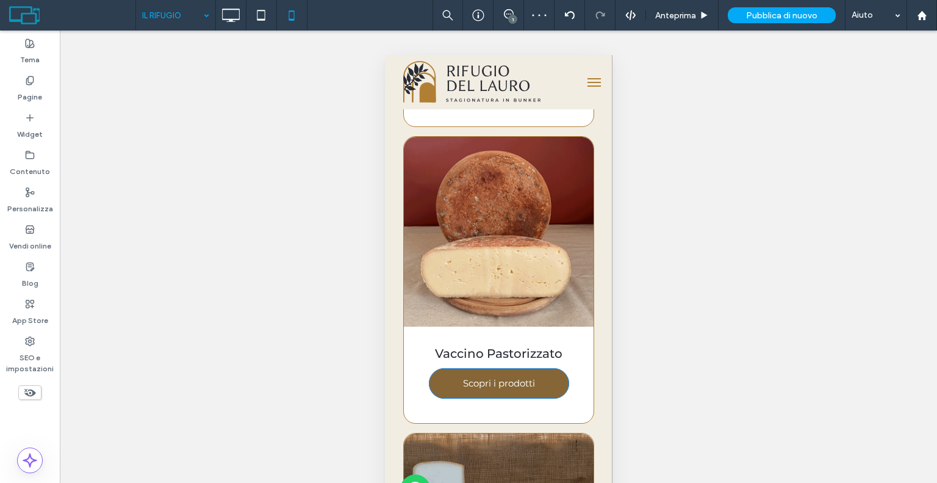
click at [475, 377] on span "Scopri i prodotti" at bounding box center [499, 383] width 72 height 12
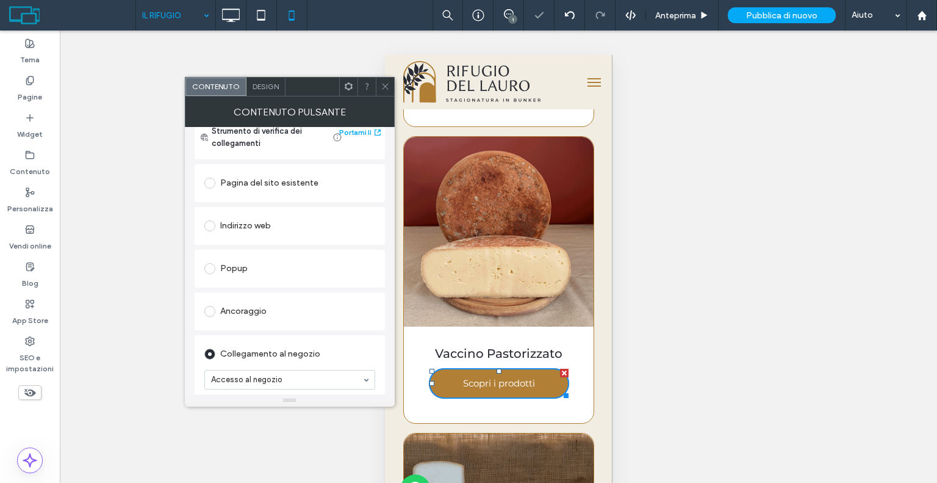
scroll to position [122, 0]
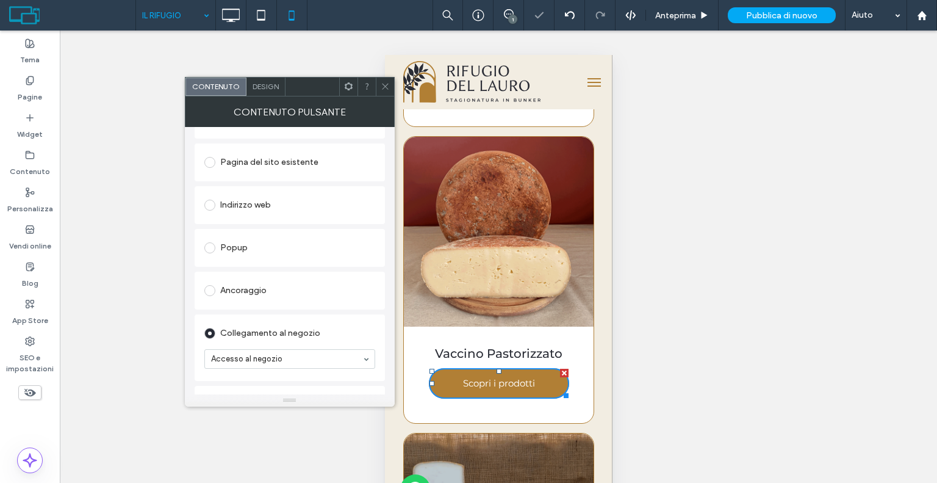
click at [318, 162] on div "Pagina del sito esistente" at bounding box center [289, 163] width 171 height 20
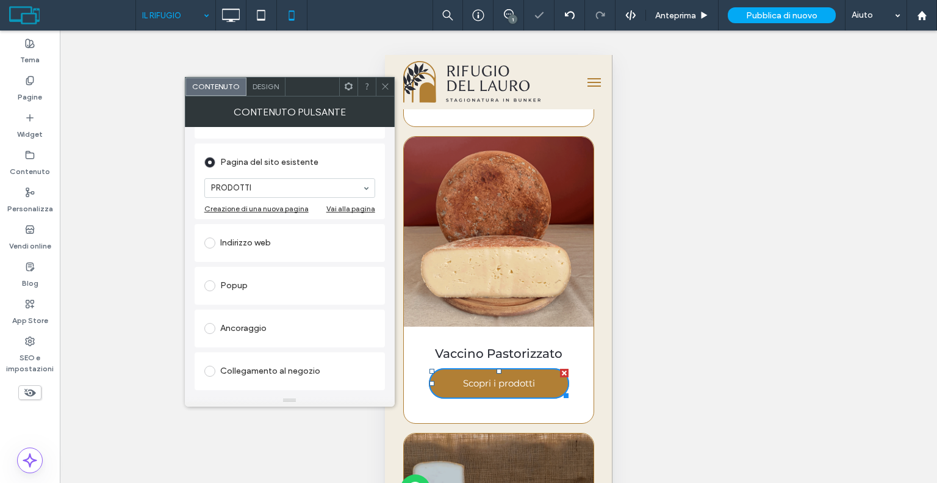
click at [386, 87] on icon at bounding box center [385, 86] width 9 height 9
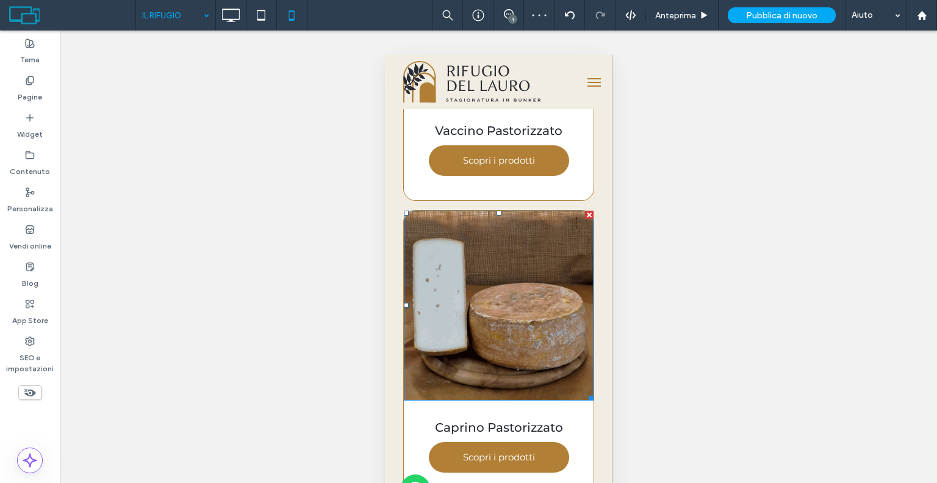
scroll to position [1586, 0]
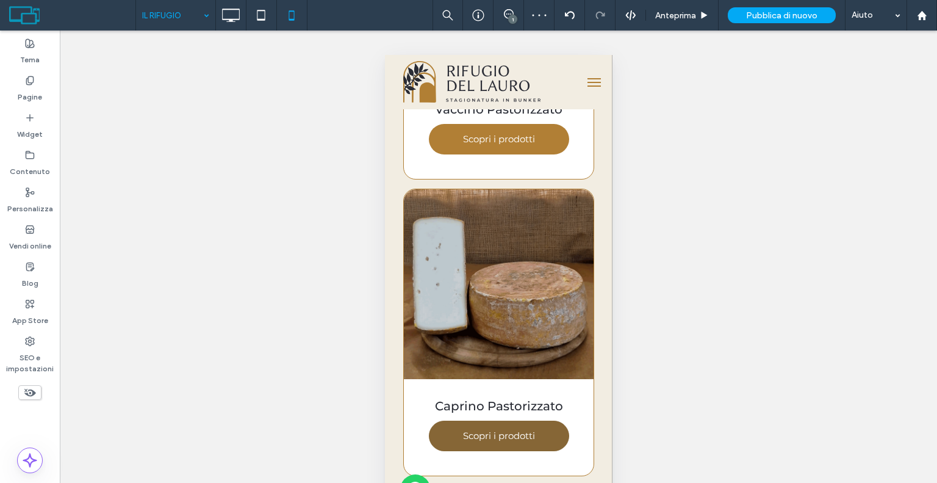
click at [463, 430] on span "Scopri i prodotti" at bounding box center [499, 436] width 72 height 12
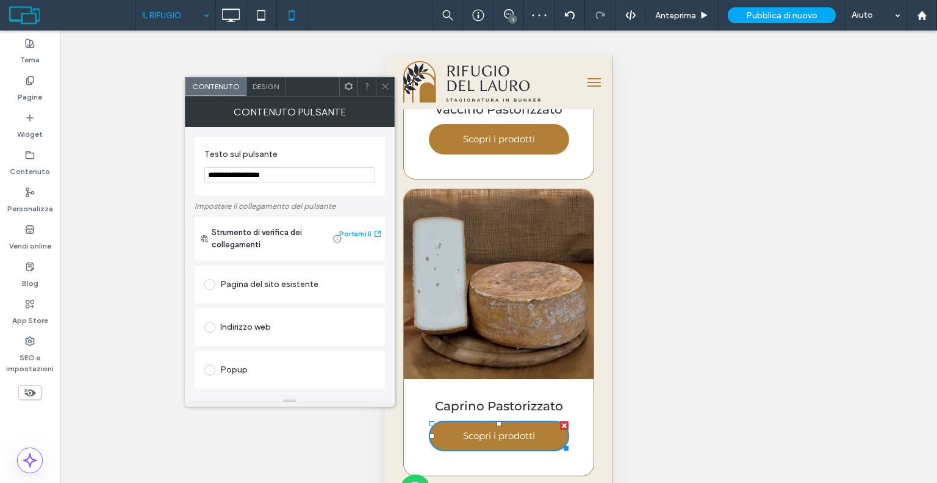
click at [276, 292] on div "Pagina del sito esistente" at bounding box center [289, 285] width 171 height 20
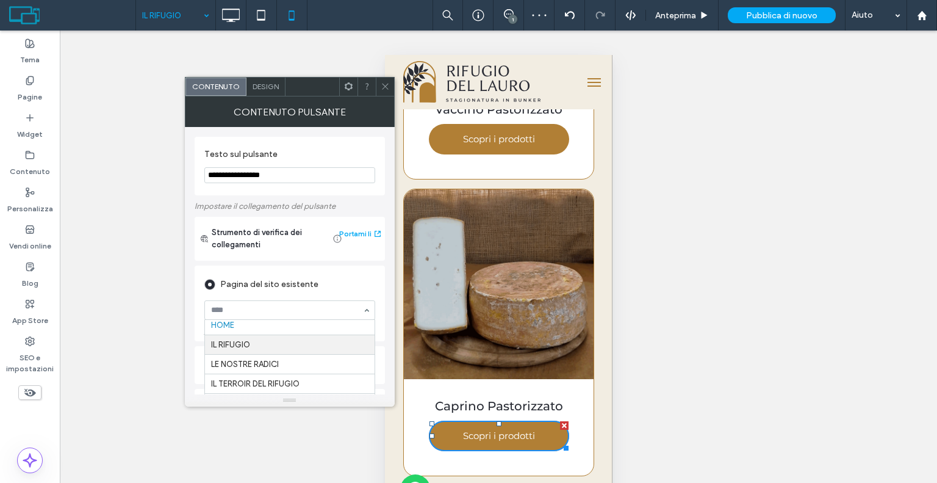
scroll to position [18, 0]
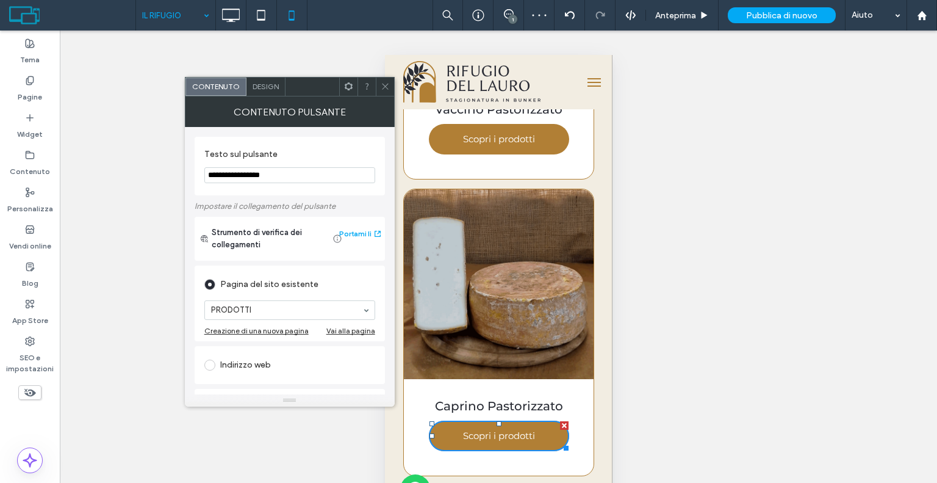
click at [388, 86] on icon at bounding box center [385, 86] width 9 height 9
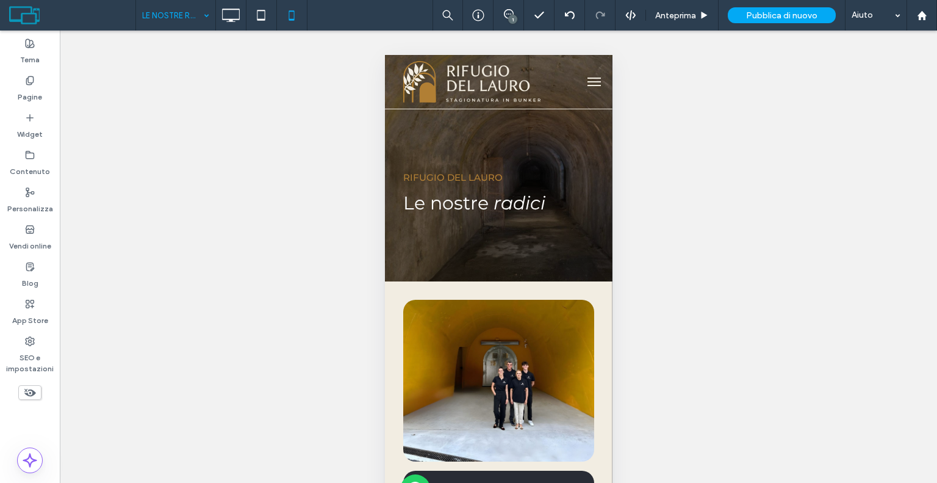
scroll to position [0, 0]
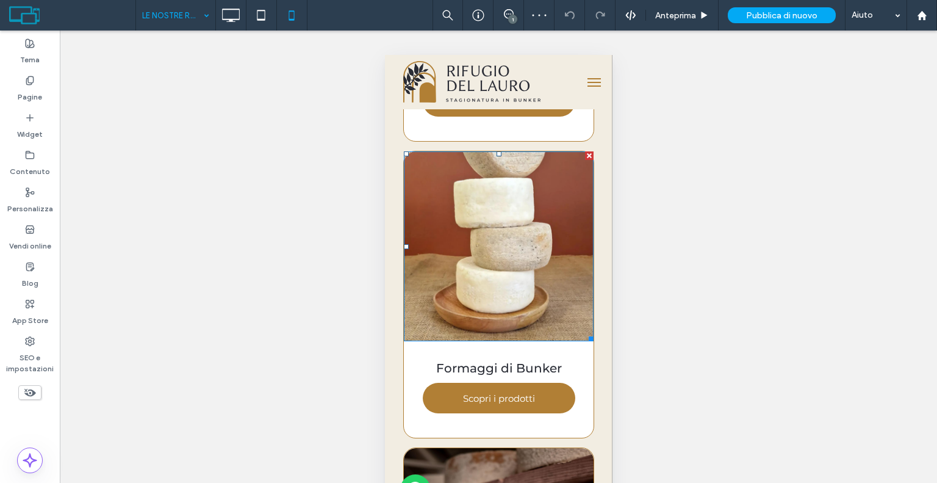
scroll to position [1464, 0]
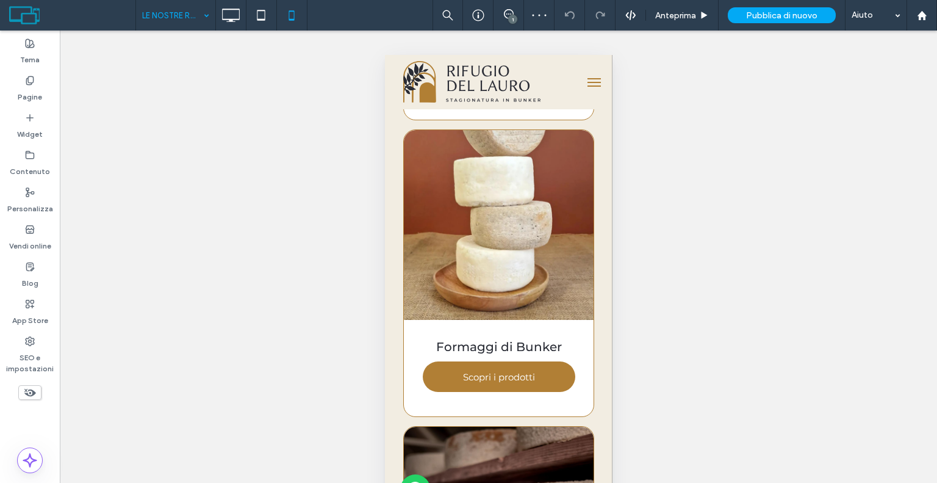
click at [475, 348] on div "Formaggi di Bunker Scopri i prodotti Click To Paste" at bounding box center [498, 272] width 191 height 287
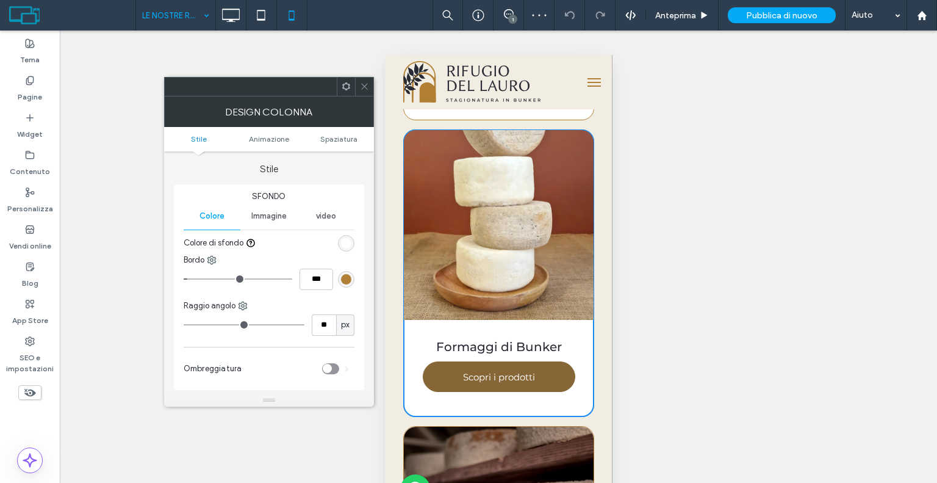
click at [473, 361] on link "Scopri i prodotti" at bounding box center [498, 376] width 153 height 31
click at [364, 88] on icon at bounding box center [364, 86] width 9 height 9
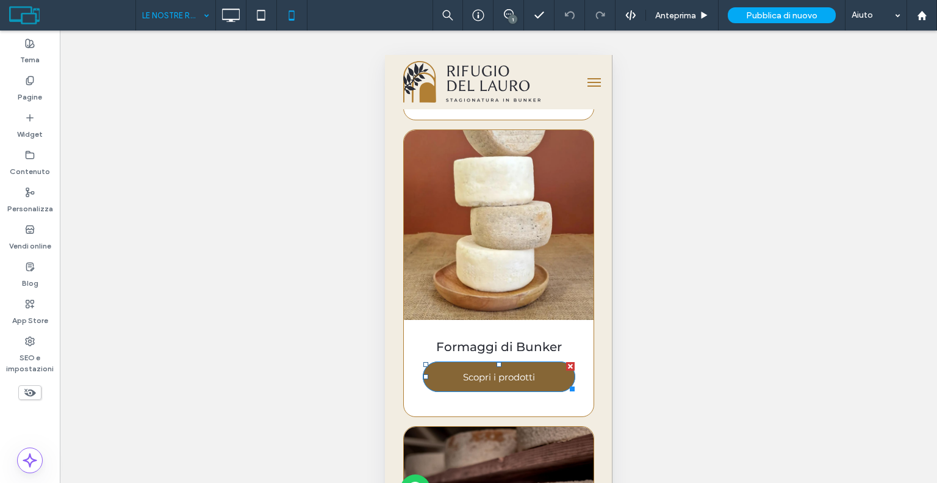
click at [473, 371] on span "Scopri i prodotti" at bounding box center [499, 377] width 72 height 12
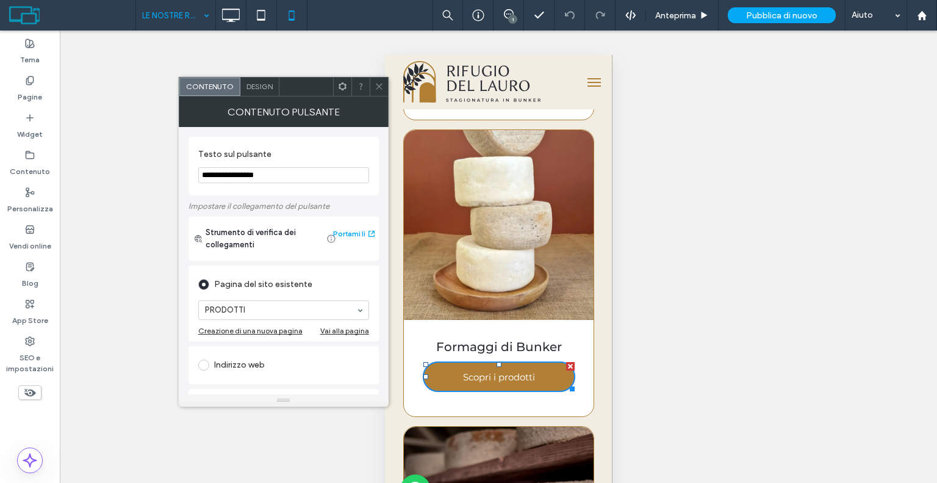
drag, startPoint x: 380, startPoint y: 84, endPoint x: 62, endPoint y: 128, distance: 320.3
click at [380, 84] on icon at bounding box center [379, 86] width 9 height 9
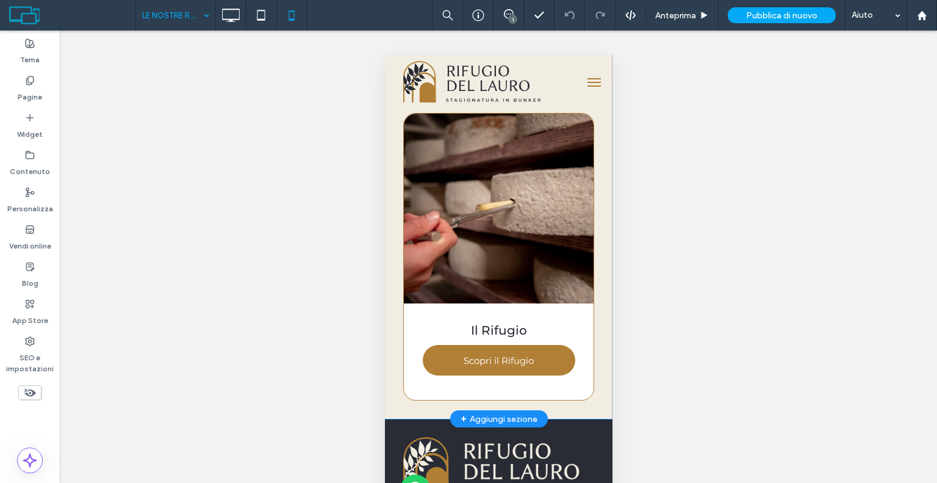
scroll to position [1831, 0]
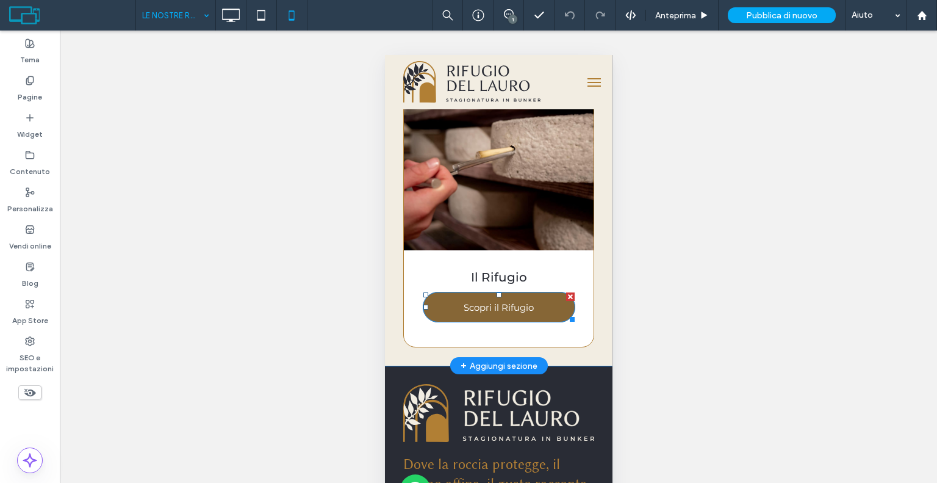
click at [466, 301] on span "Scopri il Rifugio" at bounding box center [498, 307] width 70 height 12
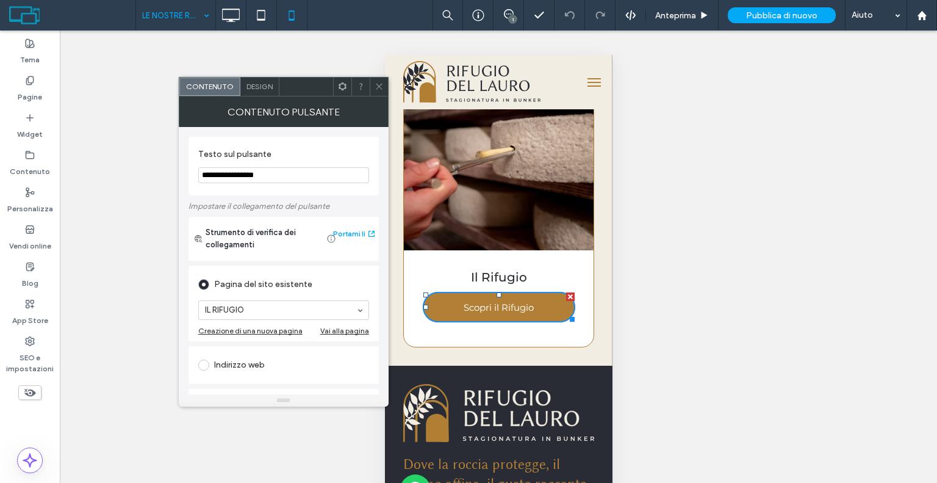
click at [381, 85] on icon at bounding box center [379, 86] width 9 height 9
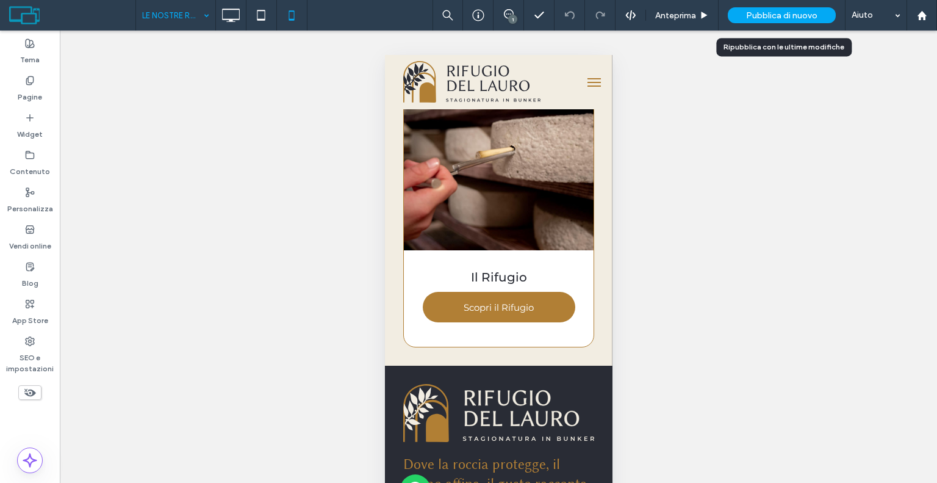
click at [760, 11] on span "Pubblica di nuovo" at bounding box center [781, 15] width 71 height 10
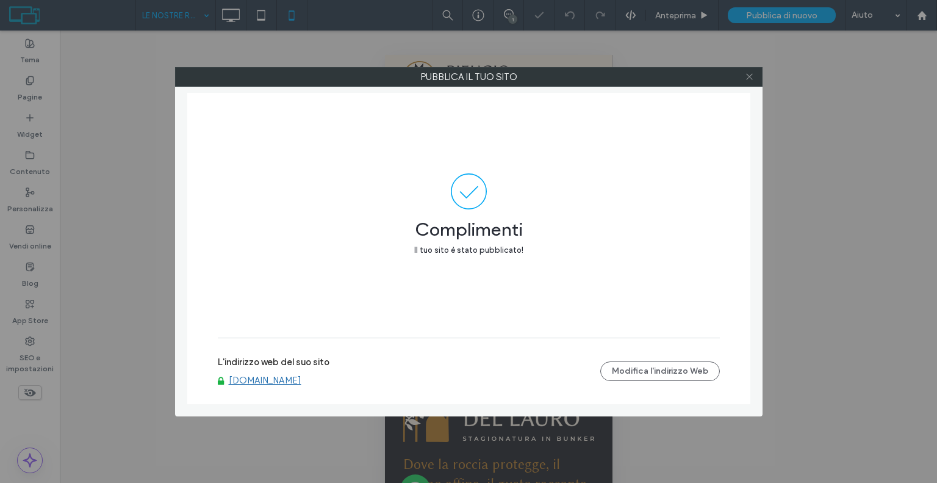
click at [751, 77] on icon at bounding box center [749, 76] width 9 height 9
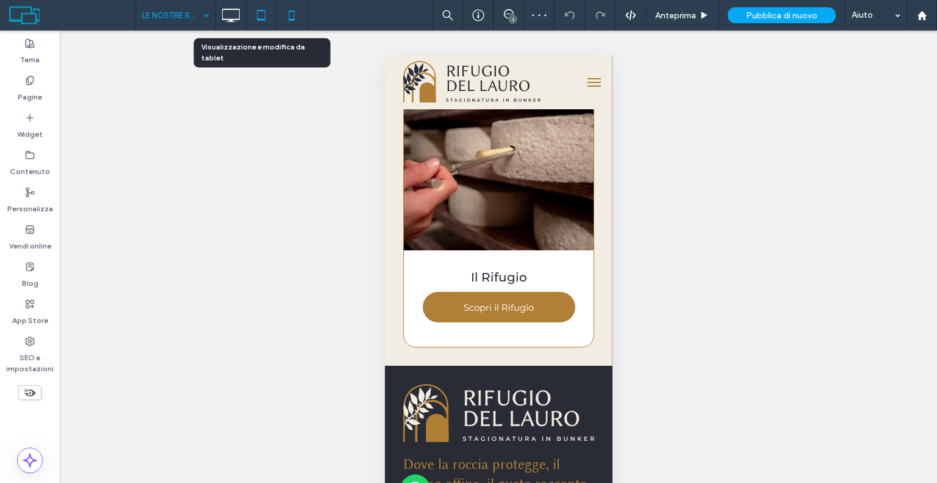
click at [254, 13] on icon at bounding box center [261, 15] width 24 height 24
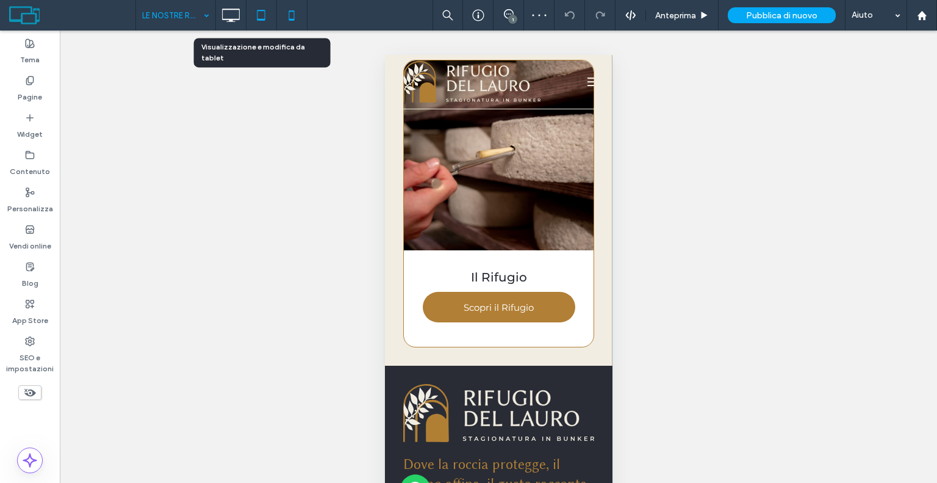
scroll to position [0, 0]
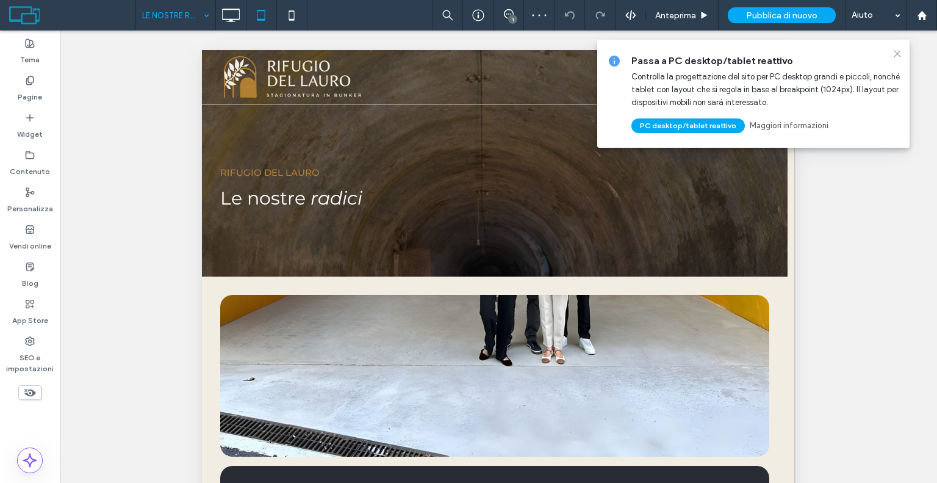
click at [898, 54] on icon at bounding box center [898, 54] width 10 height 10
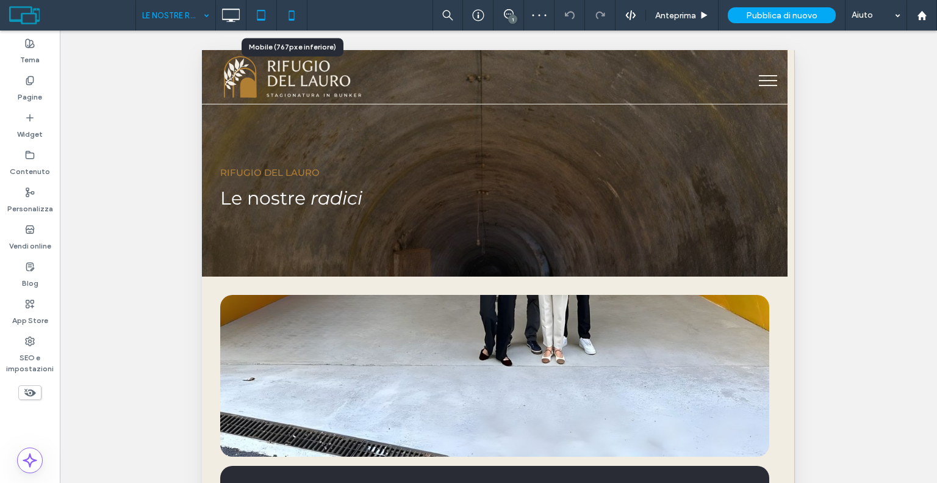
click at [290, 14] on icon at bounding box center [291, 15] width 24 height 24
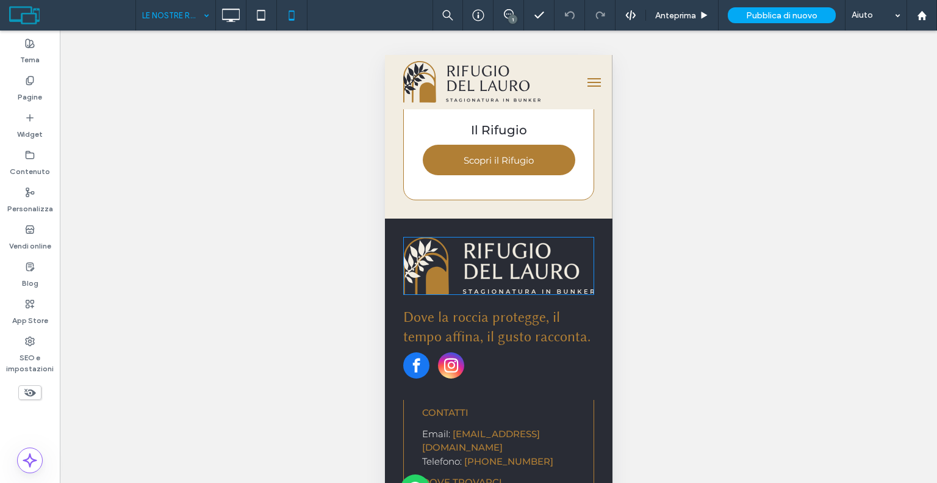
scroll to position [1868, 0]
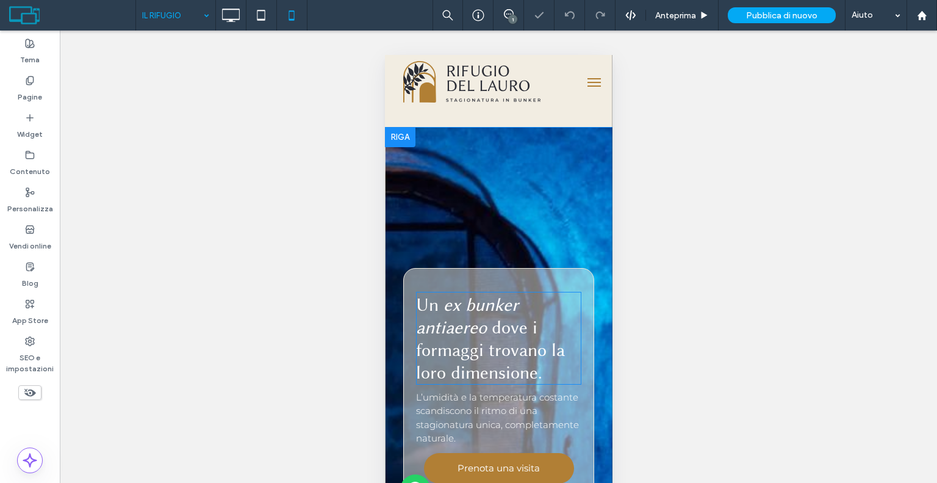
scroll to position [671, 0]
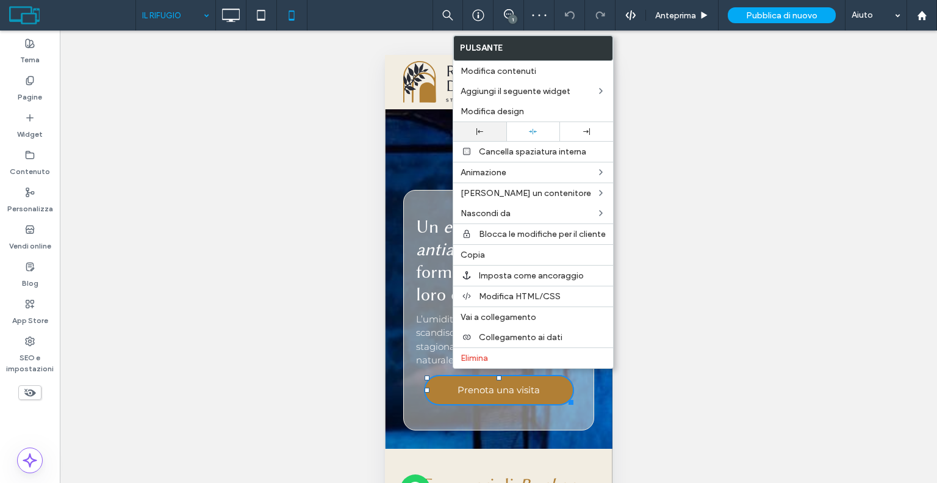
click at [477, 128] on icon at bounding box center [480, 131] width 7 height 7
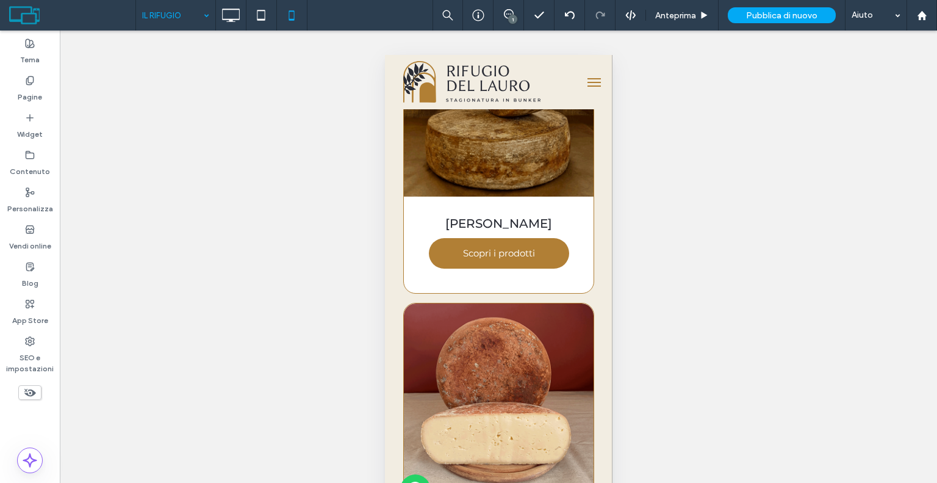
scroll to position [1220, 0]
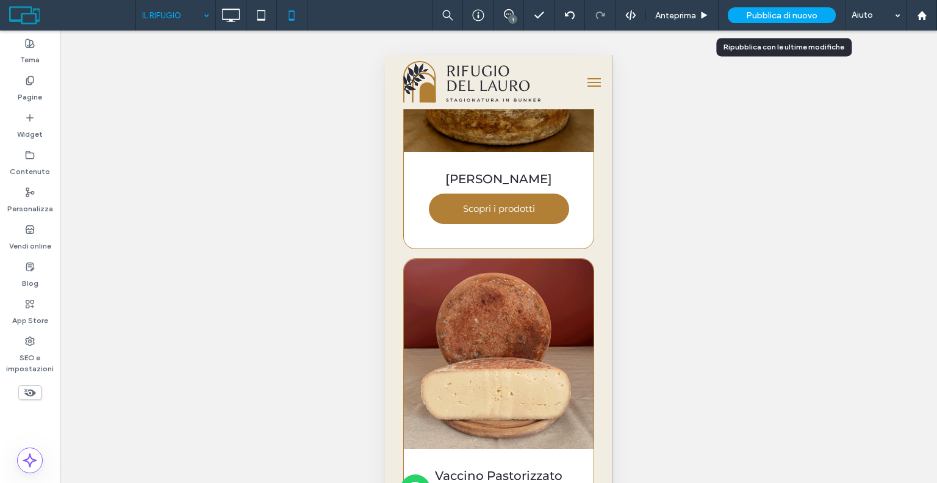
click at [762, 21] on div "Pubblica di nuovo" at bounding box center [782, 15] width 108 height 16
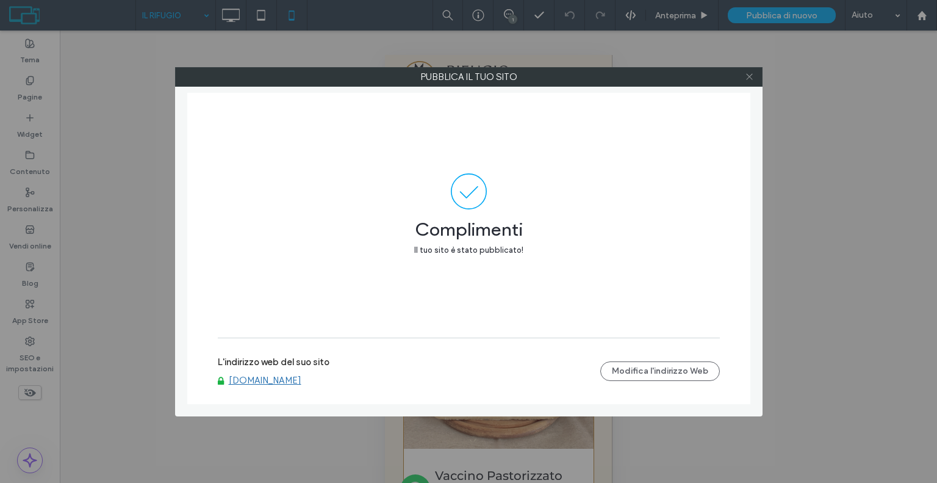
click at [745, 73] on icon at bounding box center [749, 76] width 9 height 9
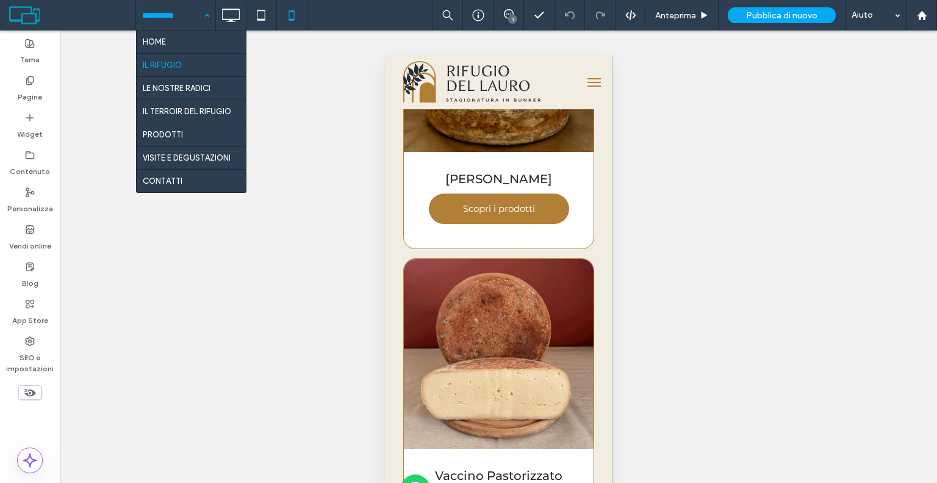
drag, startPoint x: 157, startPoint y: 13, endPoint x: 151, endPoint y: 21, distance: 9.5
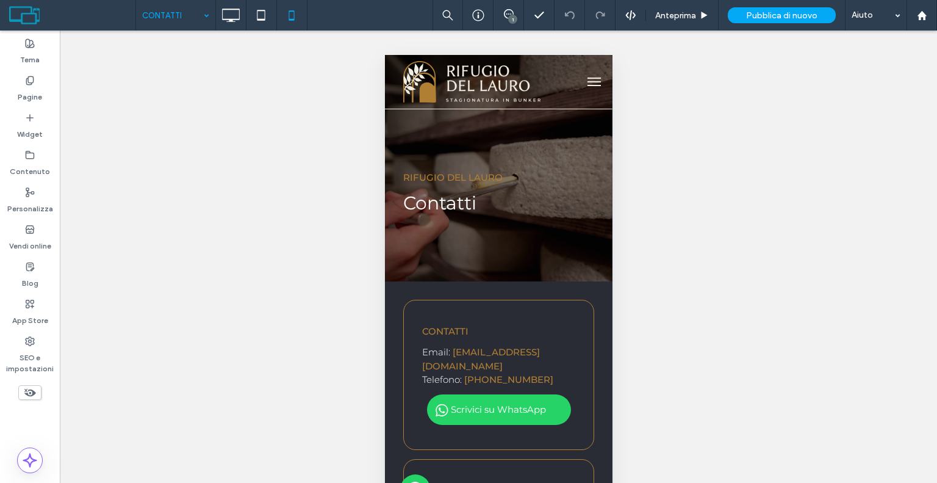
scroll to position [0, 0]
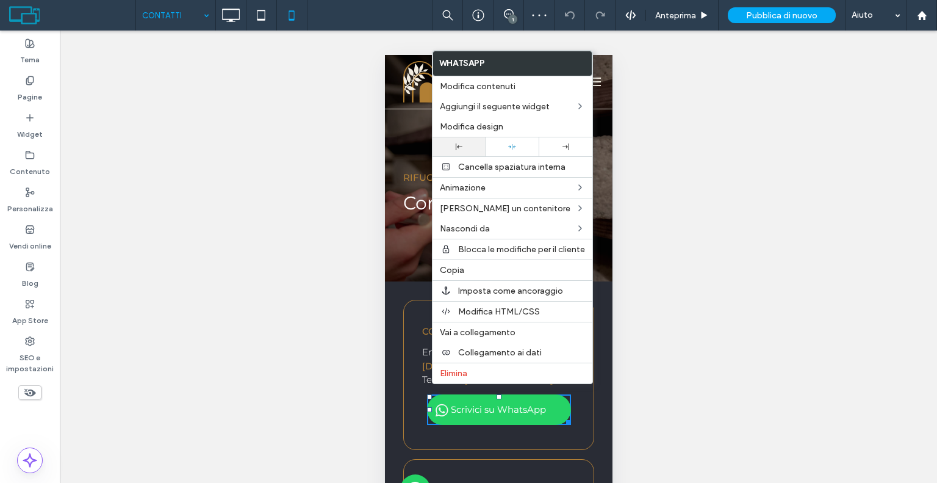
click at [456, 144] on icon at bounding box center [459, 146] width 7 height 7
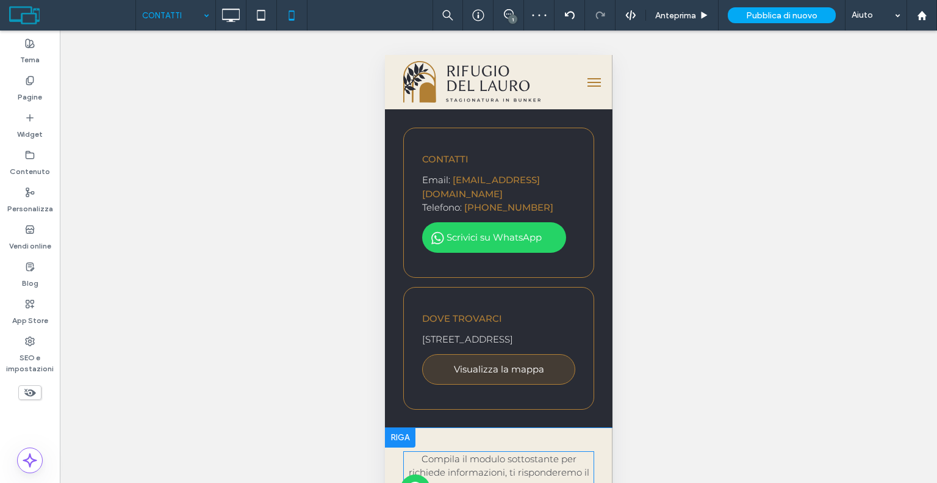
scroll to position [244, 0]
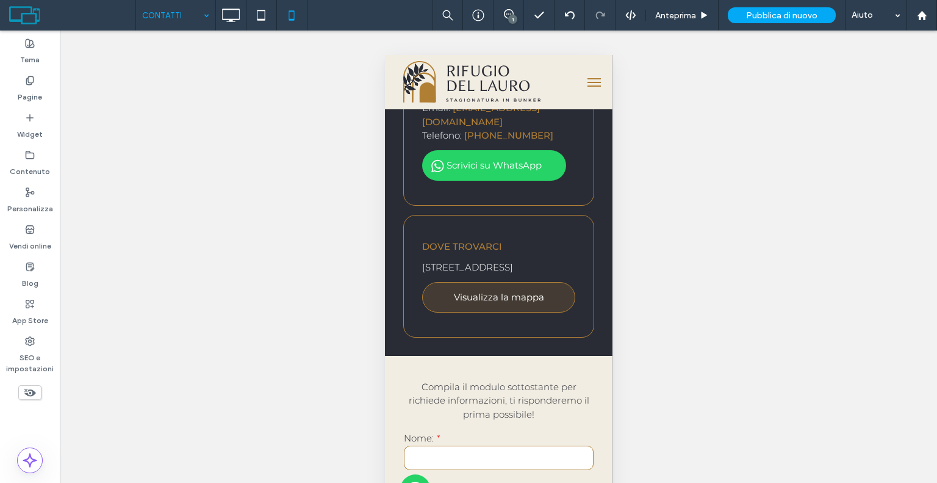
click at [586, 76] on button "menu" at bounding box center [593, 82] width 24 height 24
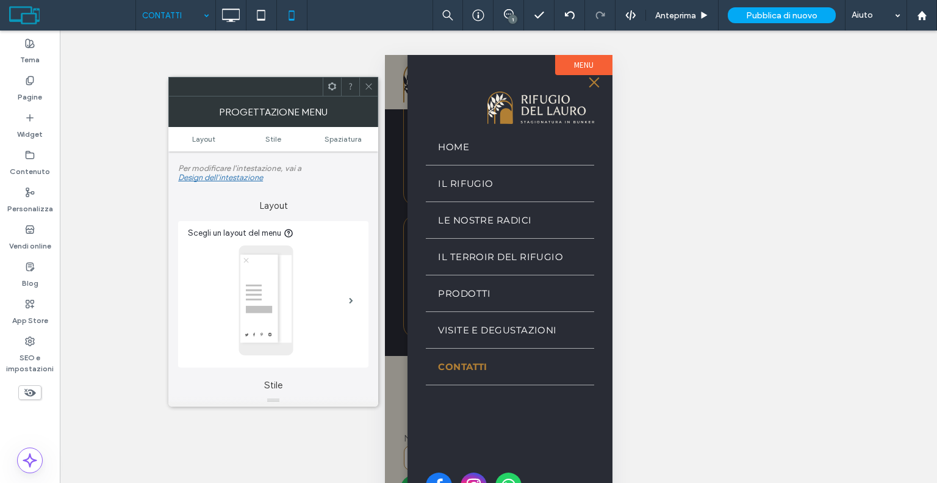
click at [590, 82] on span "menu" at bounding box center [593, 82] width 13 height 1
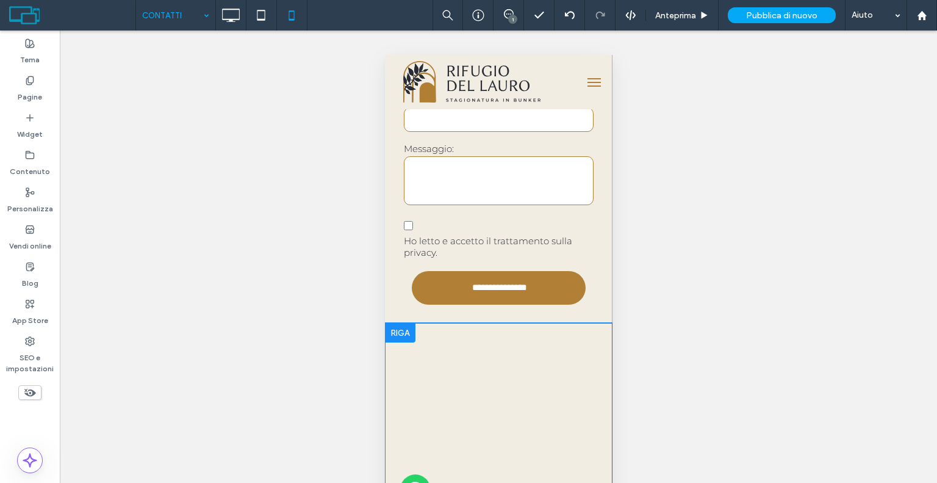
scroll to position [793, 0]
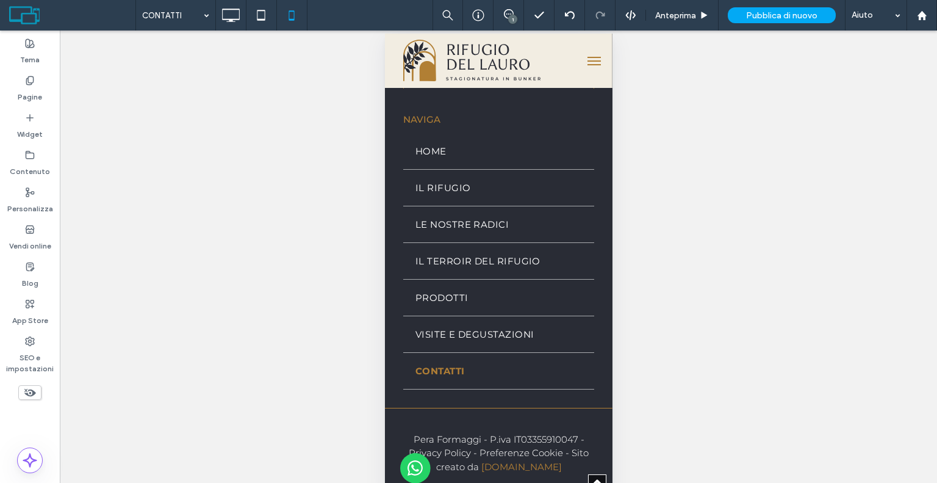
click at [424, 459] on img at bounding box center [415, 468] width 31 height 31
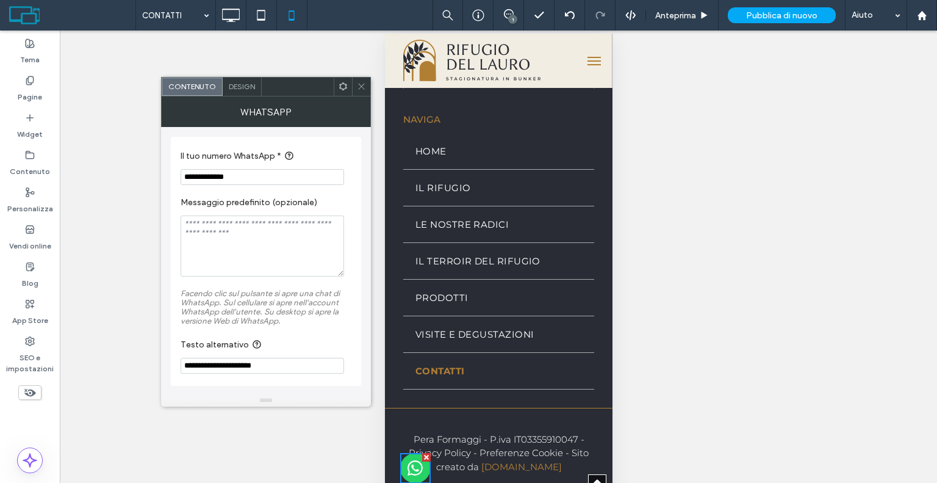
click at [288, 180] on input "**********" at bounding box center [263, 177] width 164 height 16
click at [355, 81] on div at bounding box center [361, 86] width 18 height 18
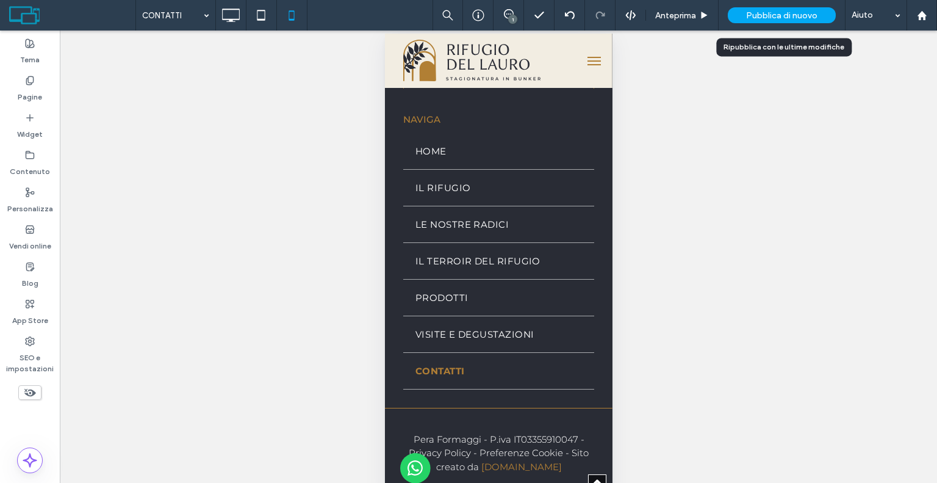
click at [758, 11] on span "Pubblica di nuovo" at bounding box center [781, 15] width 71 height 10
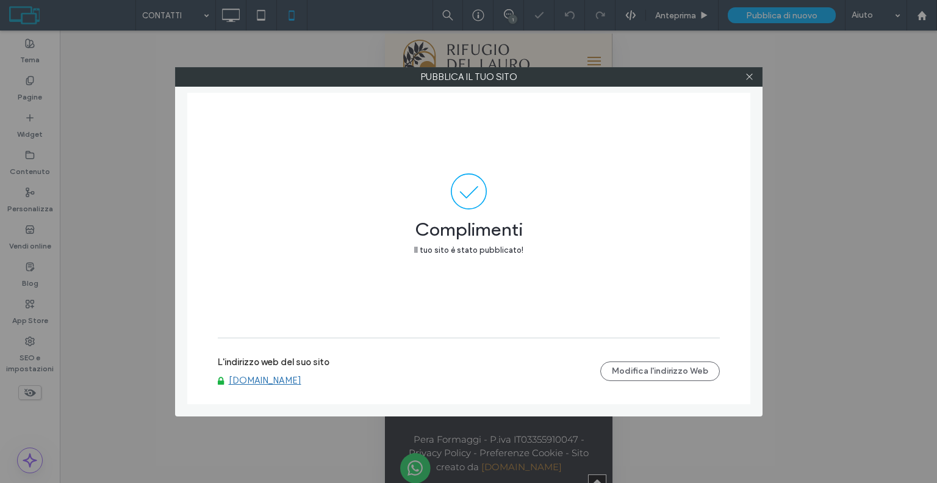
click at [289, 380] on link "[DOMAIN_NAME]" at bounding box center [265, 380] width 73 height 11
click at [751, 76] on icon at bounding box center [749, 76] width 9 height 9
